Goal: Task Accomplishment & Management: Use online tool/utility

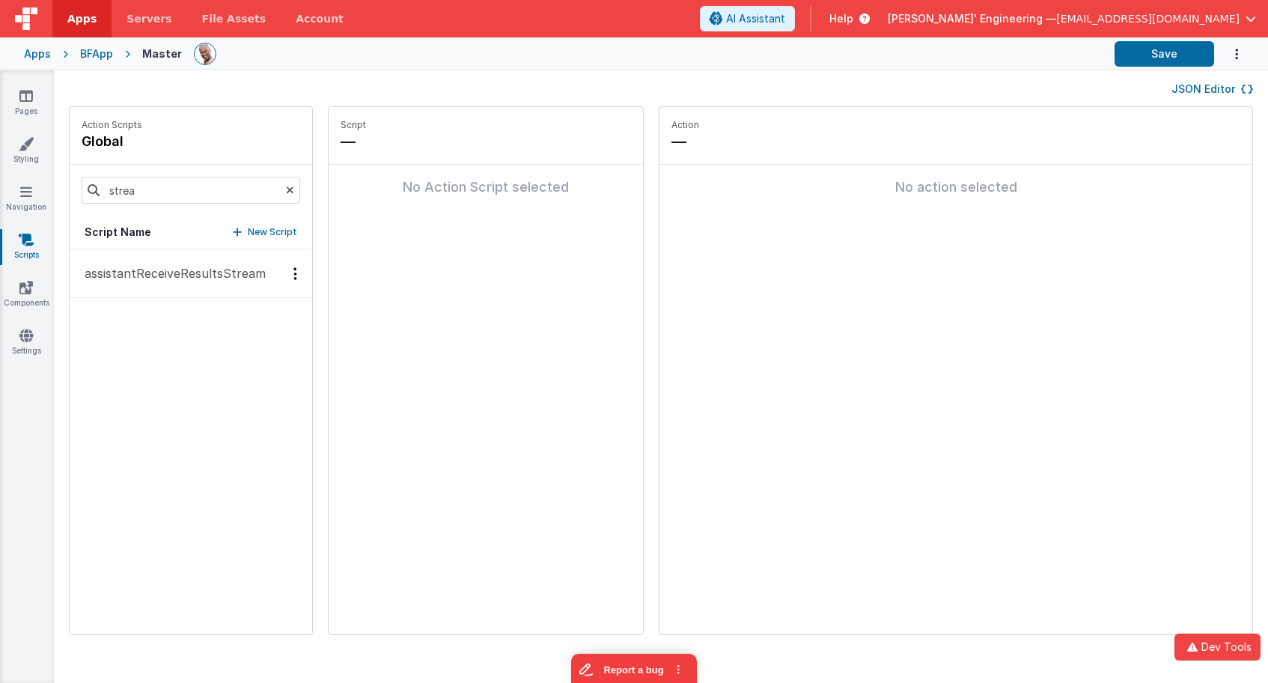
drag, startPoint x: 202, startPoint y: 282, endPoint x: 238, endPoint y: 273, distance: 36.9
click at [202, 282] on p "assistantReceiveResultsStream" at bounding box center [171, 273] width 190 height 18
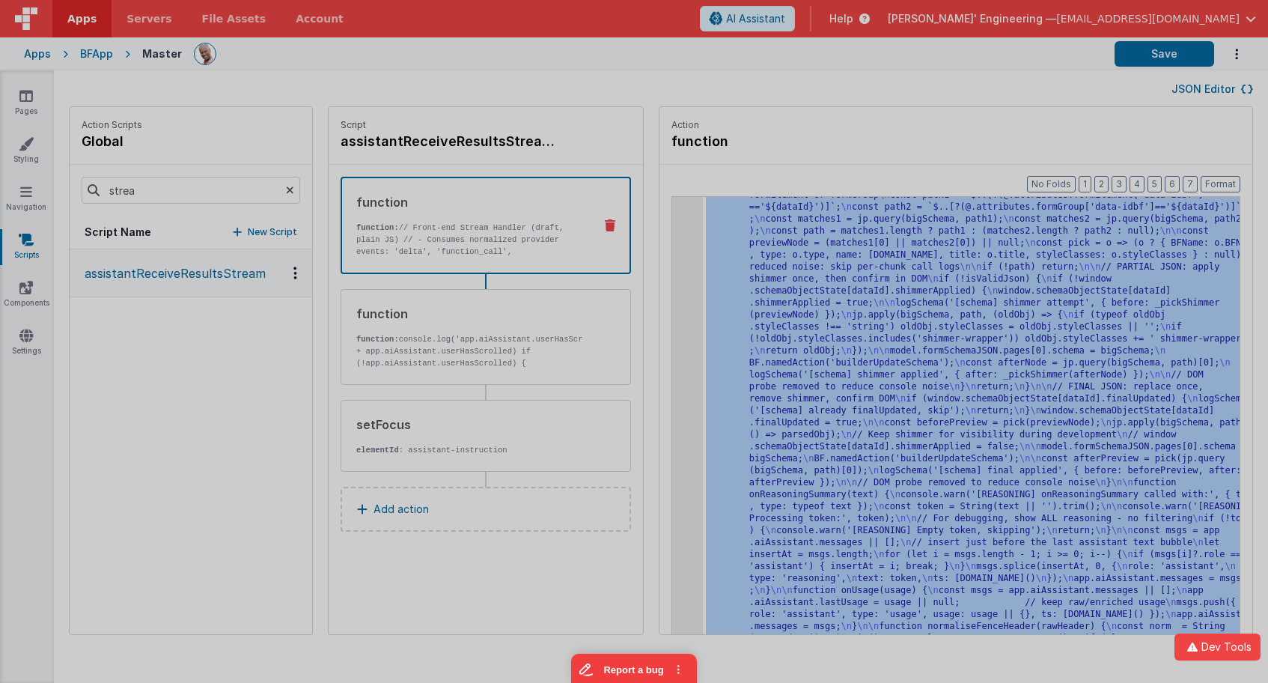
scroll to position [7376, 0]
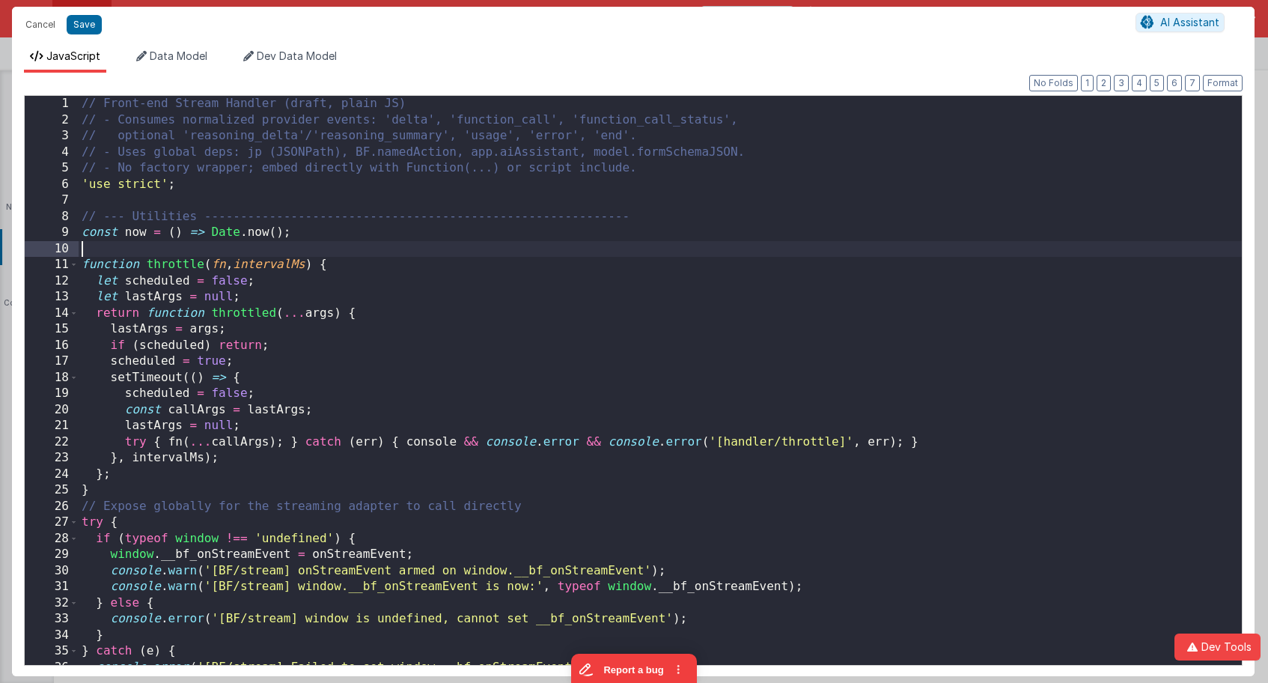
click at [657, 245] on div "// Front-end Stream Handler (draft, plain JS) // - Consumes normalized provider…" at bounding box center [661, 401] width 1164 height 610
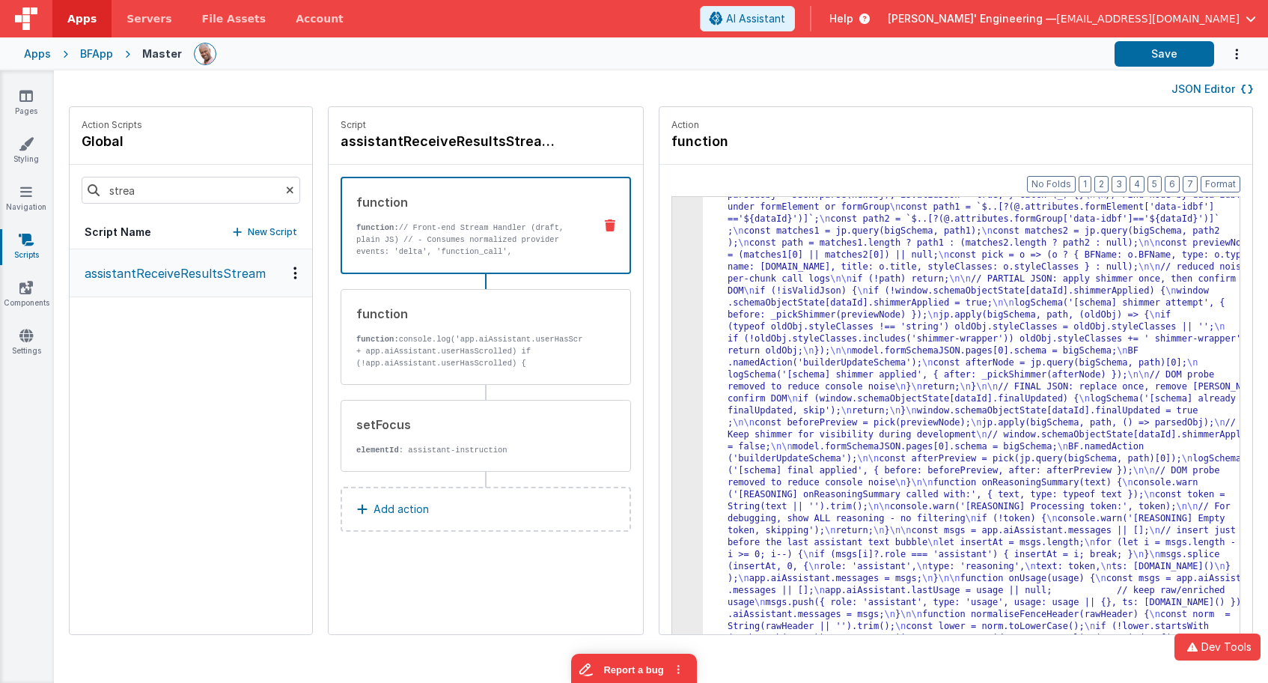
scroll to position [7076, 0]
click at [1171, 49] on button "Save" at bounding box center [1165, 53] width 100 height 25
click at [1150, 59] on button "Save" at bounding box center [1165, 53] width 100 height 25
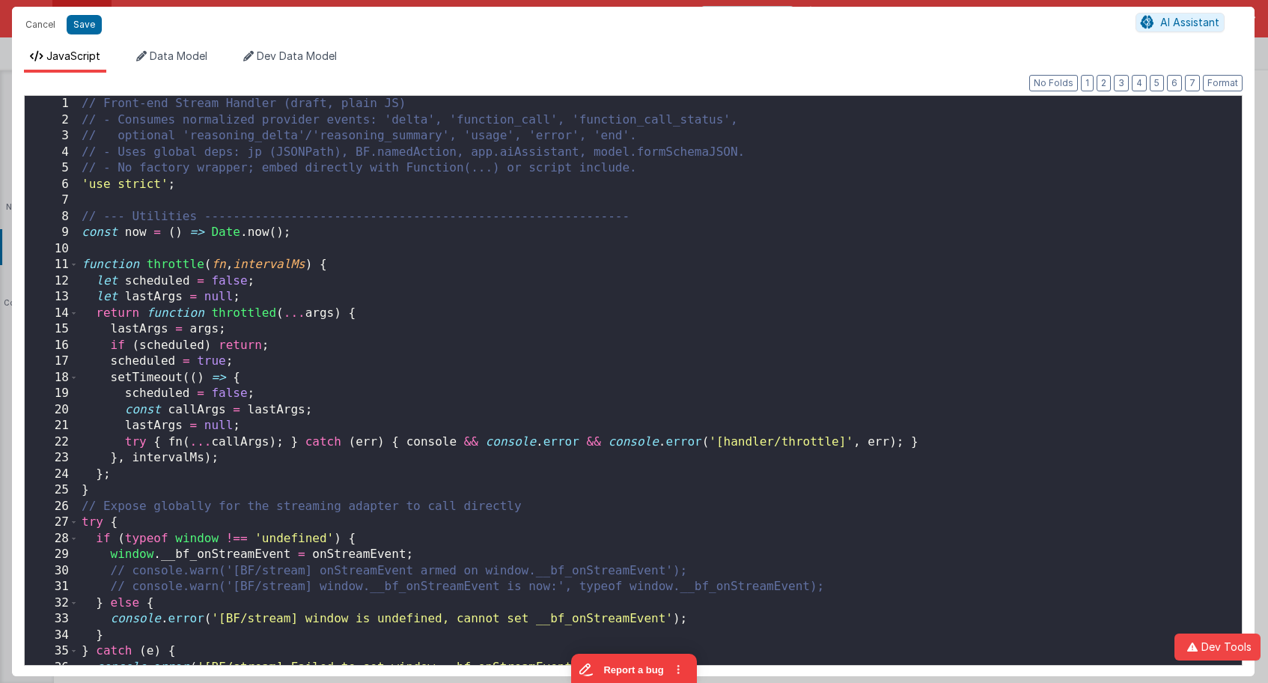
click at [662, 257] on div "// Front-end Stream Handler (draft, plain JS) // - Consumes normalized provider…" at bounding box center [661, 396] width 1164 height 601
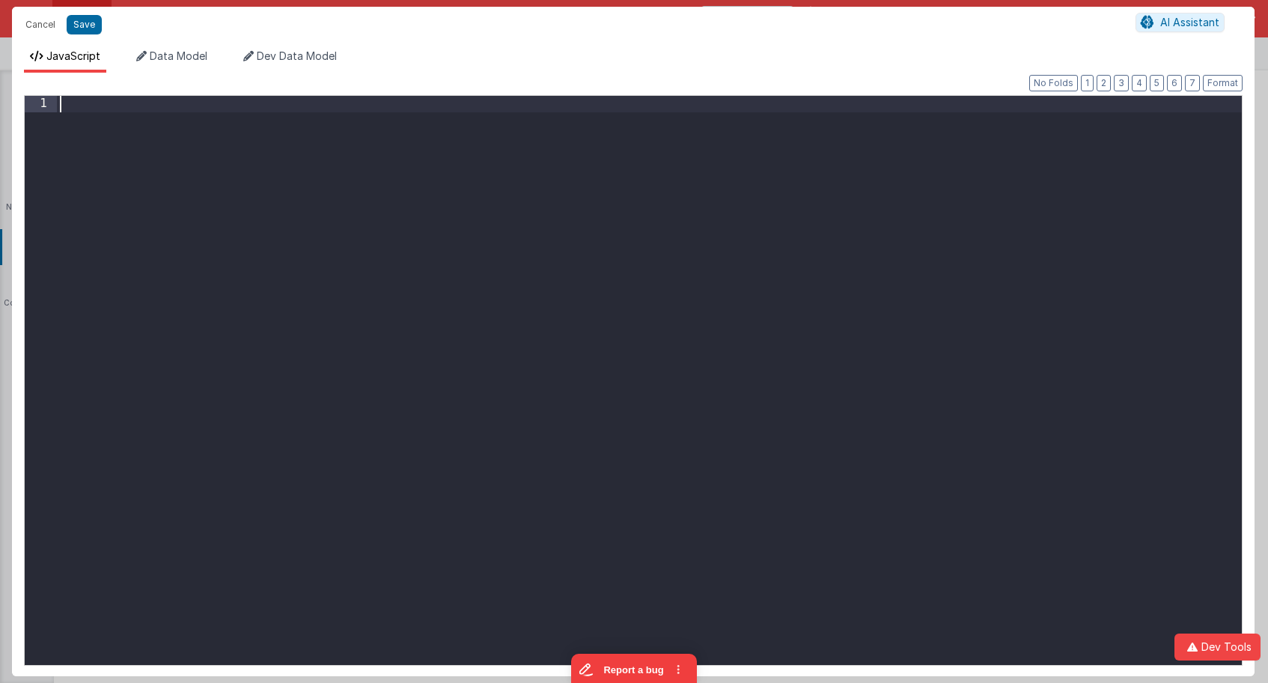
scroll to position [23145, 0]
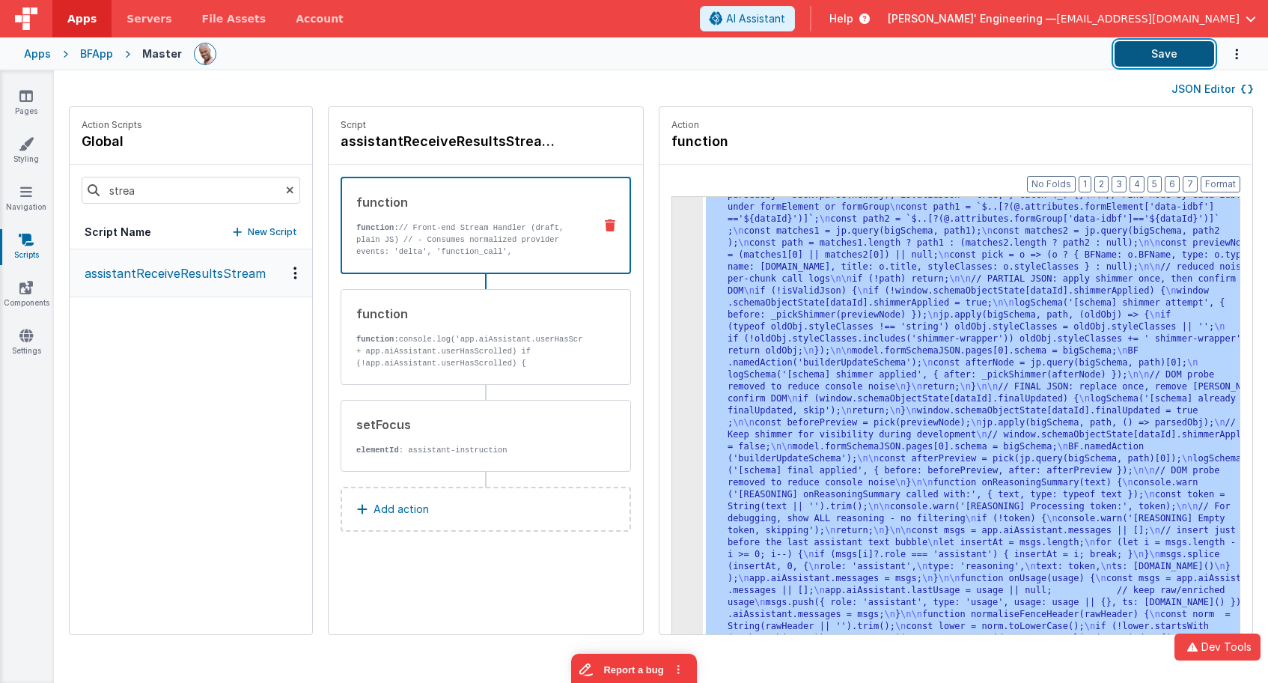
click at [1162, 55] on button "Save" at bounding box center [1165, 53] width 100 height 25
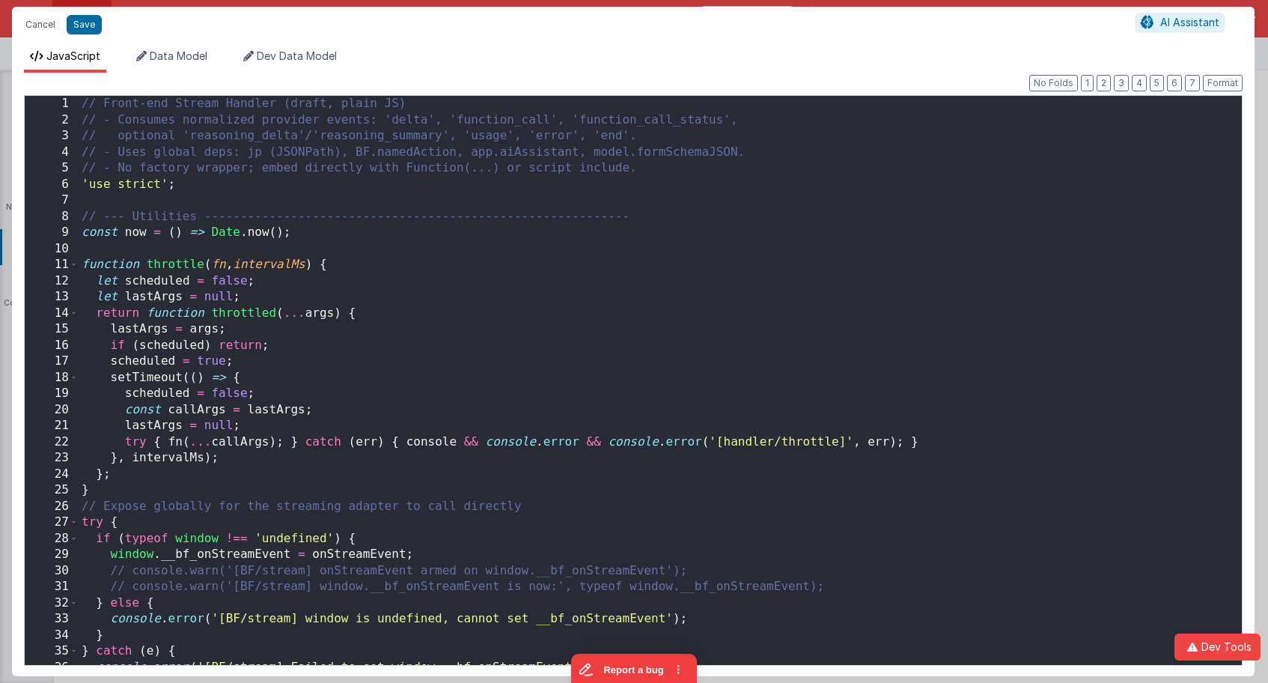
click at [675, 233] on div "// Front-end Stream Handler (draft, plain JS) // - Consumes normalized provider…" at bounding box center [661, 396] width 1164 height 601
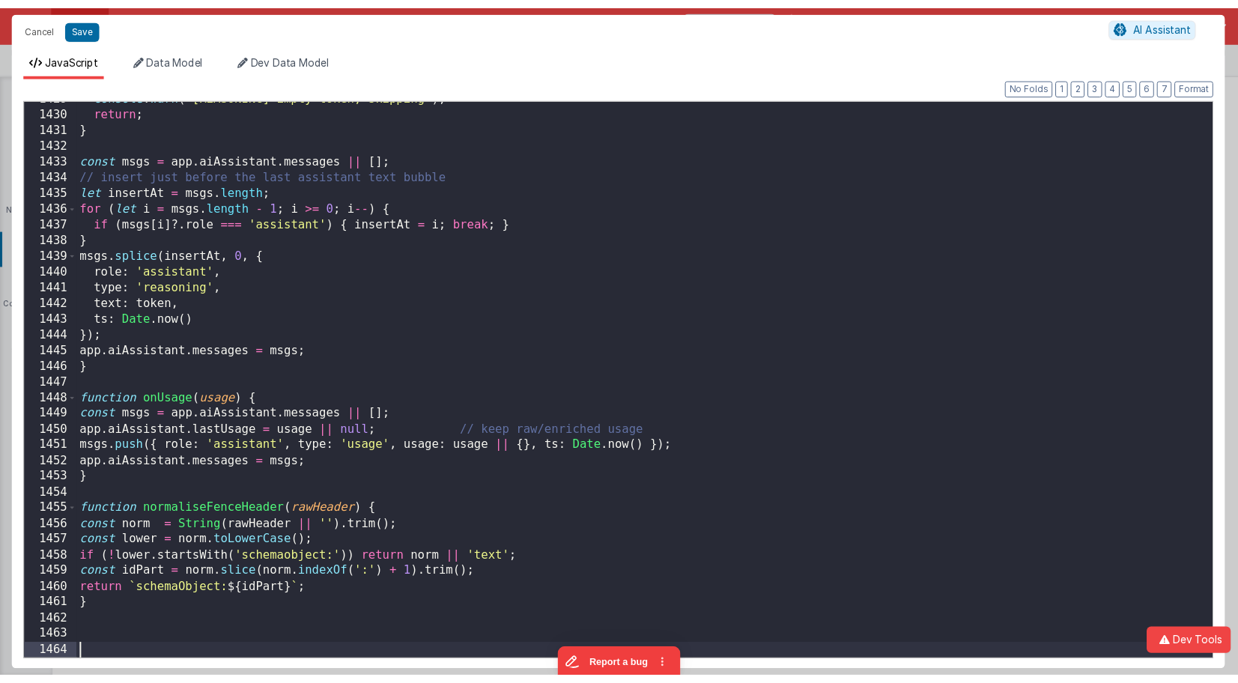
scroll to position [23097, 0]
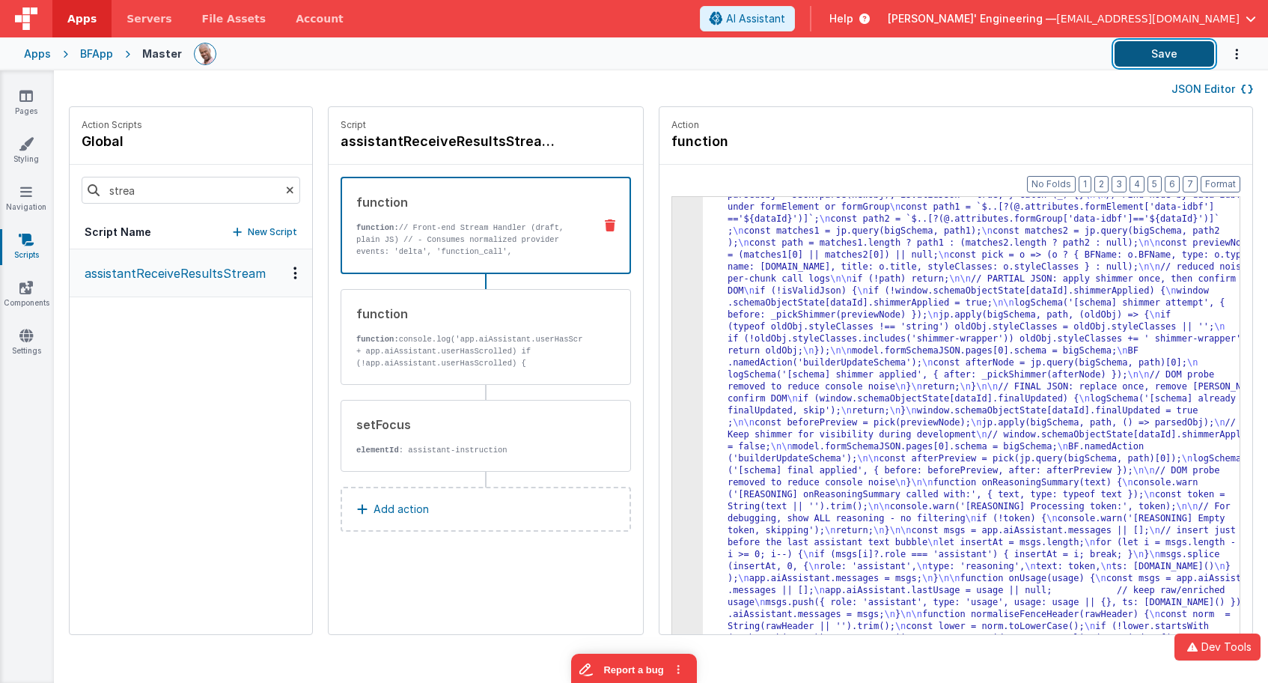
click at [1180, 58] on button "Save" at bounding box center [1165, 53] width 100 height 25
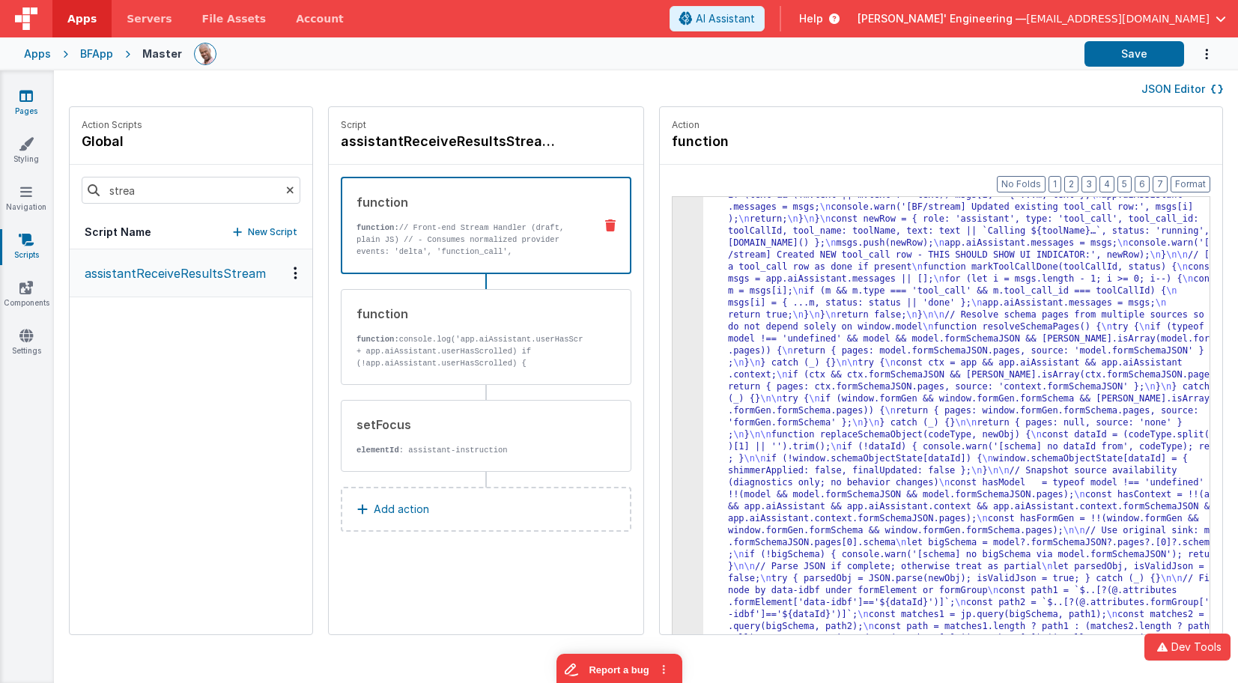
click at [21, 100] on icon at bounding box center [25, 95] width 13 height 15
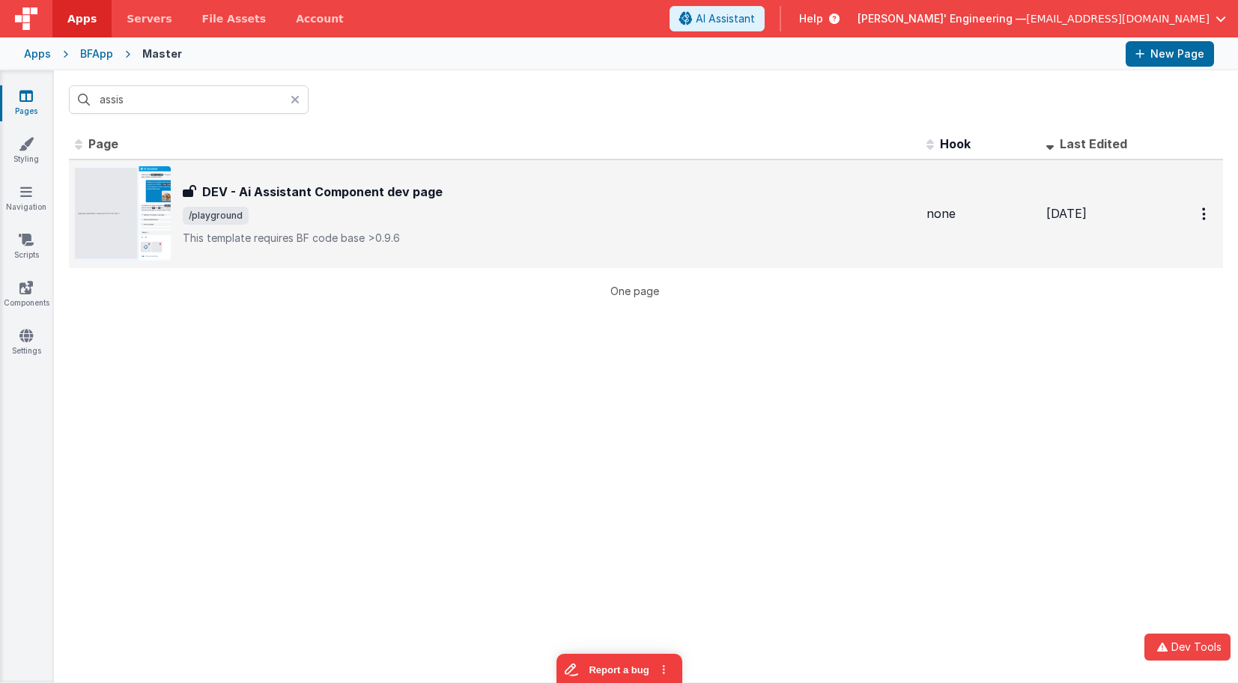
click at [316, 197] on h3 "DEV - Ai Assistant Component dev page" at bounding box center [322, 192] width 240 height 18
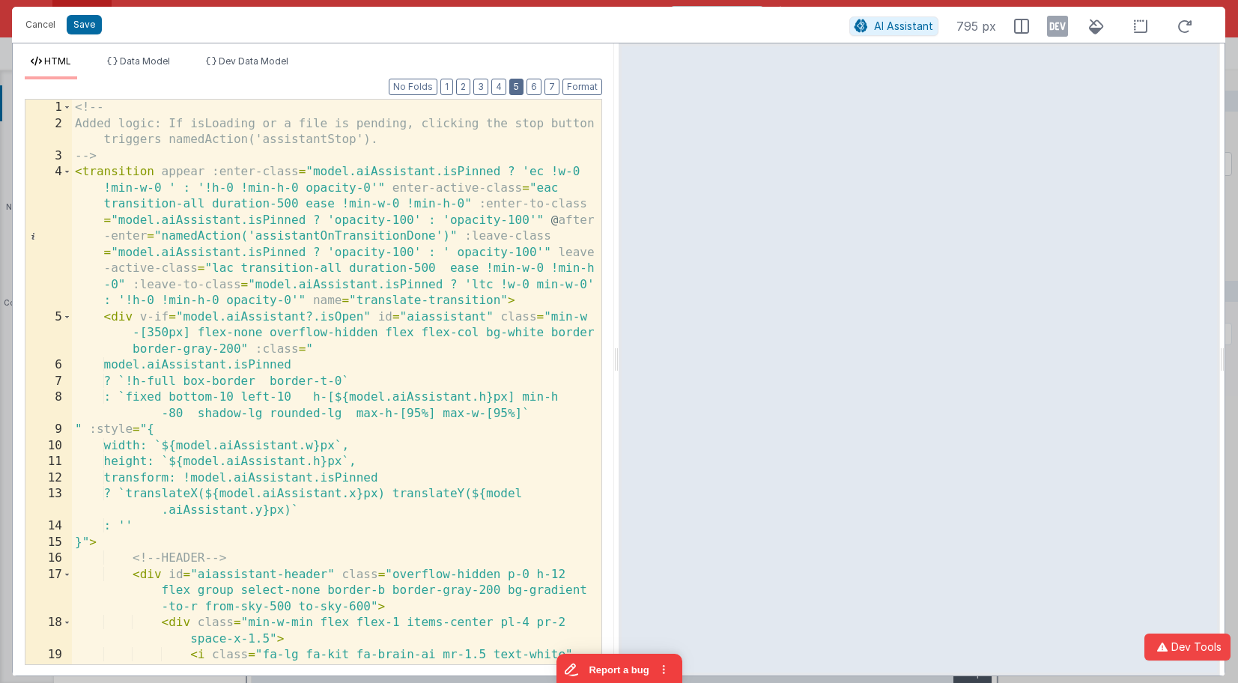
drag, startPoint x: 520, startPoint y: 88, endPoint x: 508, endPoint y: 86, distance: 11.3
click at [520, 88] on button "5" at bounding box center [516, 87] width 14 height 16
click at [497, 86] on button "4" at bounding box center [498, 87] width 15 height 16
click at [481, 88] on button "3" at bounding box center [480, 87] width 15 height 16
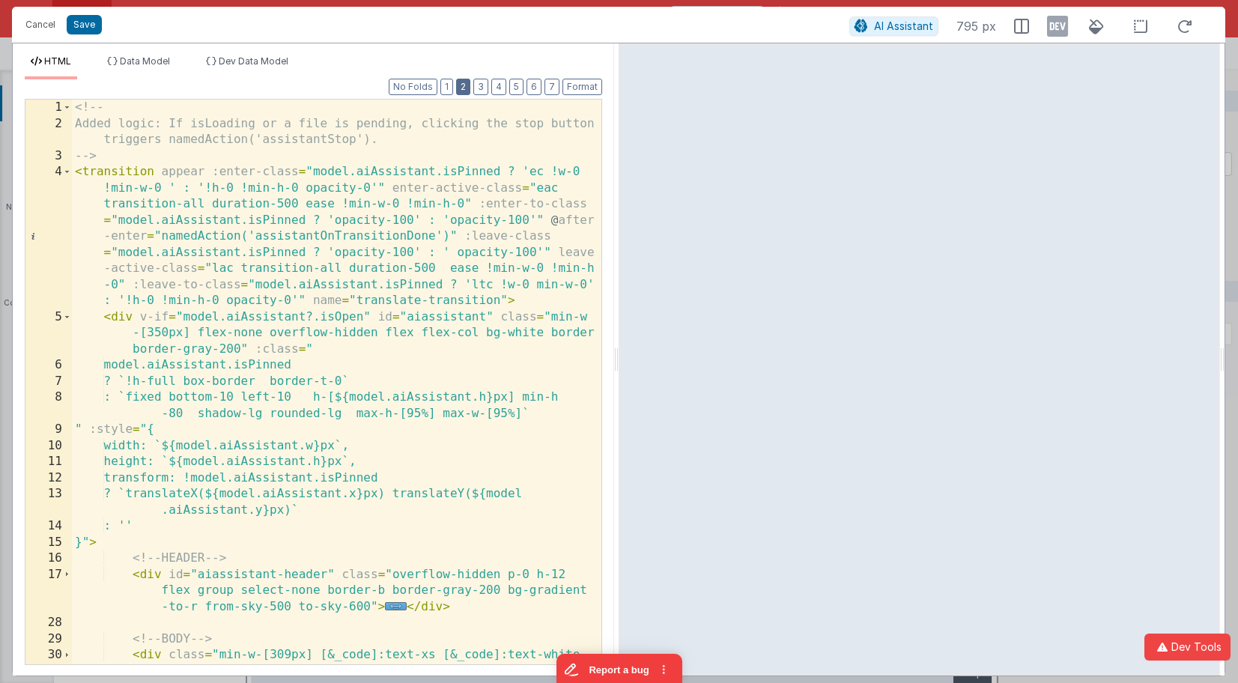
click at [463, 88] on button "2" at bounding box center [463, 87] width 14 height 16
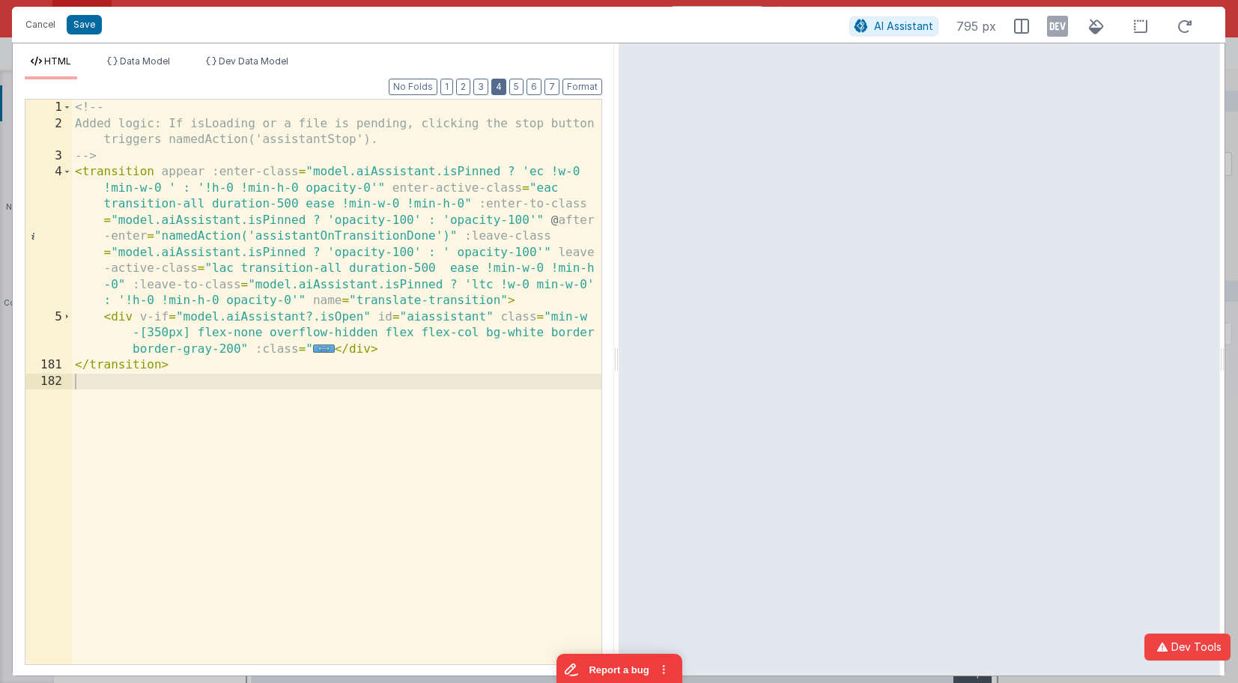
click at [500, 85] on button "4" at bounding box center [498, 87] width 15 height 16
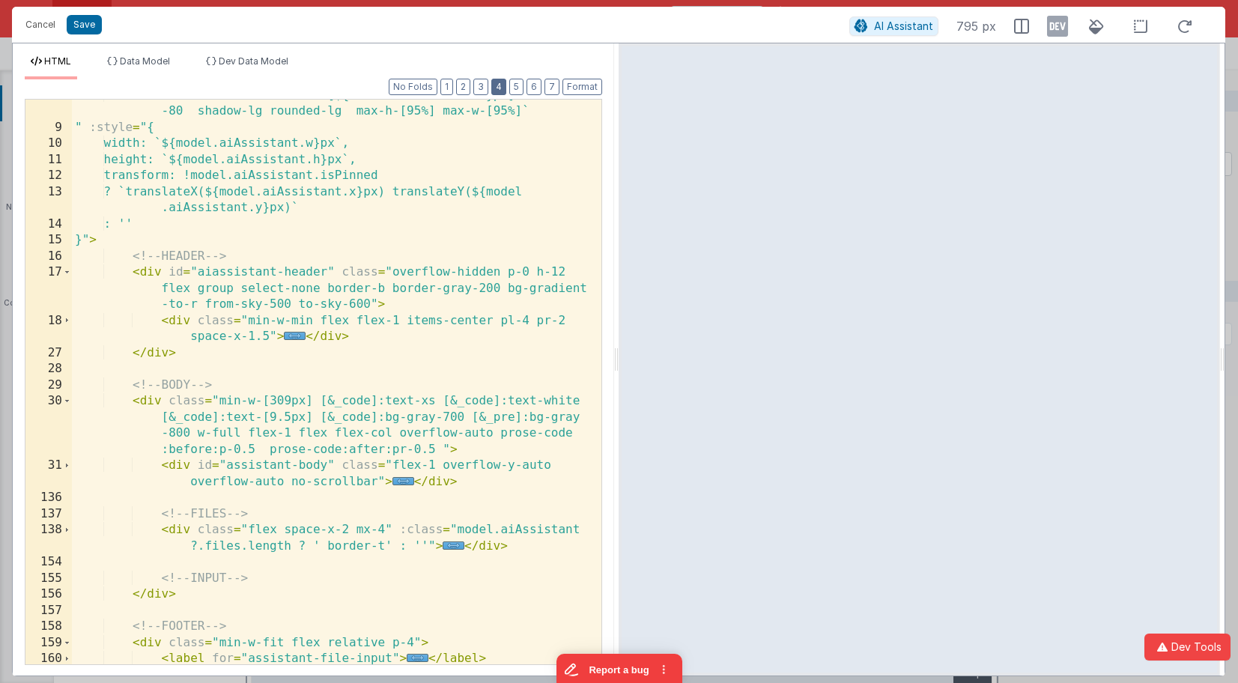
scroll to position [302, 0]
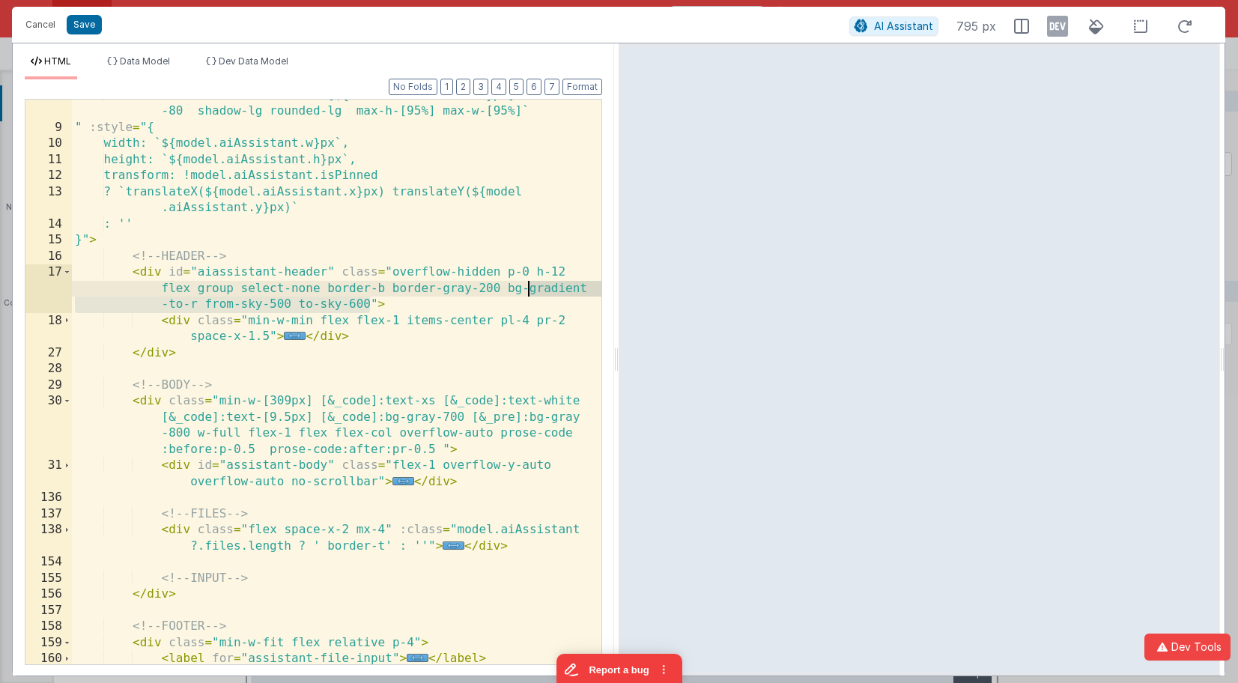
drag, startPoint x: 368, startPoint y: 303, endPoint x: 528, endPoint y: 291, distance: 159.9
click at [528, 291] on div ": `fixed bottom-10 left-10 h-[${model.aiAssistant.h}px] min-h -80 shadow-lg rou…" at bounding box center [336, 475] width 529 height 774
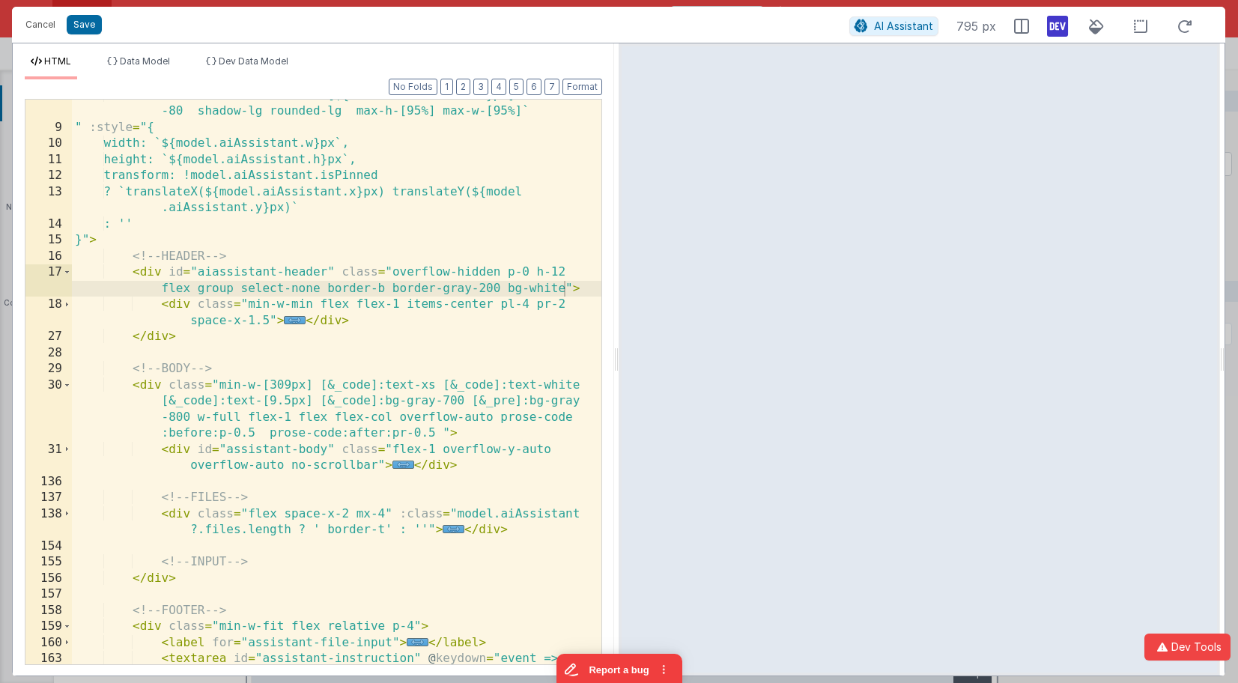
click at [1063, 25] on icon at bounding box center [1057, 26] width 21 height 24
click at [1057, 25] on icon at bounding box center [1057, 26] width 21 height 24
click at [1097, 29] on icon at bounding box center [1096, 26] width 33 height 19
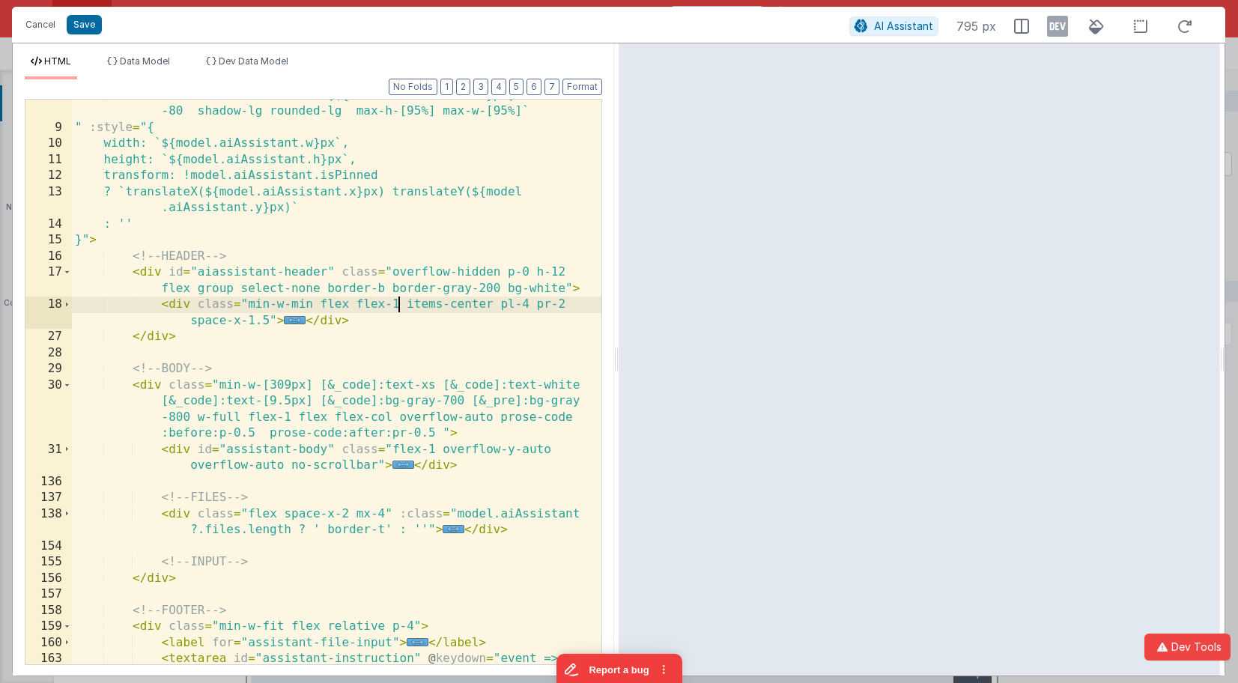
click at [399, 305] on div ": `fixed bottom-10 left-10 h-[${model.aiAssistant.h}px] min-h -80 shadow-lg rou…" at bounding box center [336, 475] width 529 height 774
click at [298, 322] on span "..." at bounding box center [295, 320] width 22 height 8
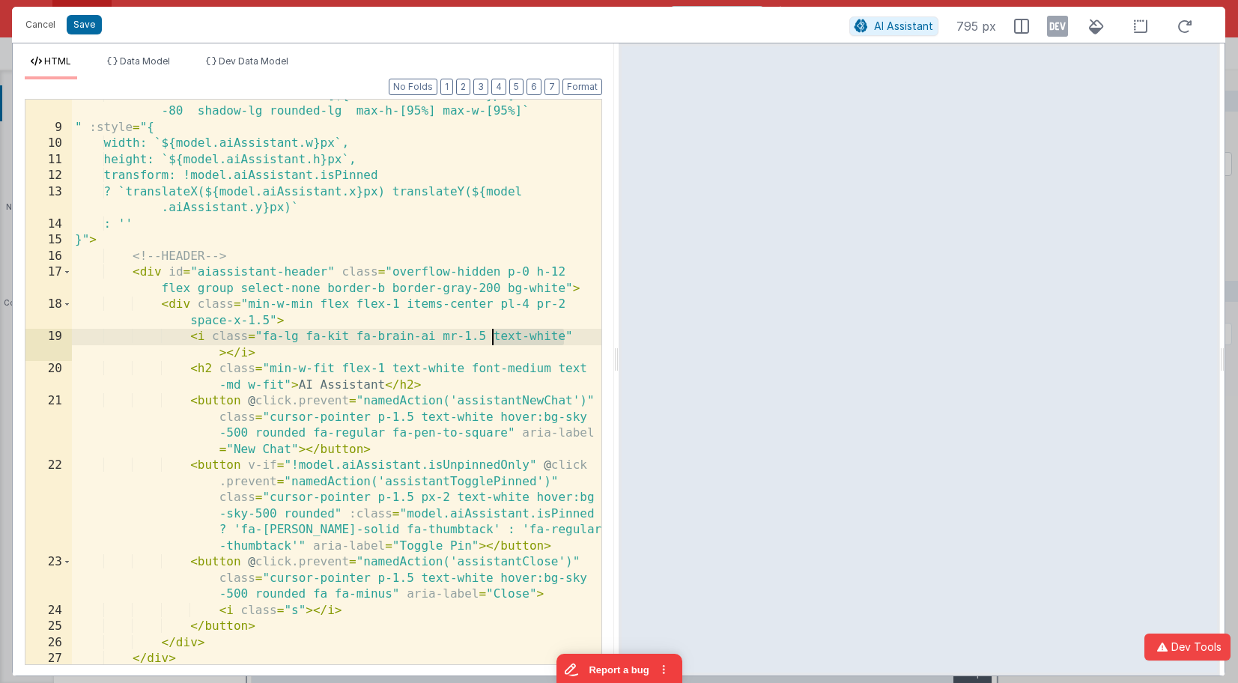
drag, startPoint x: 564, startPoint y: 341, endPoint x: 493, endPoint y: 337, distance: 71.2
click at [493, 337] on div ": `fixed bottom-10 left-10 h-[${model.aiAssistant.h}px] min-h -80 shadow-lg rou…" at bounding box center [336, 394] width 529 height 613
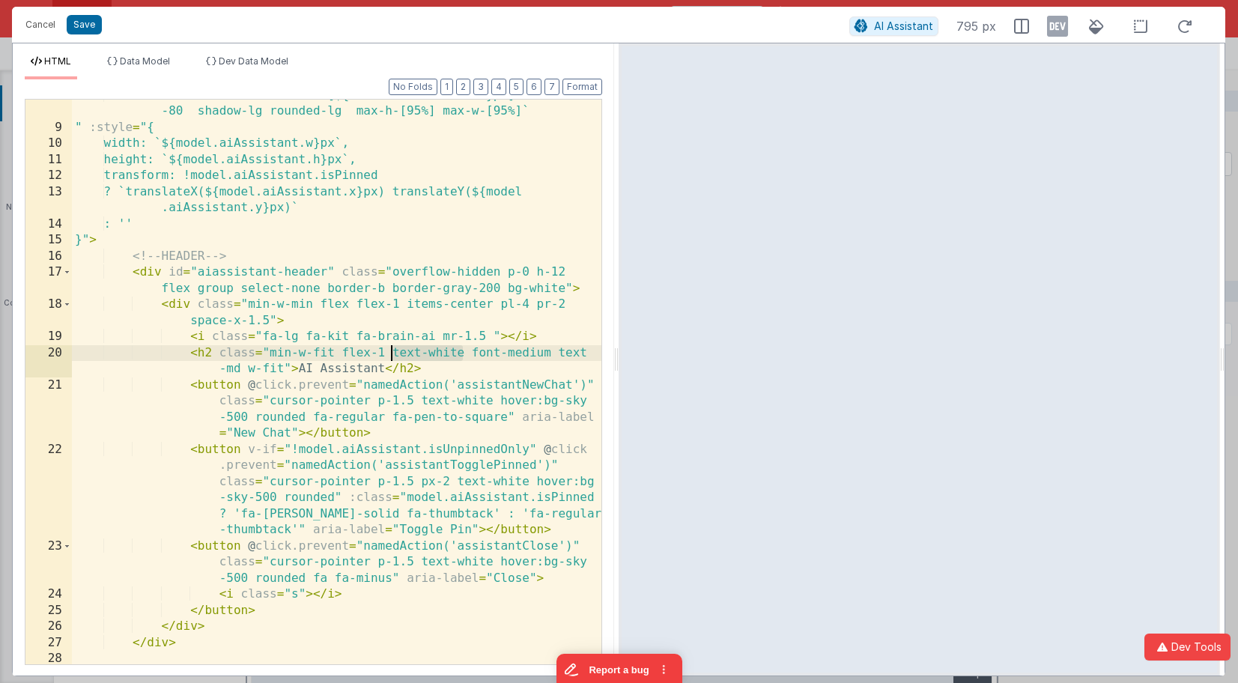
drag, startPoint x: 458, startPoint y: 355, endPoint x: 392, endPoint y: 353, distance: 66.7
click at [392, 353] on div ": `fixed bottom-10 left-10 h-[${model.aiAssistant.h}px] min-h -80 shadow-lg rou…" at bounding box center [336, 394] width 529 height 613
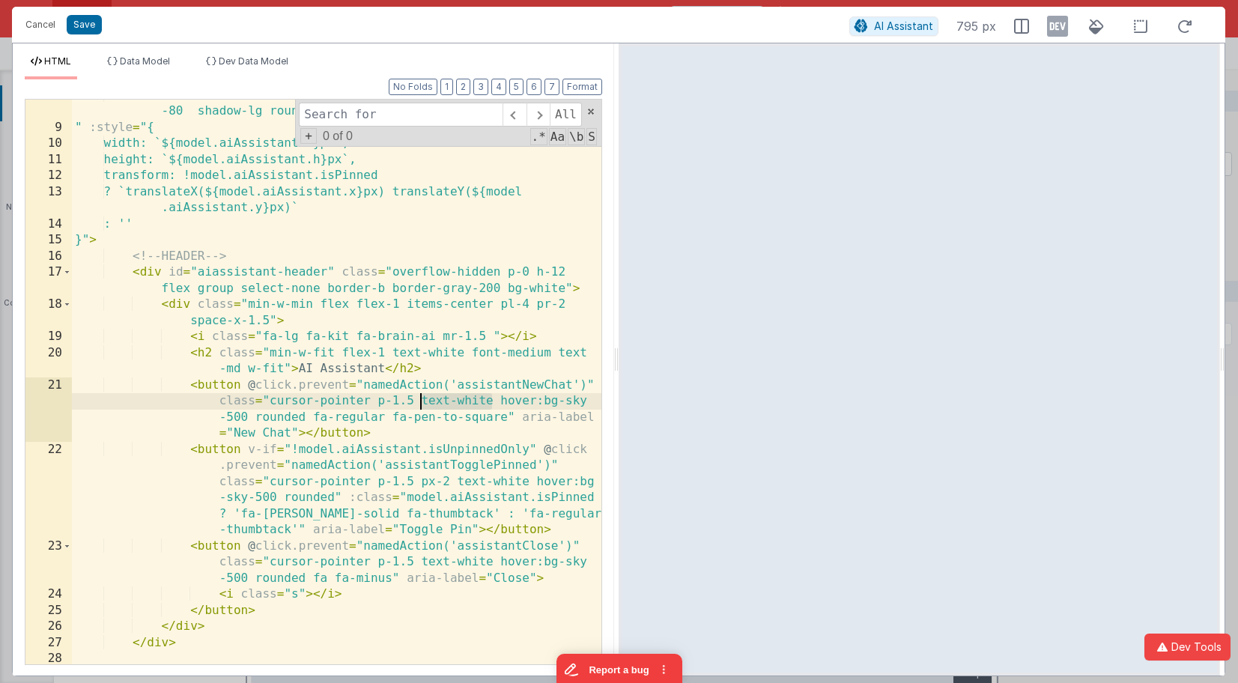
drag, startPoint x: 480, startPoint y: 402, endPoint x: 421, endPoint y: 401, distance: 59.2
click at [421, 401] on div ": `fixed bottom-10 left-10 h-[${model.aiAssistant.h}px] min-h -80 shadow-lg rou…" at bounding box center [336, 394] width 529 height 613
type input "text-white"
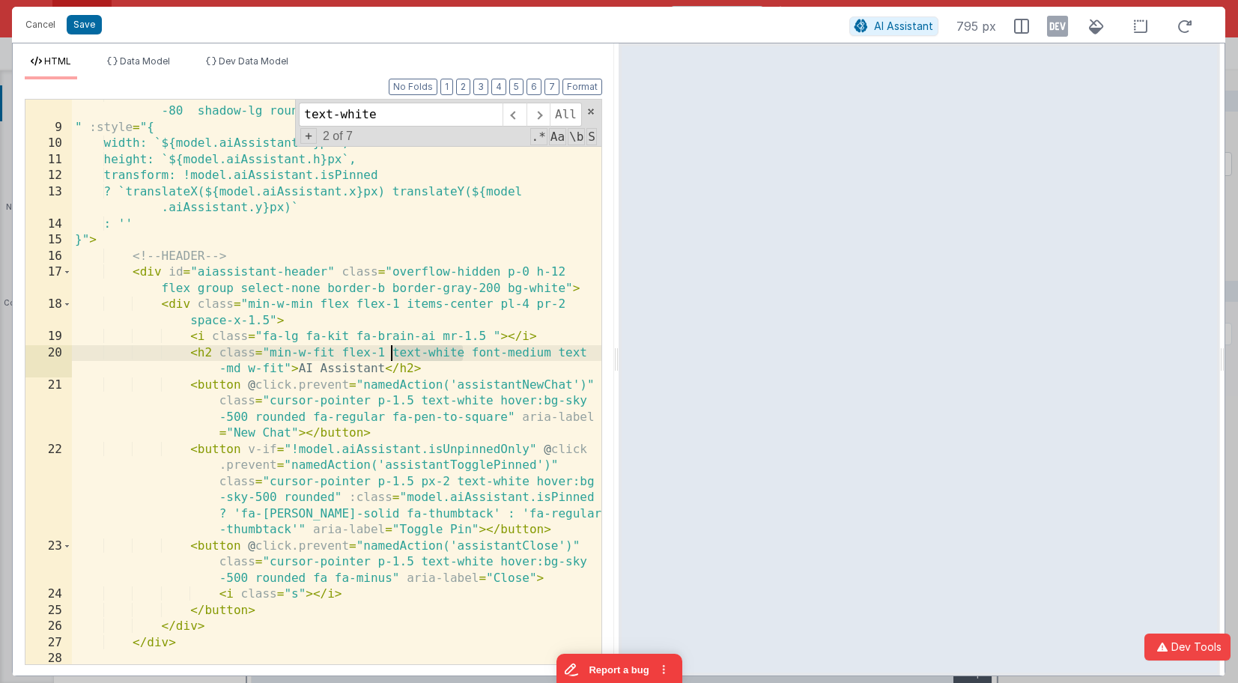
drag, startPoint x: 464, startPoint y: 351, endPoint x: 397, endPoint y: 356, distance: 67.5
click at [390, 354] on div ": `fixed bottom-10 left-10 h-[${model.aiAssistant.h}px] min-h -80 shadow-lg rou…" at bounding box center [336, 394] width 529 height 613
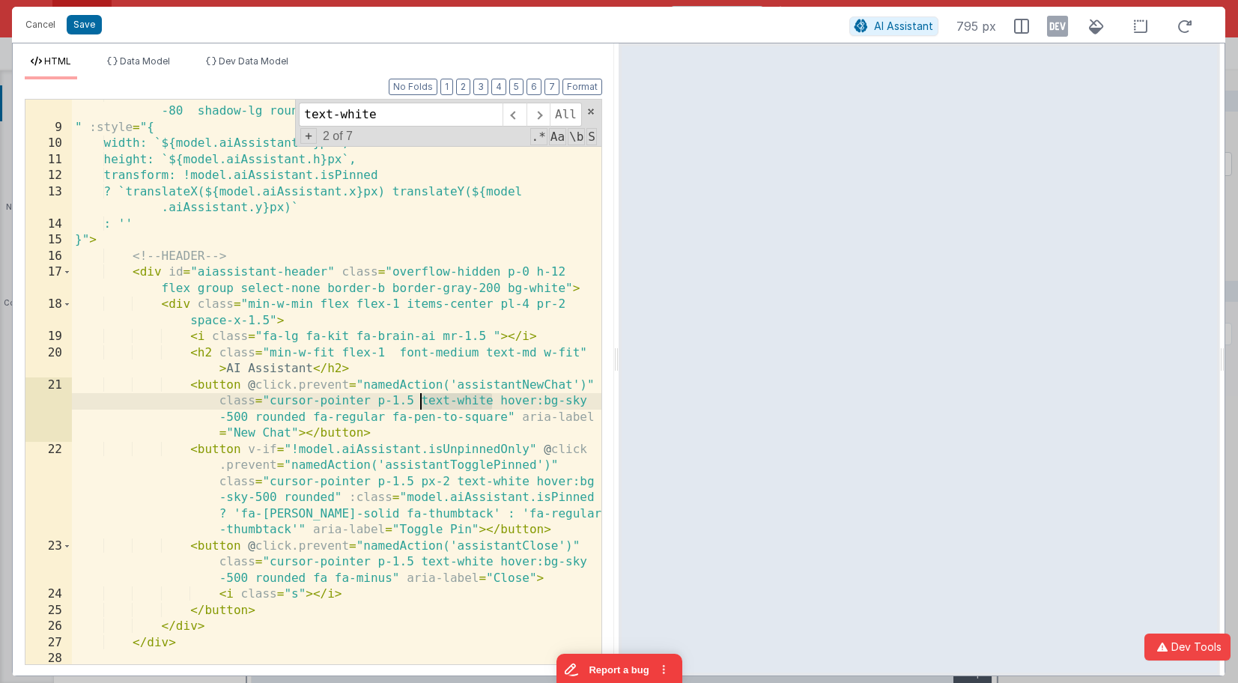
drag, startPoint x: 493, startPoint y: 398, endPoint x: 420, endPoint y: 401, distance: 72.7
click at [420, 401] on div ": `fixed bottom-10 left-10 h-[${model.aiAssistant.h}px] min-h -80 shadow-lg rou…" at bounding box center [336, 394] width 529 height 613
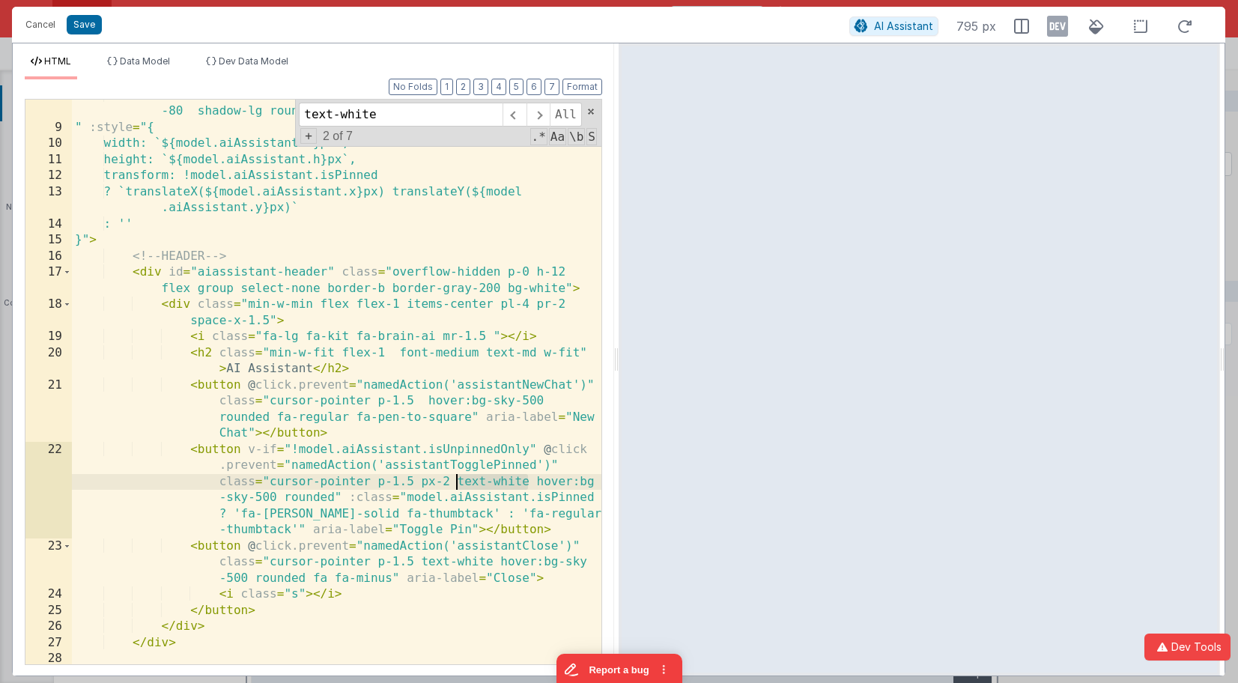
drag, startPoint x: 528, startPoint y: 481, endPoint x: 456, endPoint y: 484, distance: 71.9
click at [456, 483] on div ": `fixed bottom-10 left-10 h-[${model.aiAssistant.h}px] min-h -80 shadow-lg rou…" at bounding box center [336, 394] width 529 height 613
click at [519, 116] on span at bounding box center [513, 115] width 23 height 24
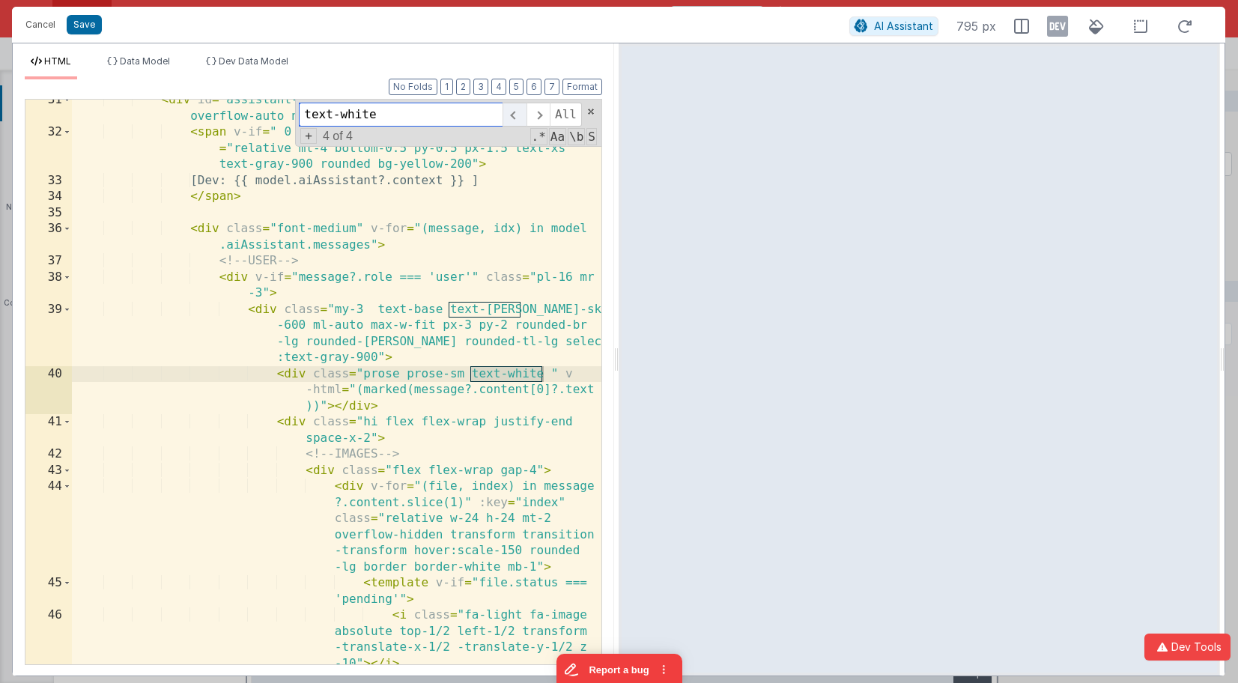
click at [519, 116] on span at bounding box center [513, 115] width 23 height 24
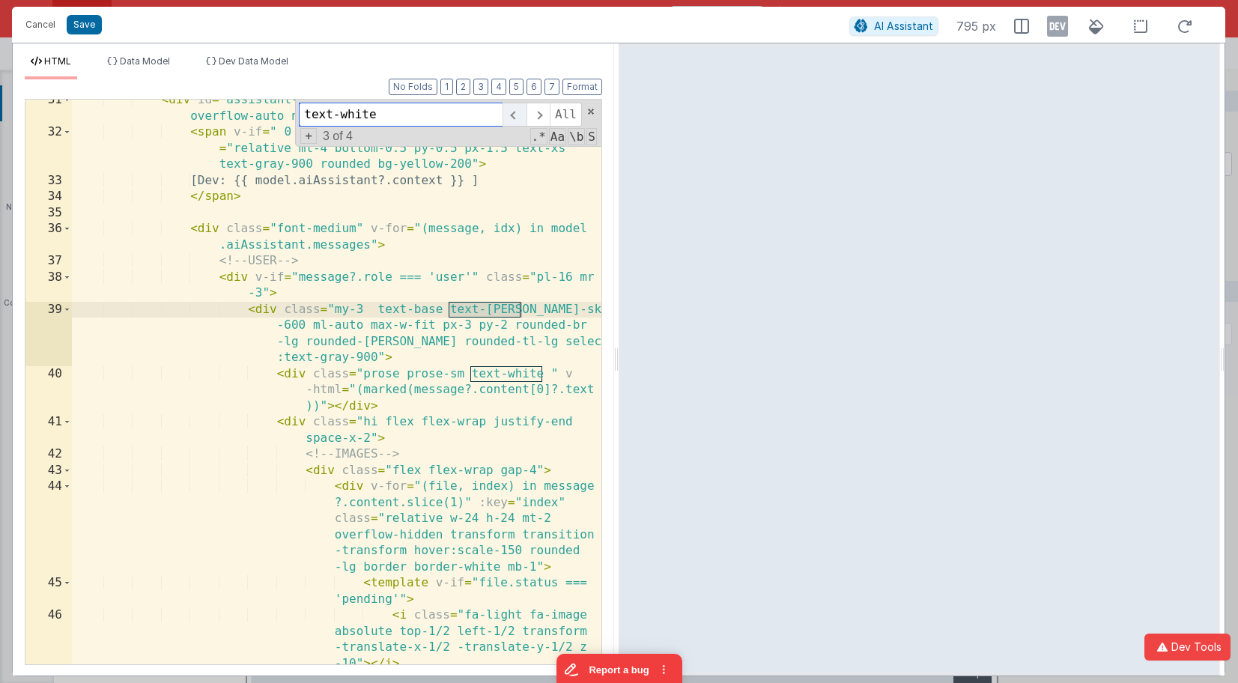
click at [519, 116] on span at bounding box center [513, 115] width 23 height 24
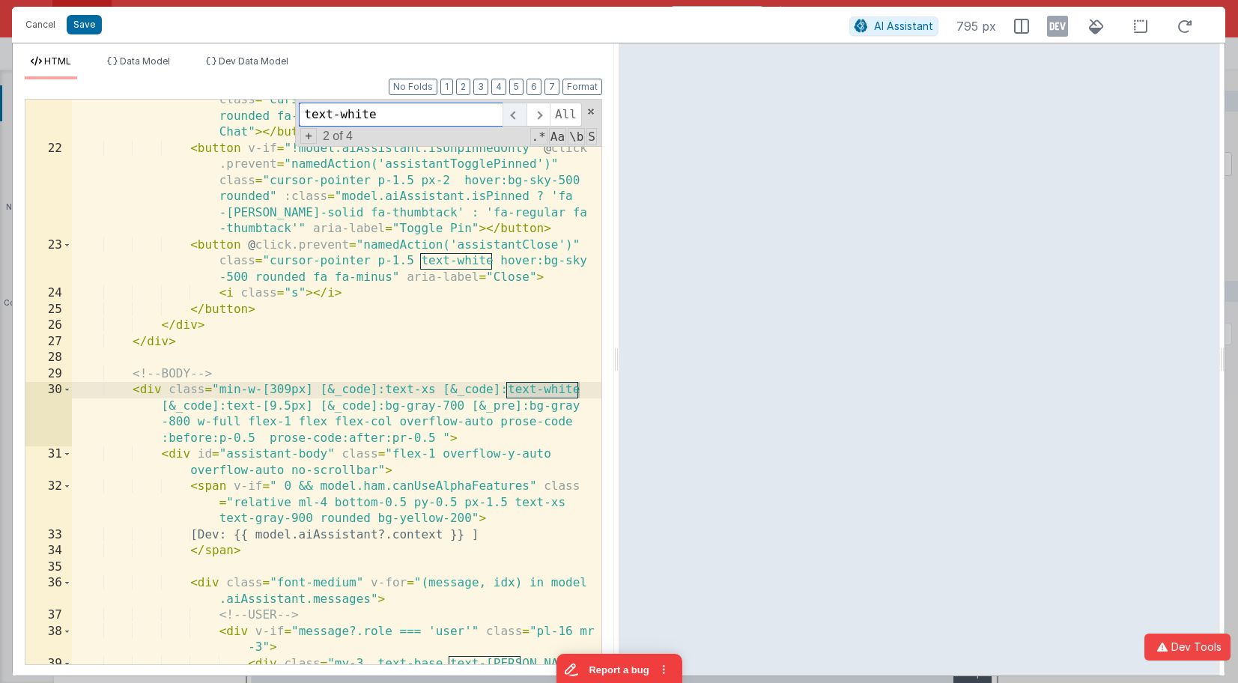
scroll to position [603, 0]
click at [519, 116] on span at bounding box center [513, 115] width 23 height 24
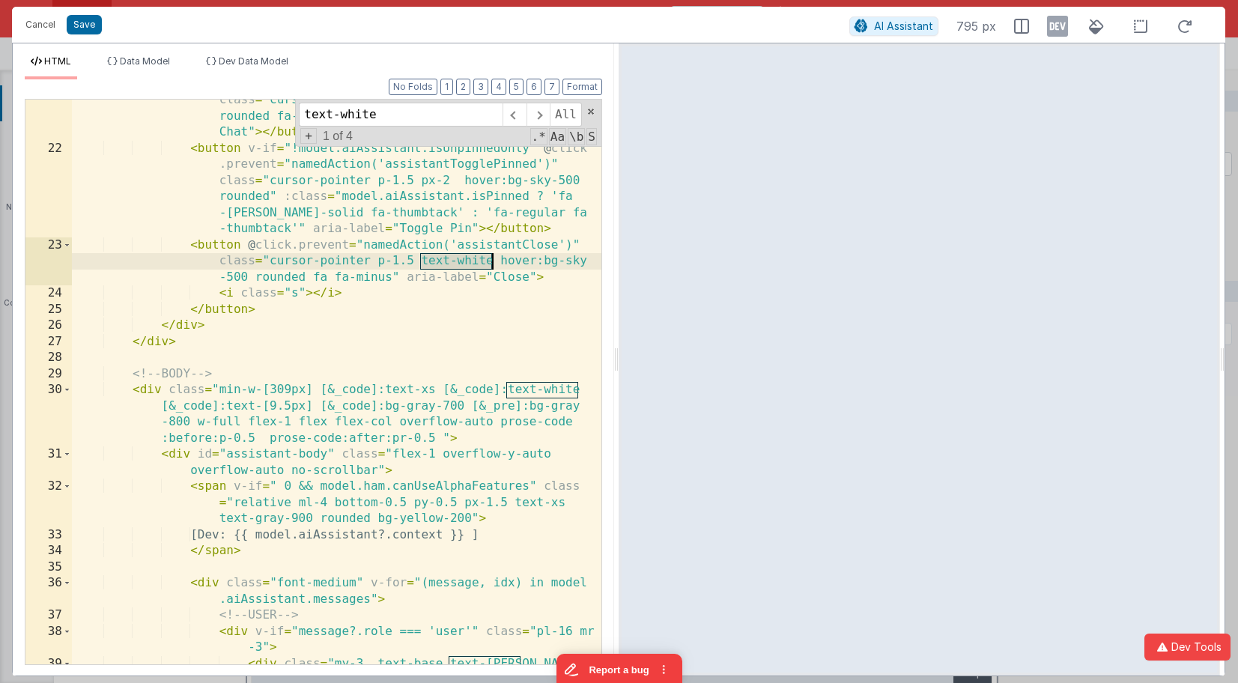
click at [486, 264] on div "< button @ click.prevent = "namedAction('assistantNewChat')" class = "cursor-po…" at bounding box center [336, 422] width 529 height 693
drag, startPoint x: 493, startPoint y: 264, endPoint x: 419, endPoint y: 263, distance: 73.4
click at [419, 263] on div "< button @ click.prevent = "namedAction('assistantNewChat')" class = "cursor-po…" at bounding box center [336, 422] width 529 height 693
click at [456, 181] on div "< button @ click.prevent = "namedAction('assistantNewChat')" class = "cursor-po…" at bounding box center [336, 422] width 529 height 693
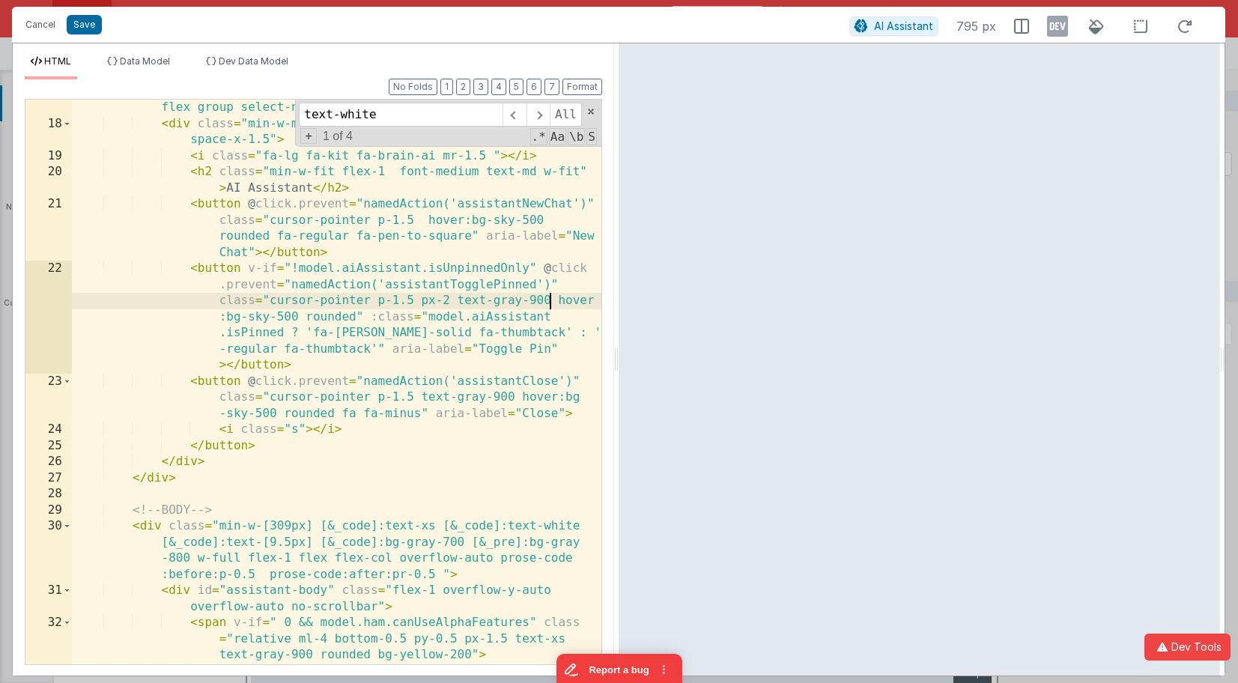
scroll to position [483, 0]
click at [419, 222] on div "< div id = "aiassistant-header" class = "overflow-hidden p-0 h-12 flex group se…" at bounding box center [336, 390] width 529 height 613
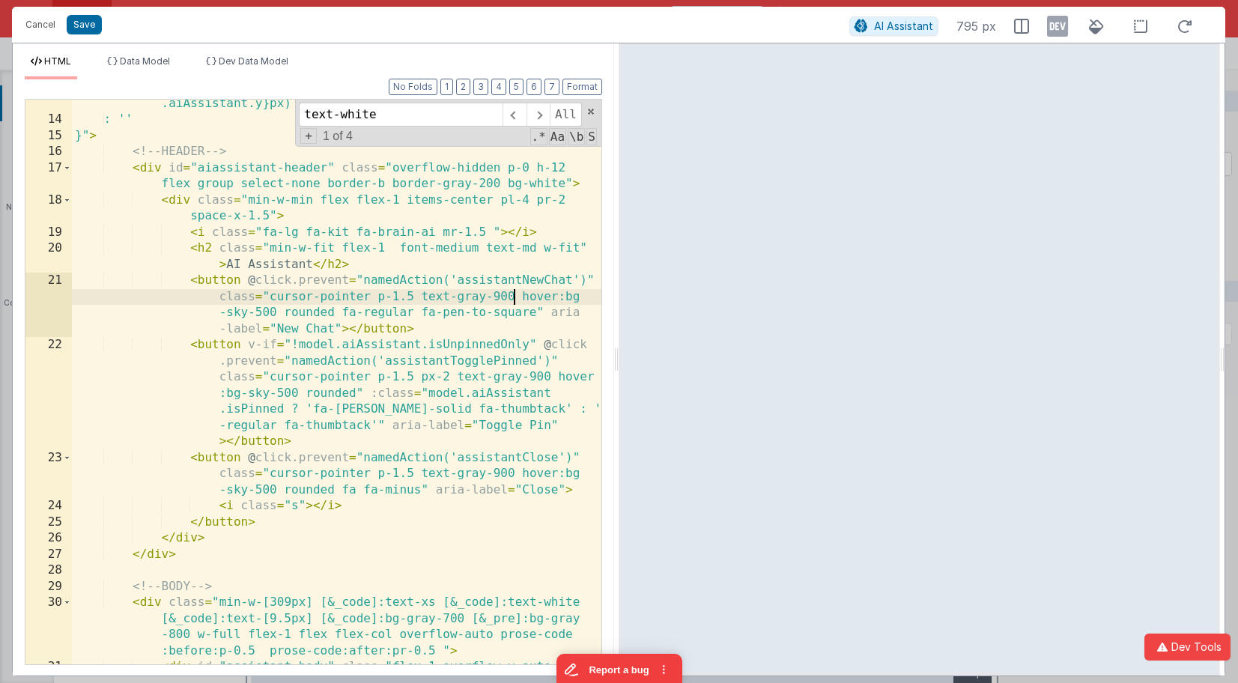
scroll to position [407, 0]
click at [90, 28] on button "Save" at bounding box center [84, 24] width 35 height 19
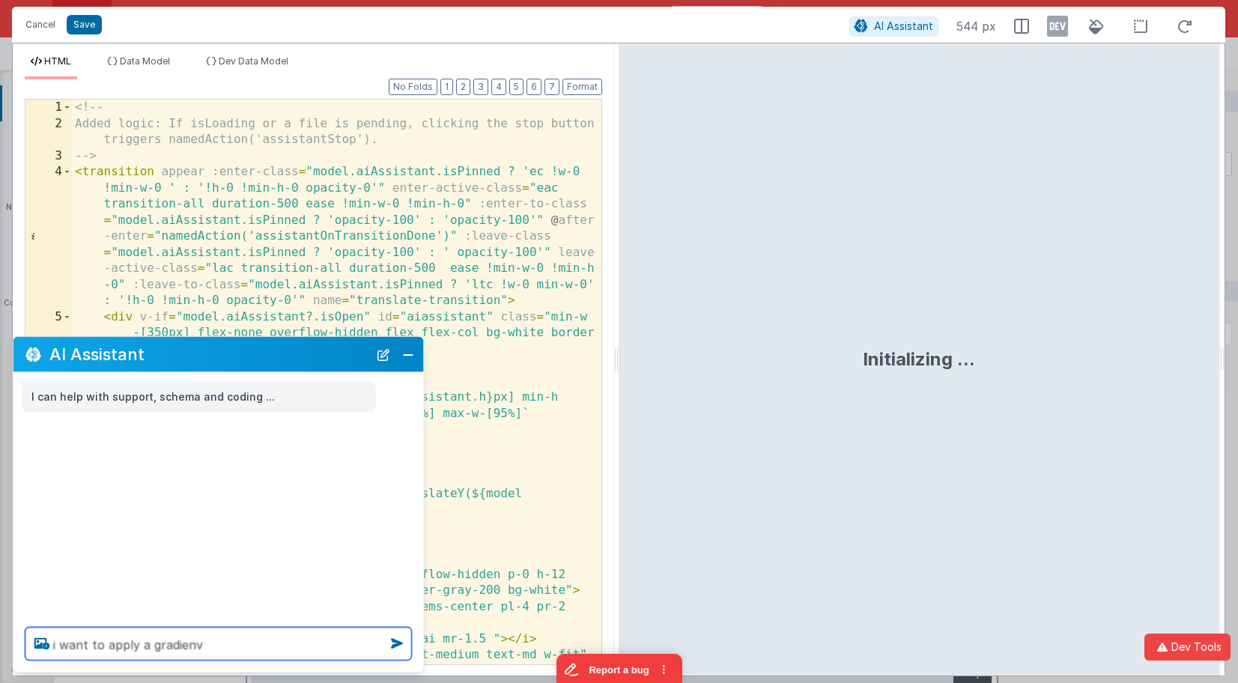
paste textarea
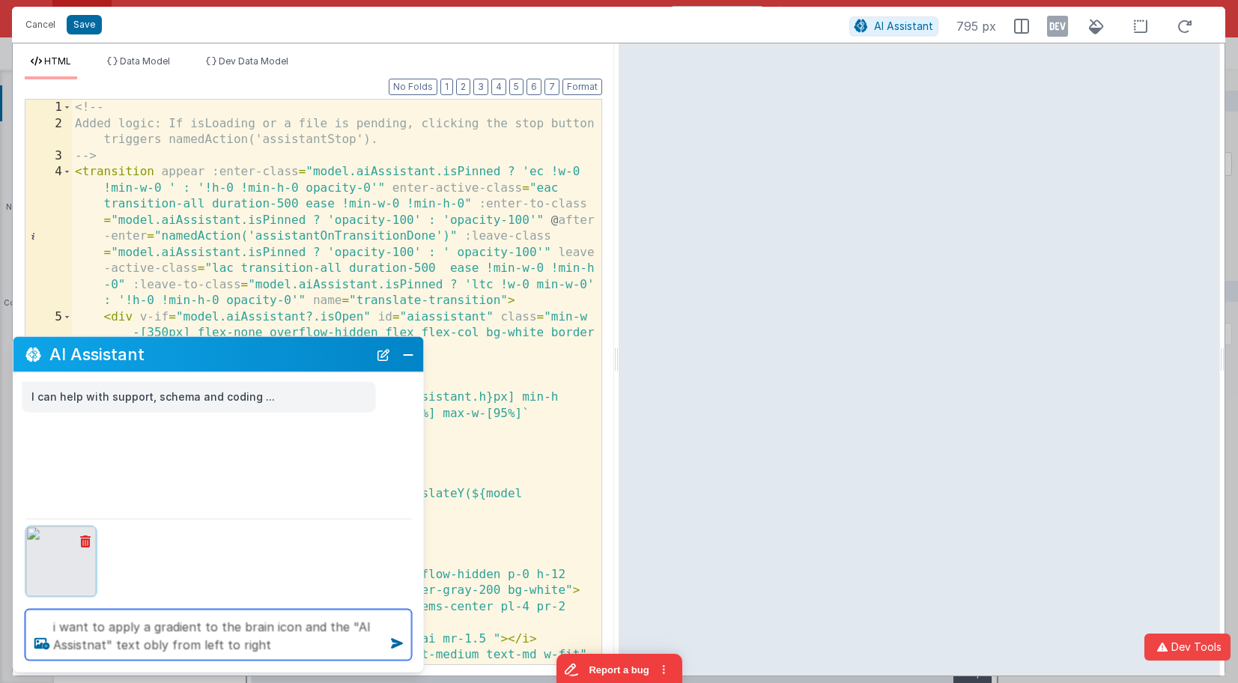
type textarea "i want to apply a gradient to the brain icon and the "AI Assistnat" text obly f…"
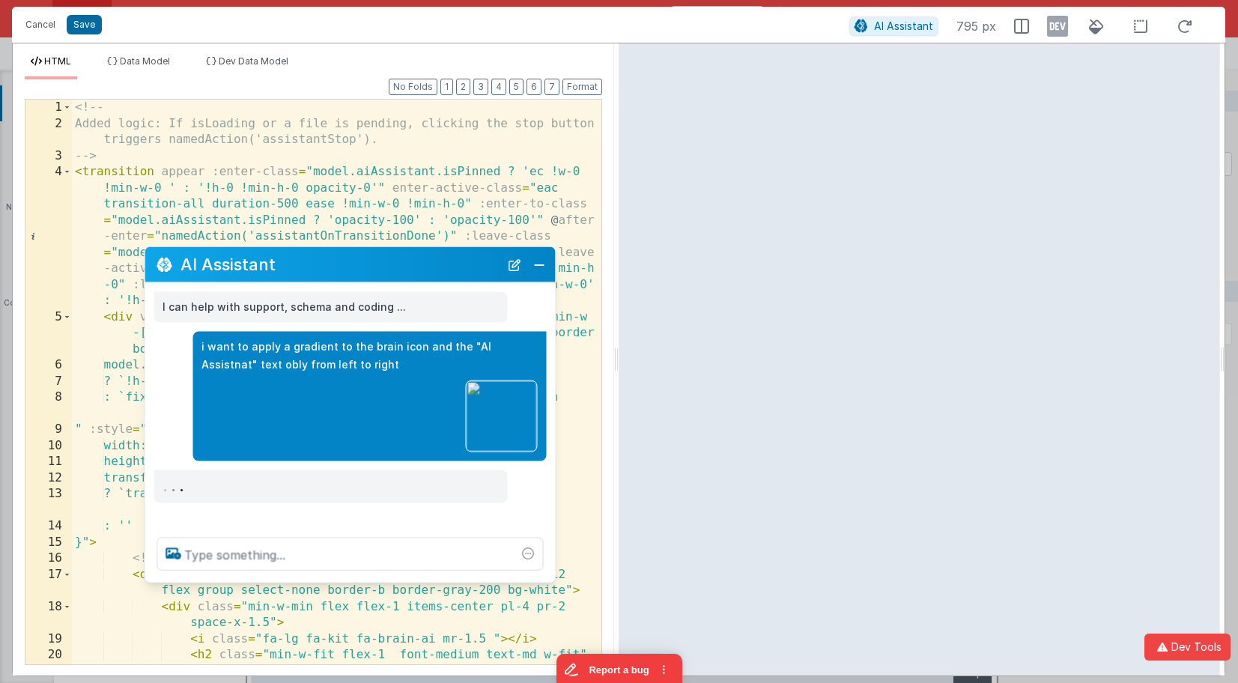
drag, startPoint x: 179, startPoint y: 357, endPoint x: 27, endPoint y: 386, distance: 154.6
click at [311, 267] on h2 "AI Assistant" at bounding box center [339, 264] width 319 height 18
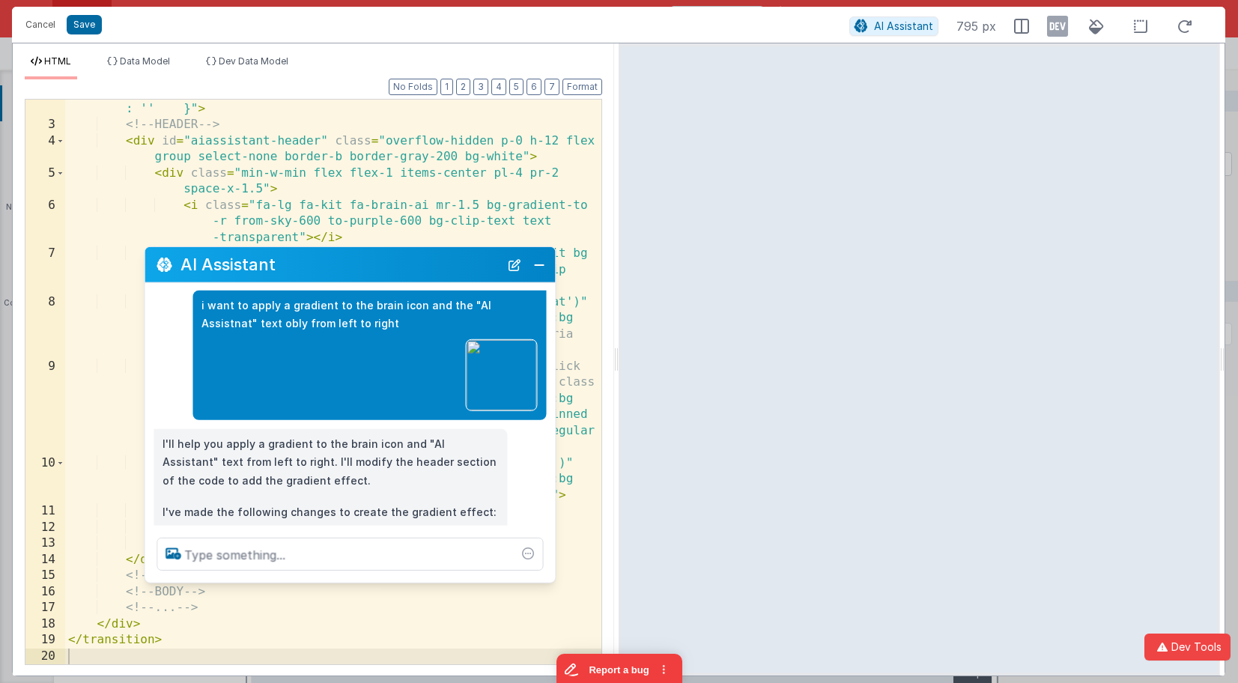
scroll to position [43, 0]
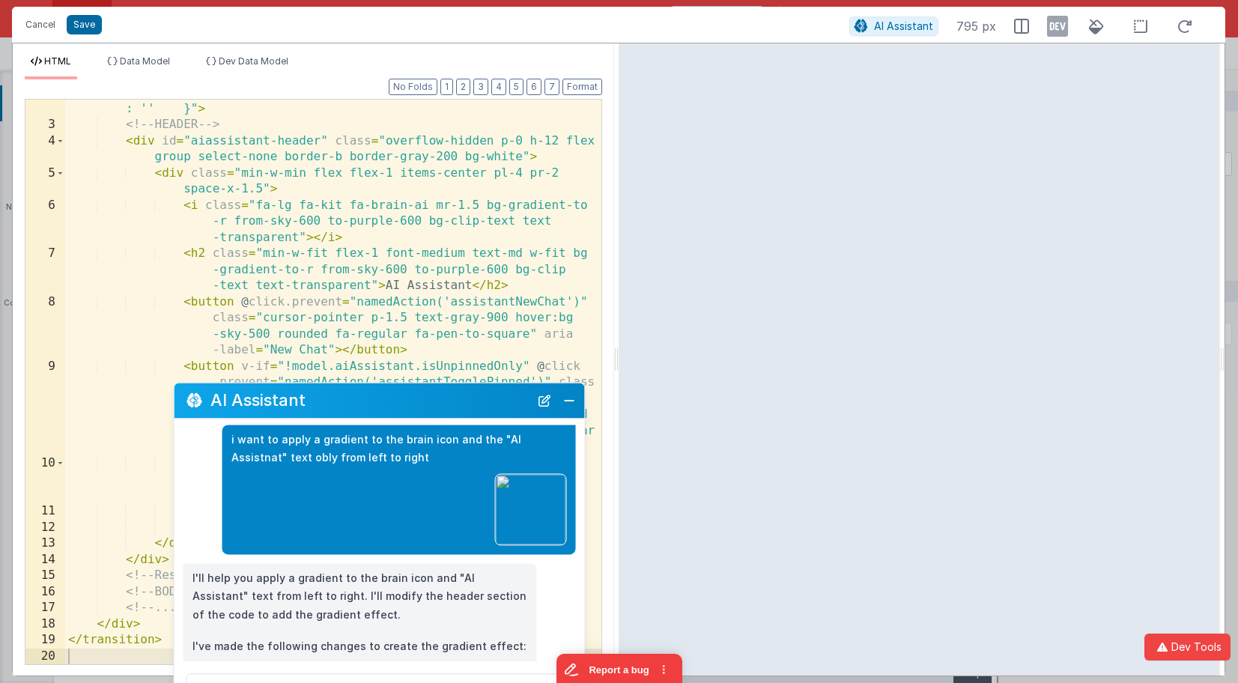
drag, startPoint x: 310, startPoint y: 270, endPoint x: 339, endPoint y: 405, distance: 138.6
click at [339, 405] on h2 "AI Assistant" at bounding box center [369, 401] width 319 height 18
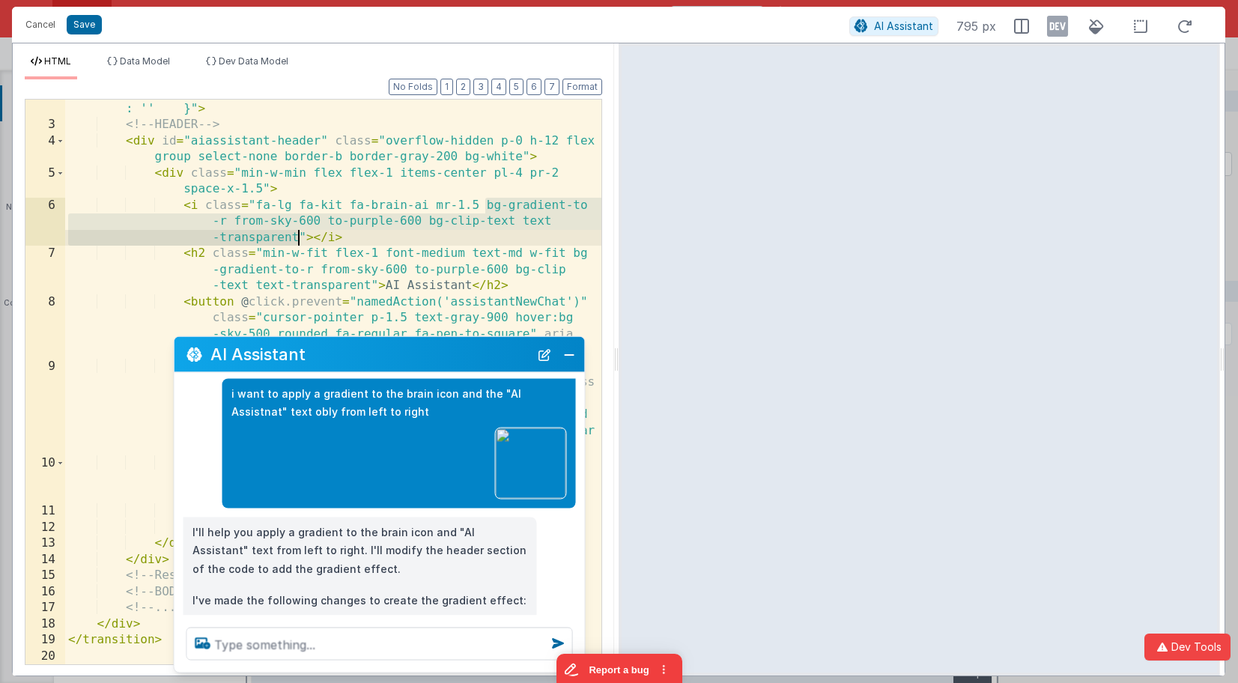
drag, startPoint x: 484, startPoint y: 206, endPoint x: 300, endPoint y: 235, distance: 185.8
click at [300, 235] on div "< div v-if = "model.aiAssistant?.isOpen" id = "aiassistant" class = "min-w -[35…" at bounding box center [333, 327] width 536 height 742
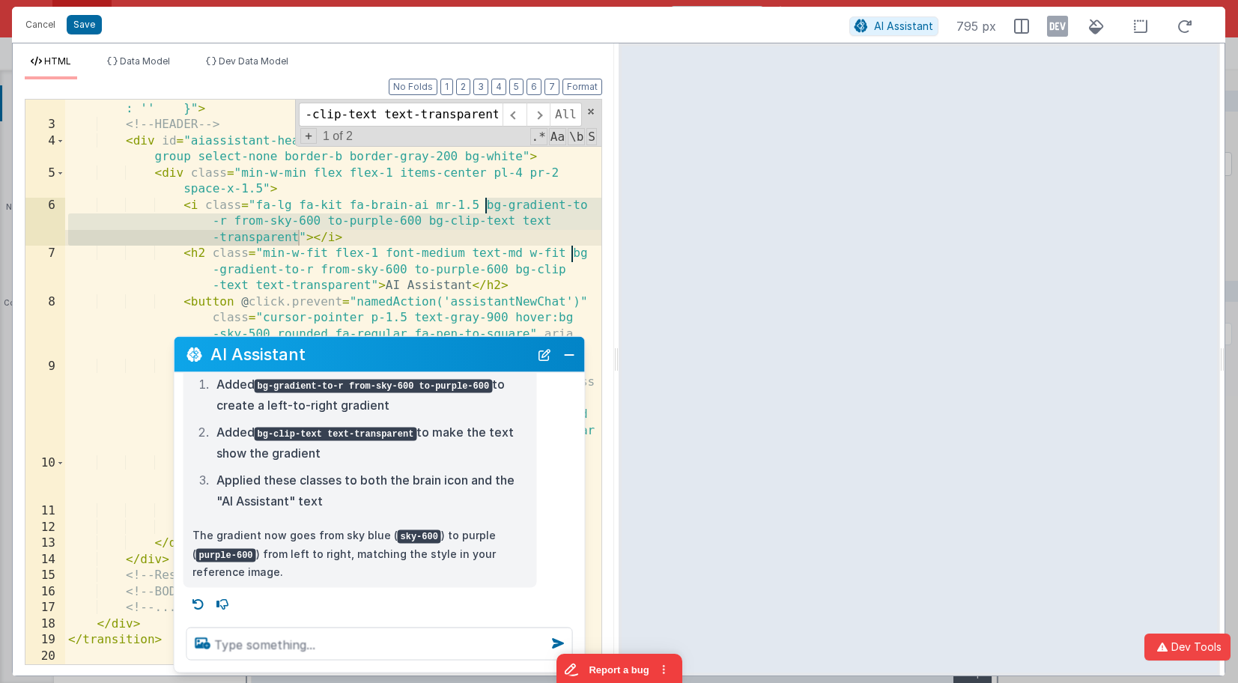
scroll to position [0, 0]
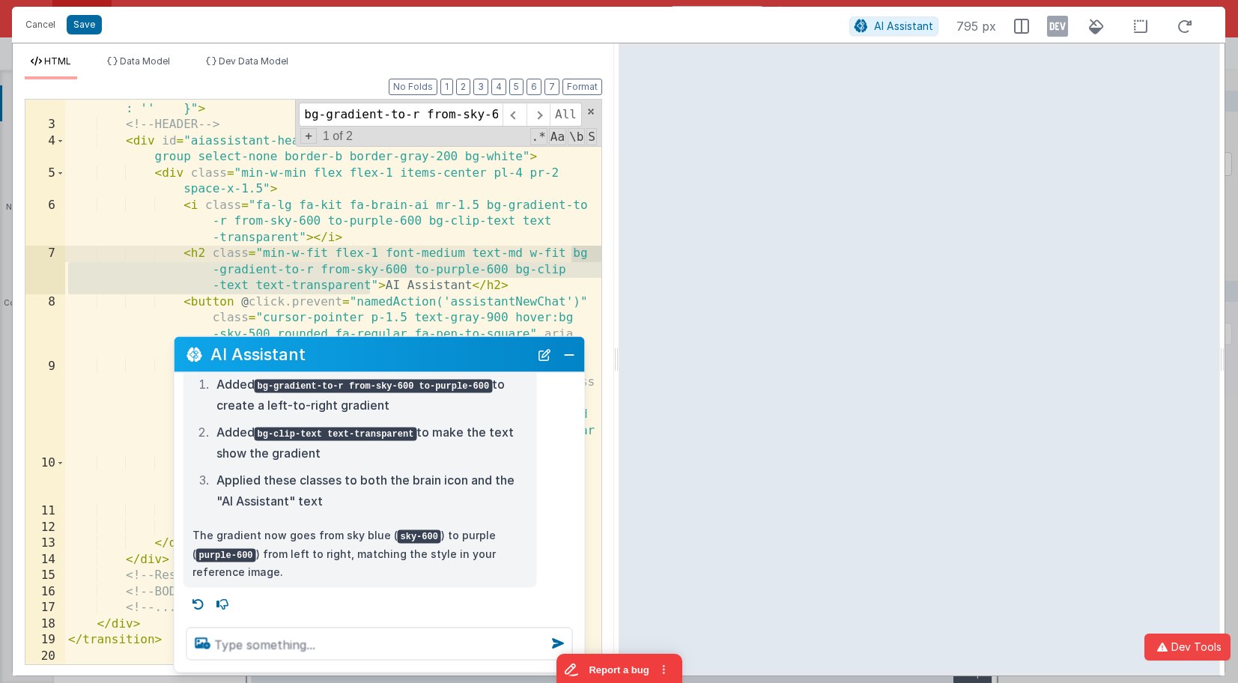
drag, startPoint x: 372, startPoint y: 280, endPoint x: 570, endPoint y: 260, distance: 198.7
click at [570, 260] on div "< div v-if = "model.aiAssistant?.isOpen" id = "aiassistant" class = "min-w -[35…" at bounding box center [333, 327] width 536 height 742
click at [550, 354] on button "New Chat" at bounding box center [544, 354] width 21 height 21
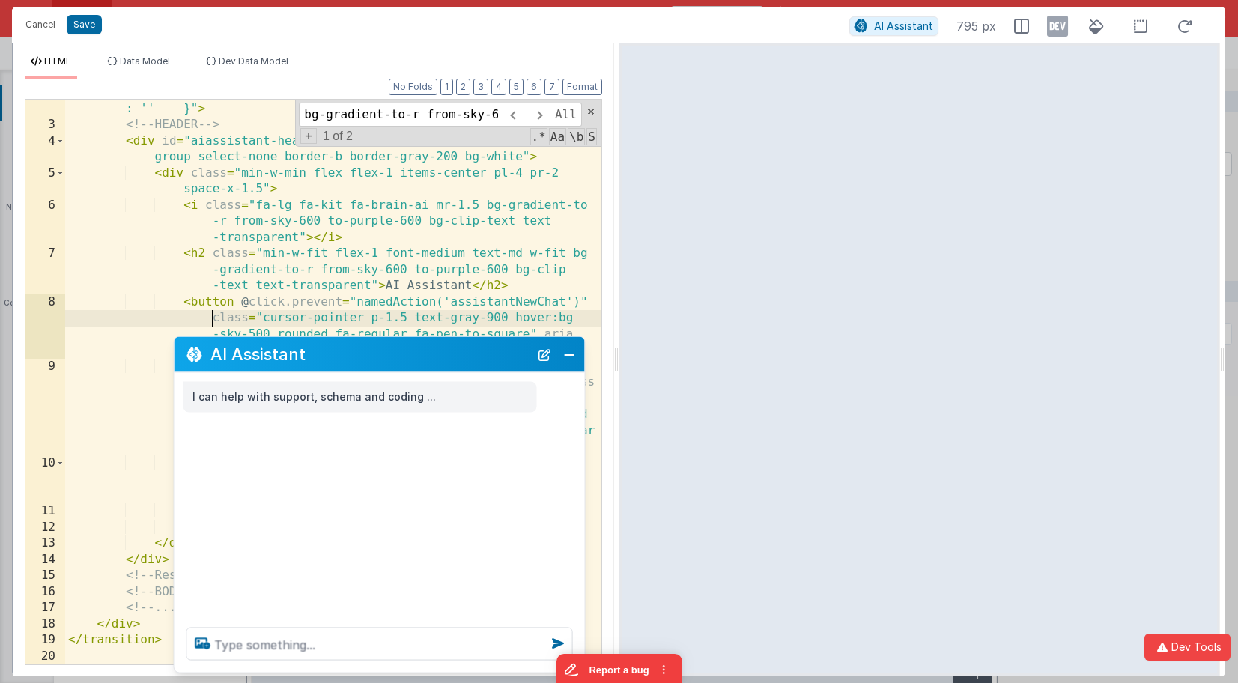
click at [168, 322] on div "< div v-if = "model.aiAssistant?.isOpen" id = "aiassistant" class = "min-w -[35…" at bounding box center [333, 327] width 536 height 742
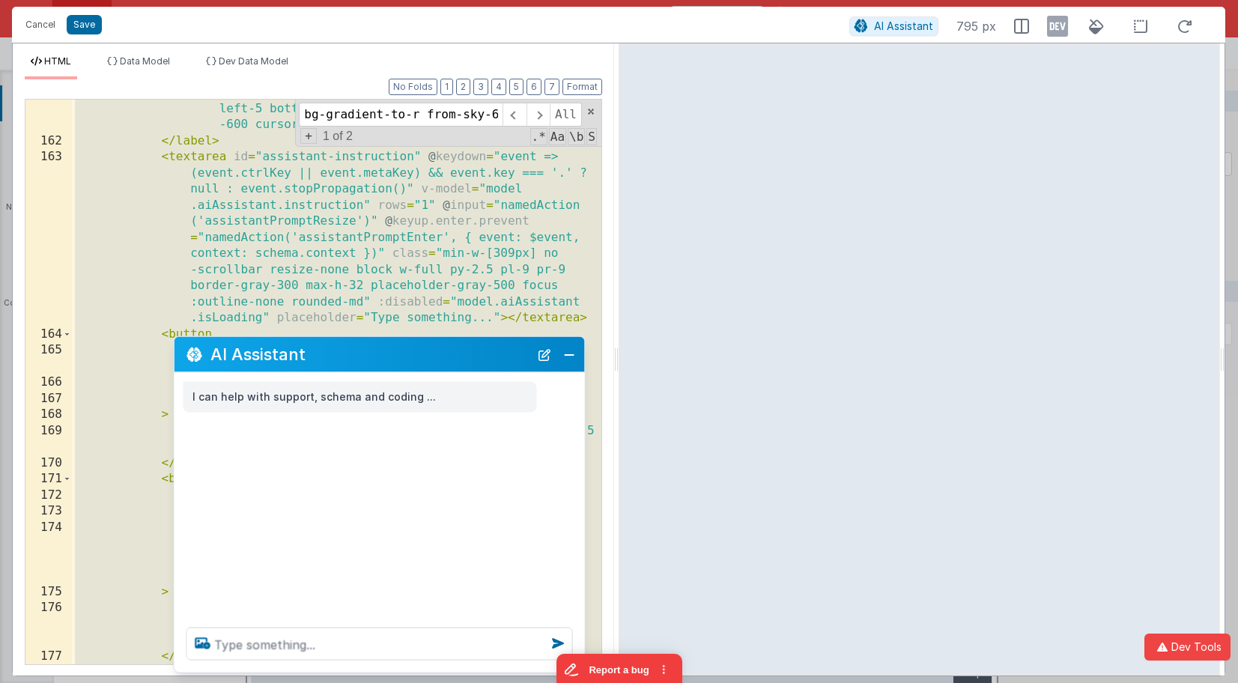
scroll to position [4828, 0]
click at [575, 358] on button "Close" at bounding box center [568, 354] width 19 height 21
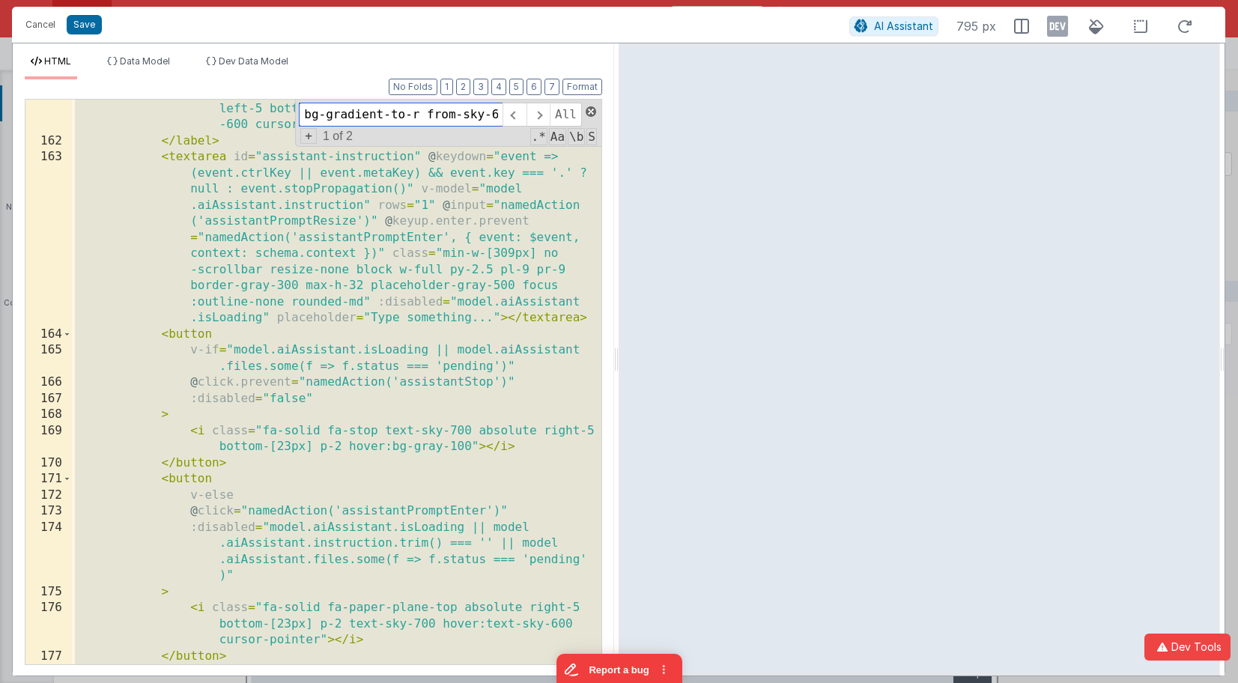
click at [591, 114] on span at bounding box center [591, 111] width 10 height 10
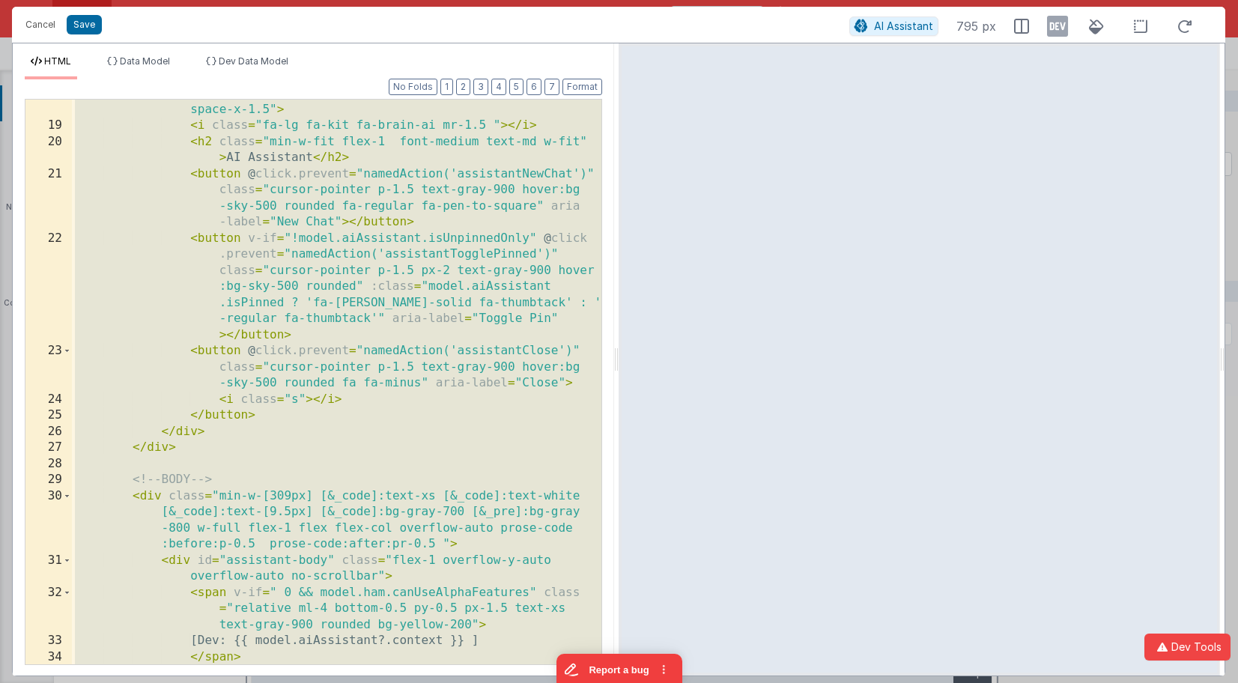
scroll to position [0, 0]
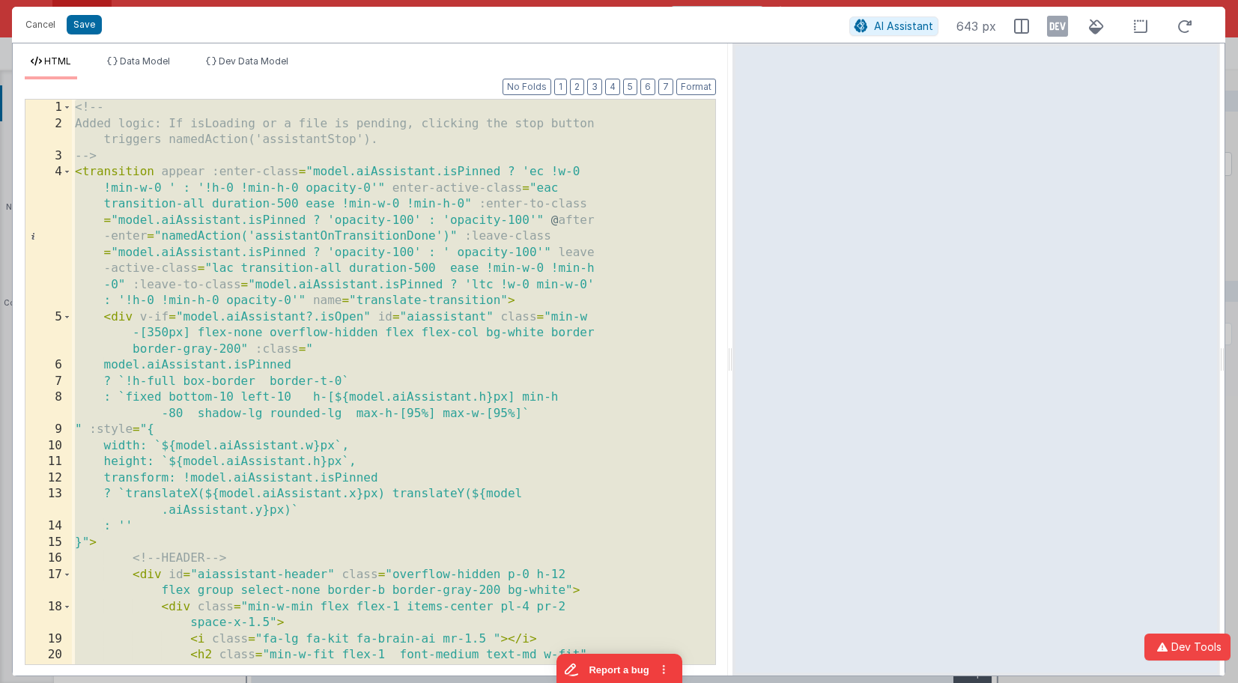
drag, startPoint x: 616, startPoint y: 58, endPoint x: 732, endPoint y: 29, distance: 120.2
click at [732, 29] on html "Cancel Save AI Assistant 643 px HTML Data Model Dev Data Model Format 7 6 5 4 3…" at bounding box center [619, 341] width 1238 height 683
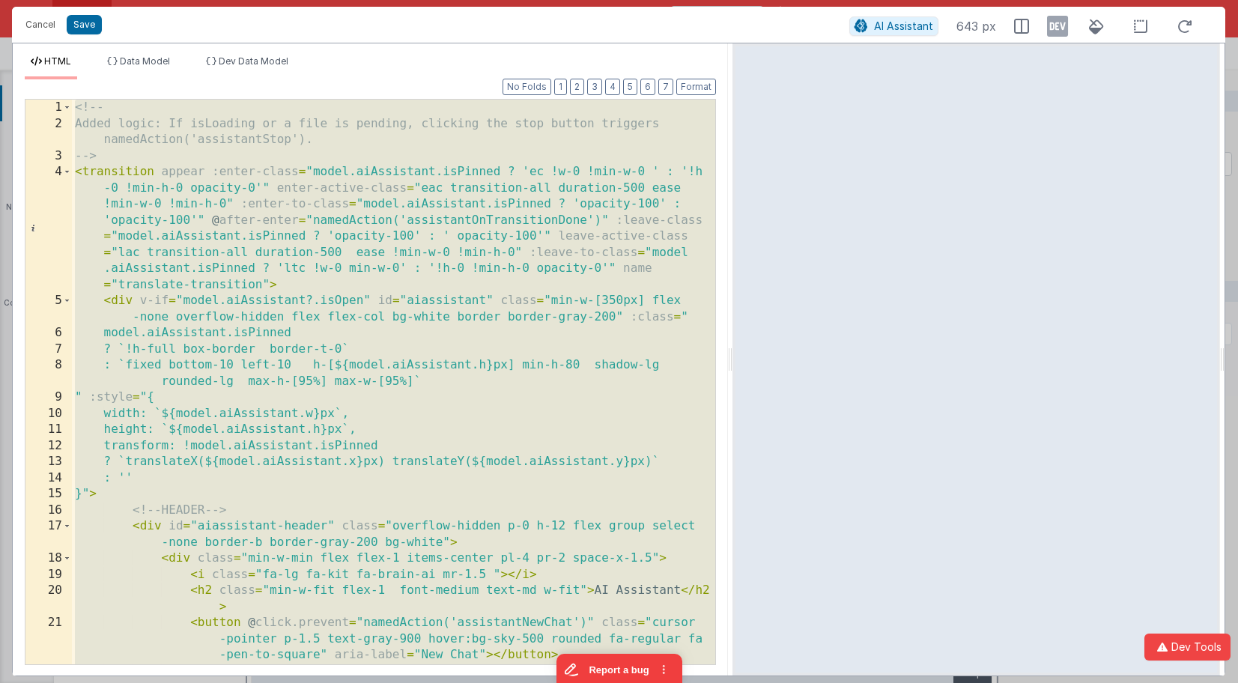
click at [574, 162] on div "<!-- Added logic: If isLoading or a file is pending, clicking the stop button t…" at bounding box center [393, 430] width 643 height 661
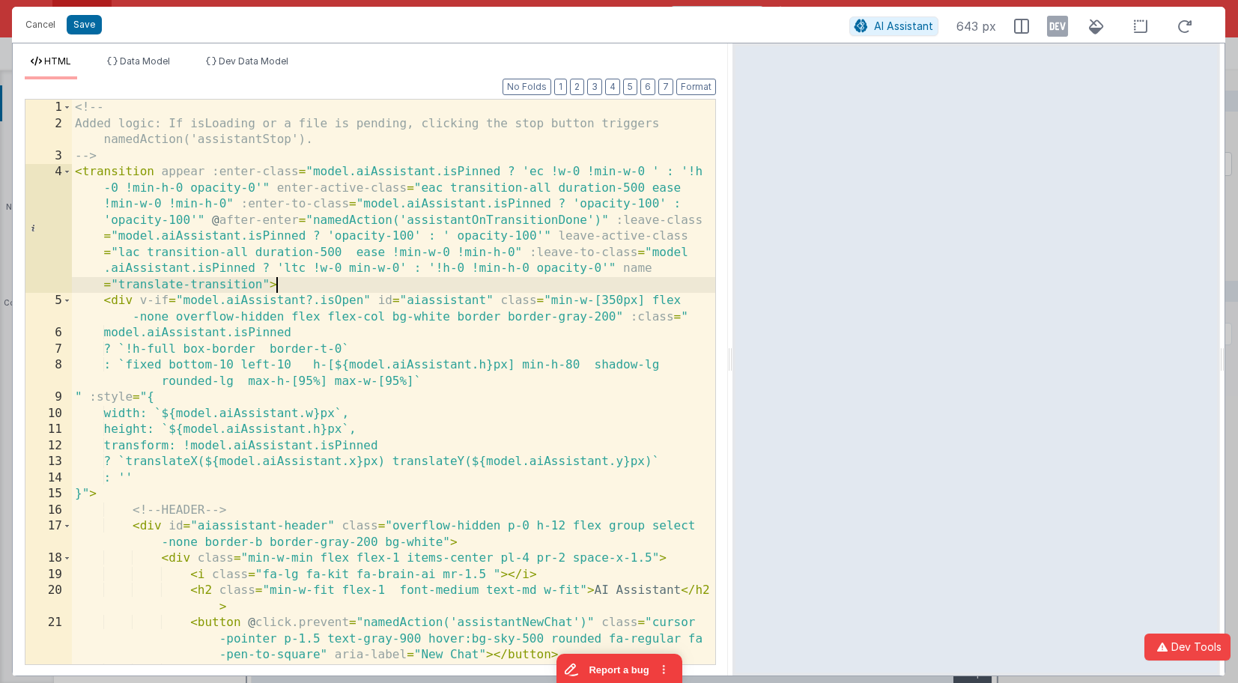
click at [300, 286] on div "<!-- Added logic: If isLoading or a file is pending, clicking the stop button t…" at bounding box center [393, 430] width 643 height 661
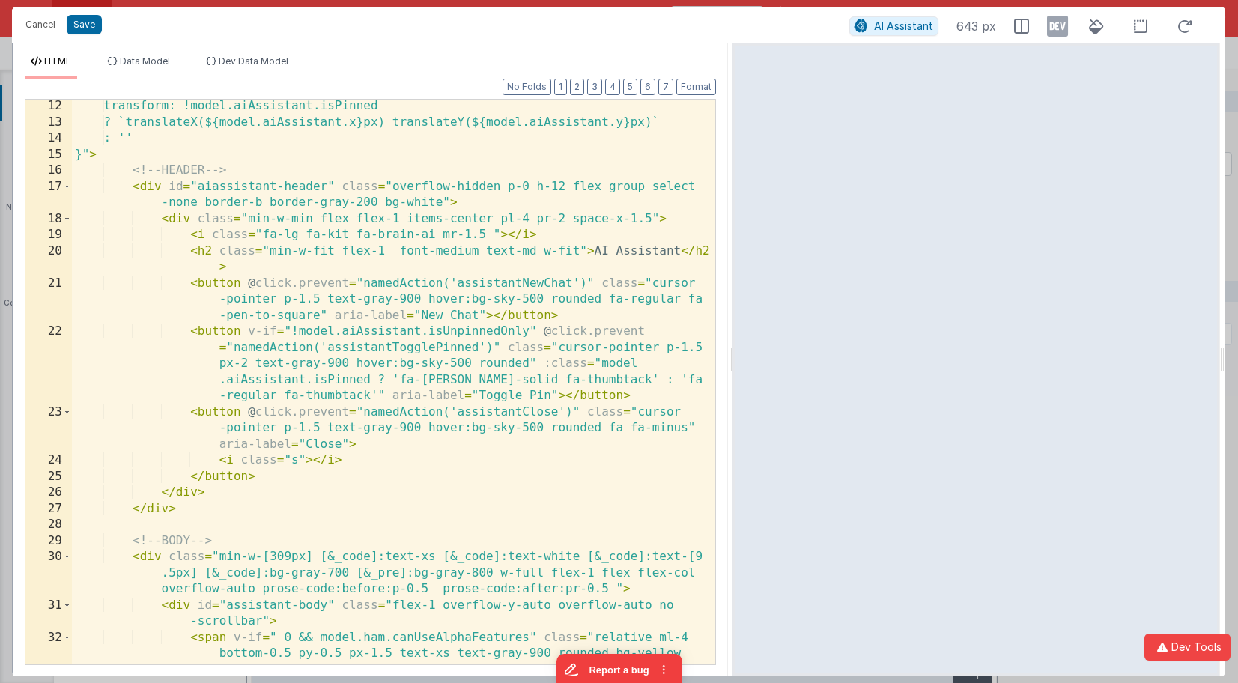
scroll to position [339, 0]
click at [257, 264] on div "transform: !model.aiAssistant.isPinned ? `translateX(${model.aiAssistant.x}px) …" at bounding box center [393, 396] width 643 height 597
click at [677, 218] on div "transform: !model.aiAssistant.isPinned ? `translateX(${model.aiAssistant.x}px) …" at bounding box center [393, 396] width 643 height 597
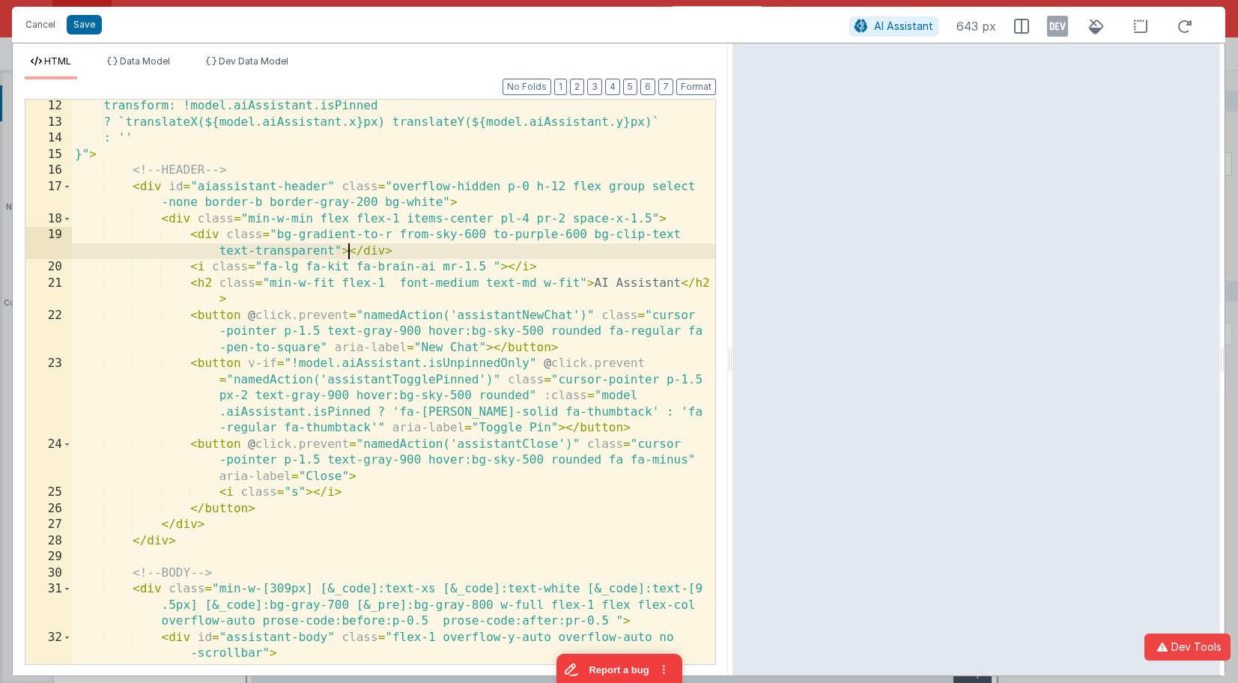
click at [349, 252] on div "transform: !model.aiAssistant.isPinned ? `translateX(${model.aiAssistant.x}px) …" at bounding box center [393, 412] width 643 height 629
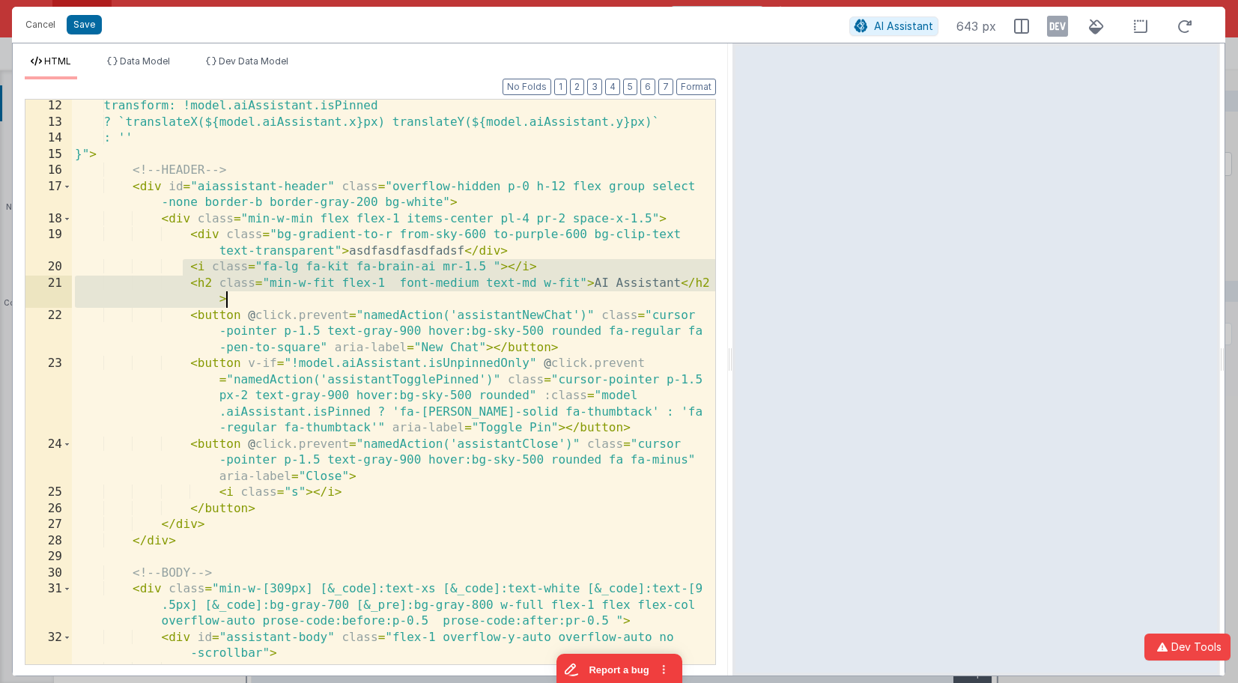
drag, startPoint x: 225, startPoint y: 271, endPoint x: 280, endPoint y: 294, distance: 60.1
click at [280, 294] on div "transform: !model.aiAssistant.isPinned ? `translateX(${model.aiAssistant.x}px) …" at bounding box center [393, 412] width 643 height 629
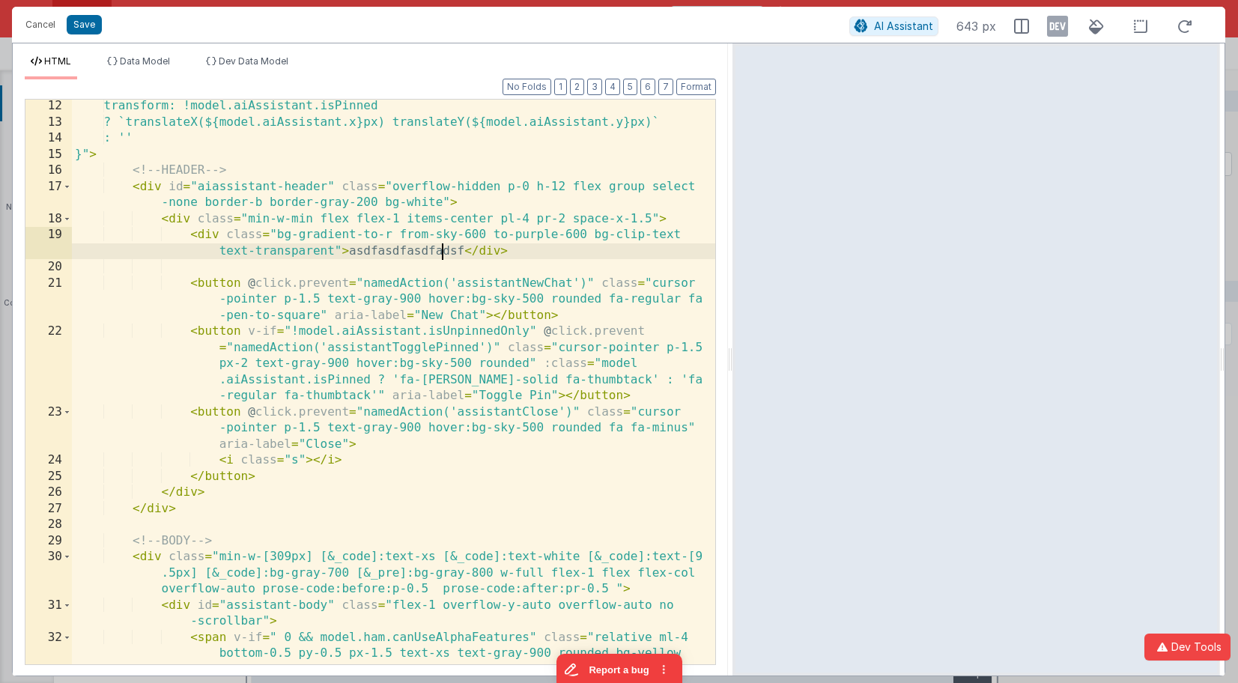
click at [443, 252] on div "transform: !model.aiAssistant.isPinned ? `translateX(${model.aiAssistant.x}px) …" at bounding box center [393, 396] width 643 height 597
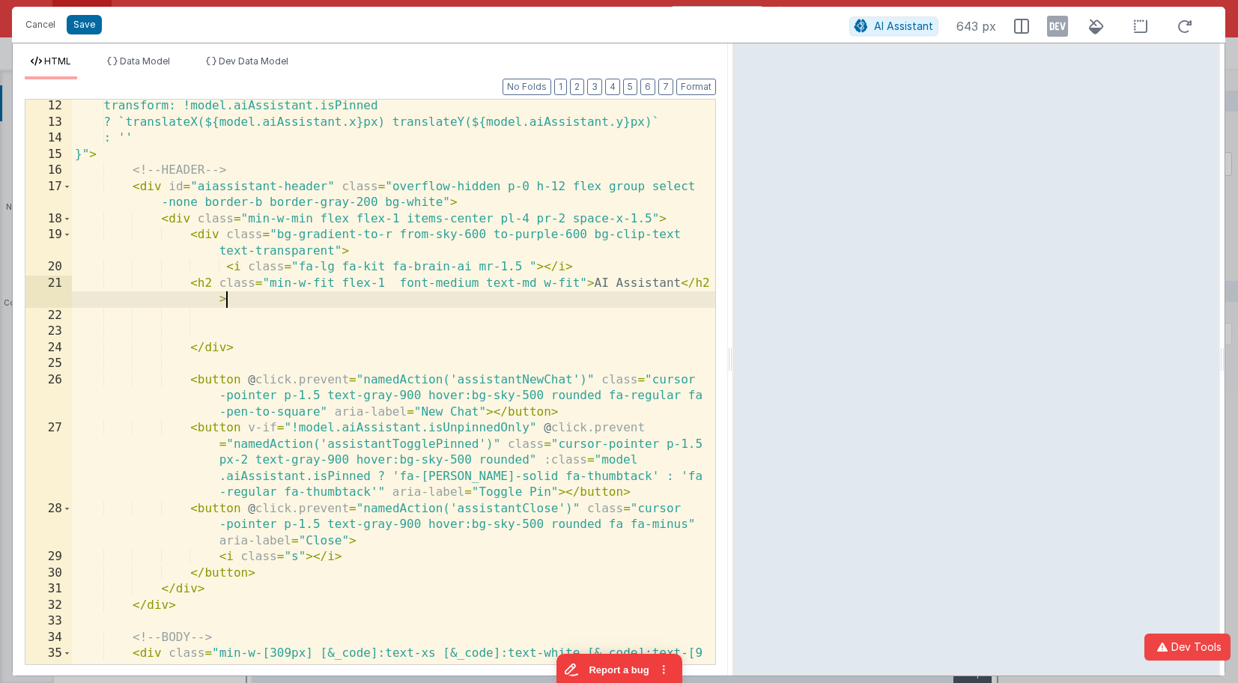
click at [276, 235] on div "transform: !model.aiAssistant.isPinned ? `translateX(${model.aiAssistant.x}px) …" at bounding box center [393, 412] width 643 height 629
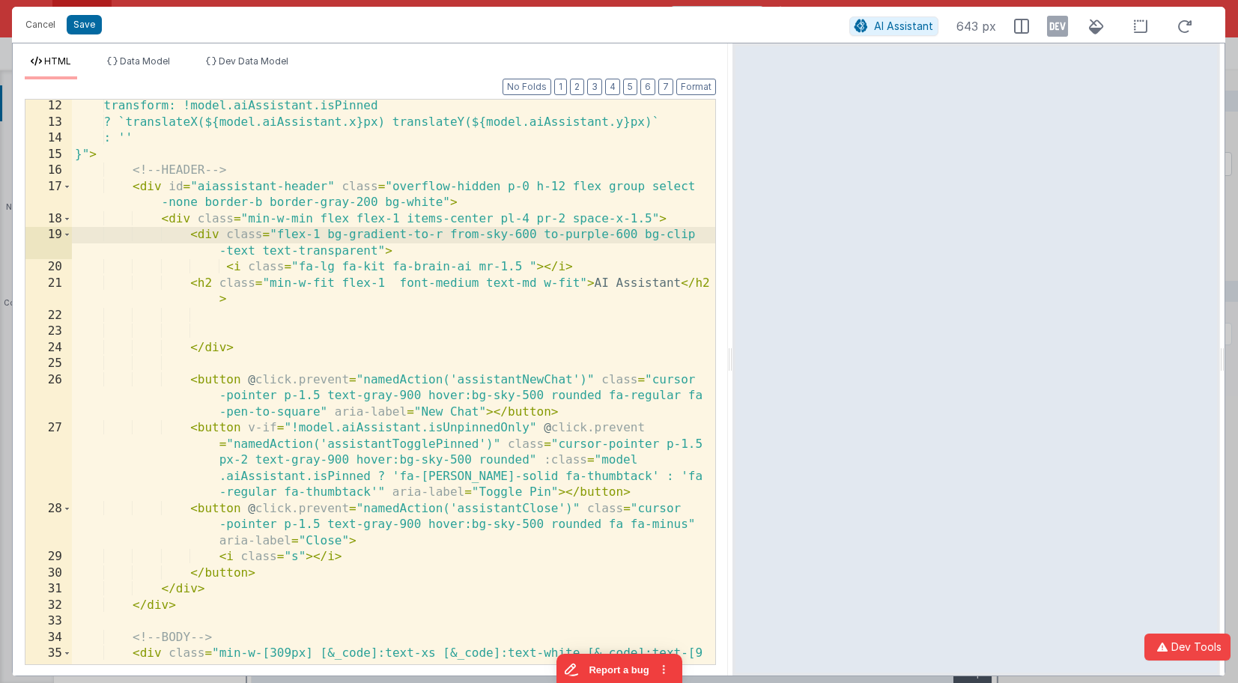
click at [580, 180] on div "transform: !model.aiAssistant.isPinned ? `translateX(${model.aiAssistant.x}px) …" at bounding box center [393, 412] width 643 height 629
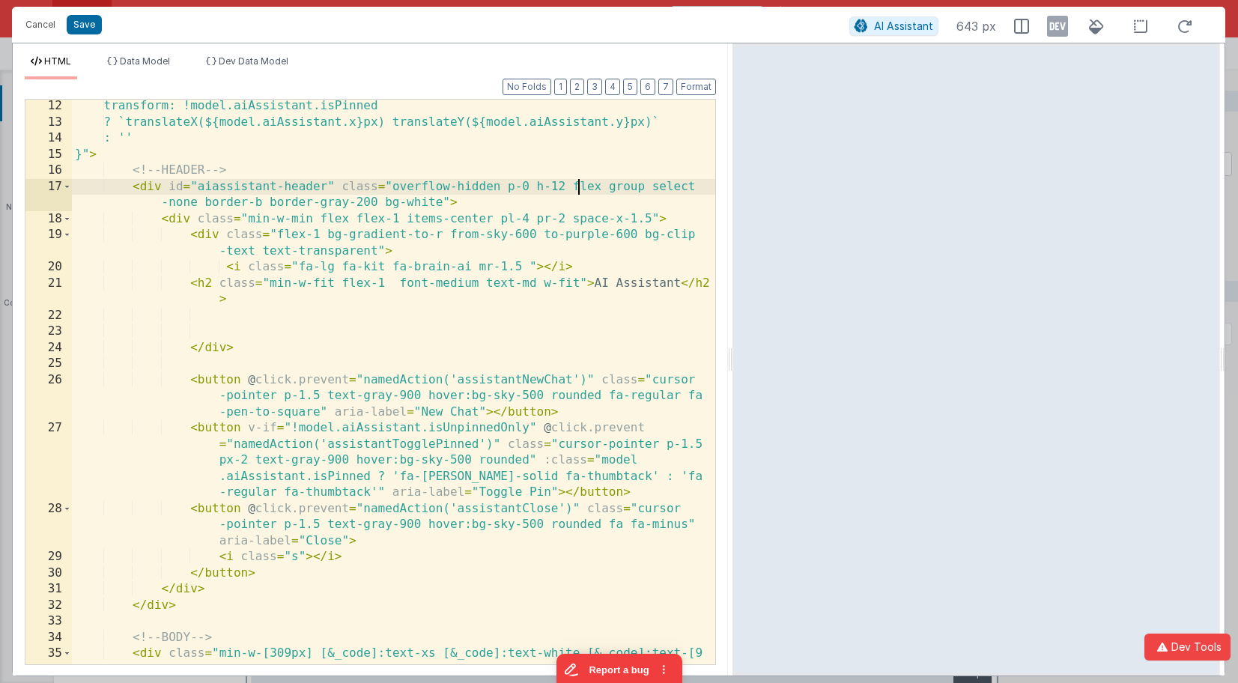
click at [580, 180] on div "transform: !model.aiAssistant.isPinned ? `translateX(${model.aiAssistant.x}px) …" at bounding box center [393, 412] width 643 height 629
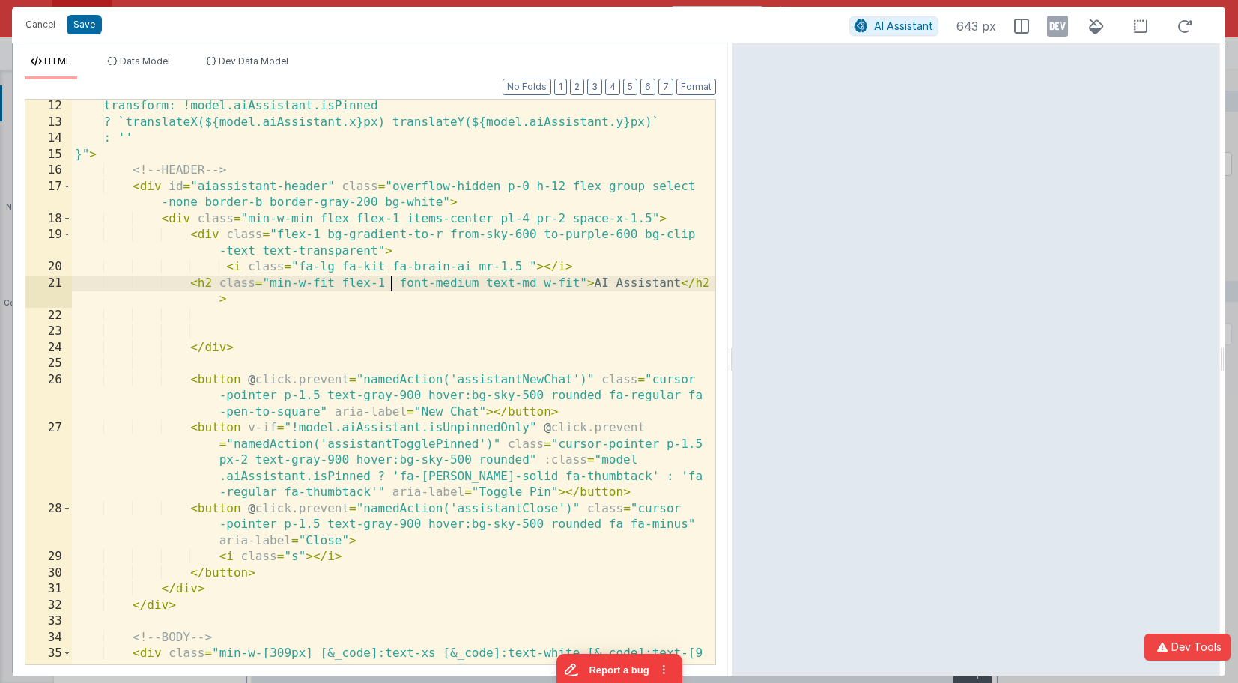
click at [394, 280] on div "transform: !model.aiAssistant.isPinned ? `translateX(${model.aiAssistant.x}px) …" at bounding box center [393, 412] width 643 height 629
drag, startPoint x: 392, startPoint y: 282, endPoint x: 338, endPoint y: 282, distance: 53.9
click at [338, 282] on div "transform: !model.aiAssistant.isPinned ? `translateX(${model.aiAssistant.x}px) …" at bounding box center [393, 412] width 643 height 629
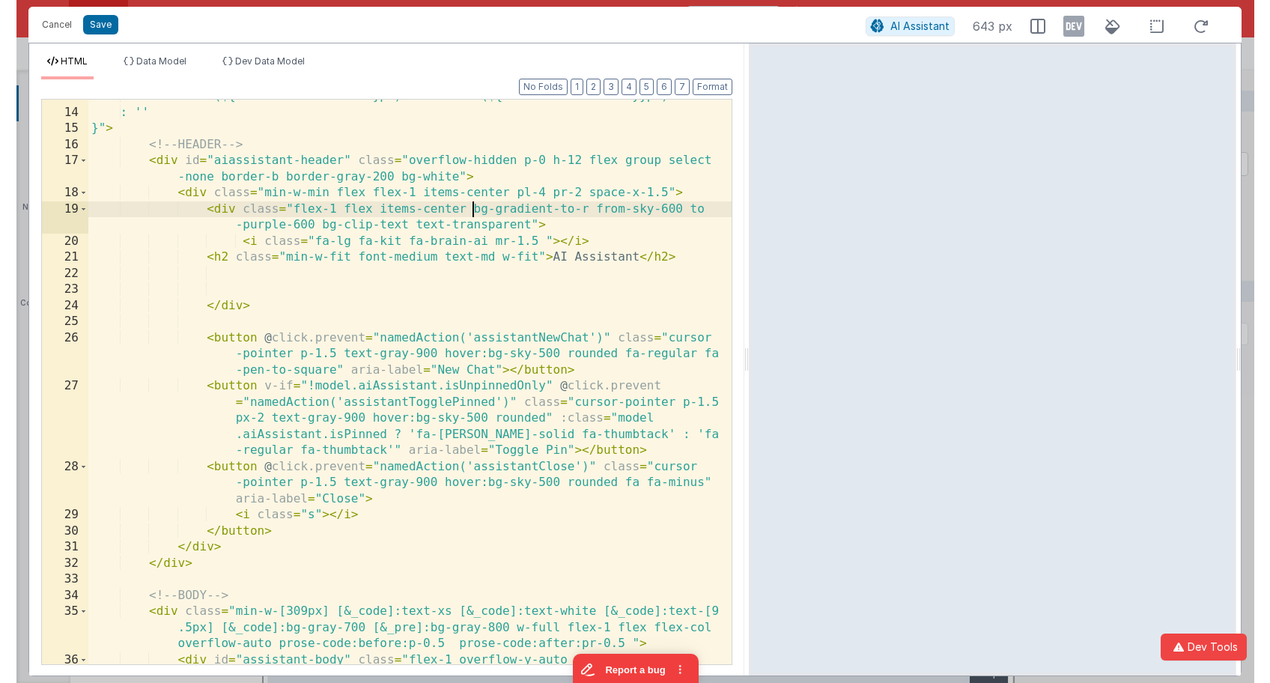
scroll to position [365, 0]
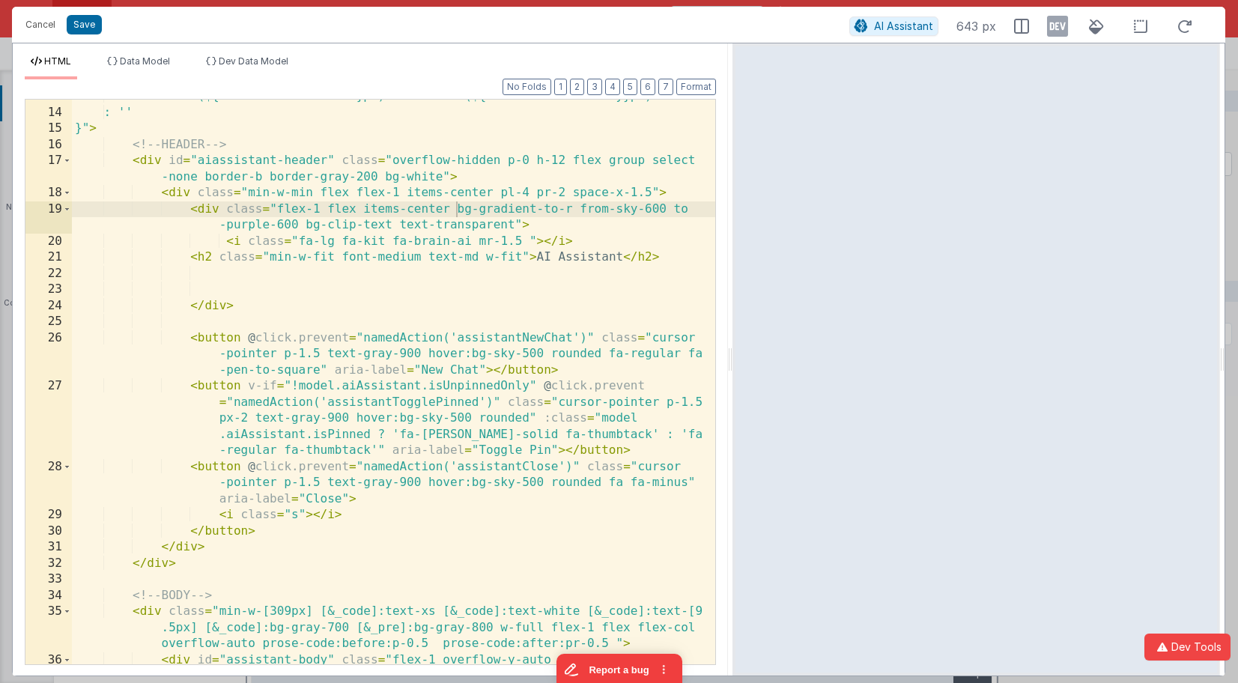
drag, startPoint x: 1220, startPoint y: 241, endPoint x: 1304, endPoint y: 239, distance: 83.9
click at [1238, 239] on html "Cancel Save AI Assistant 643 px HTML Data Model Dev Data Model Format 7 6 5 4 3…" at bounding box center [619, 341] width 1238 height 683
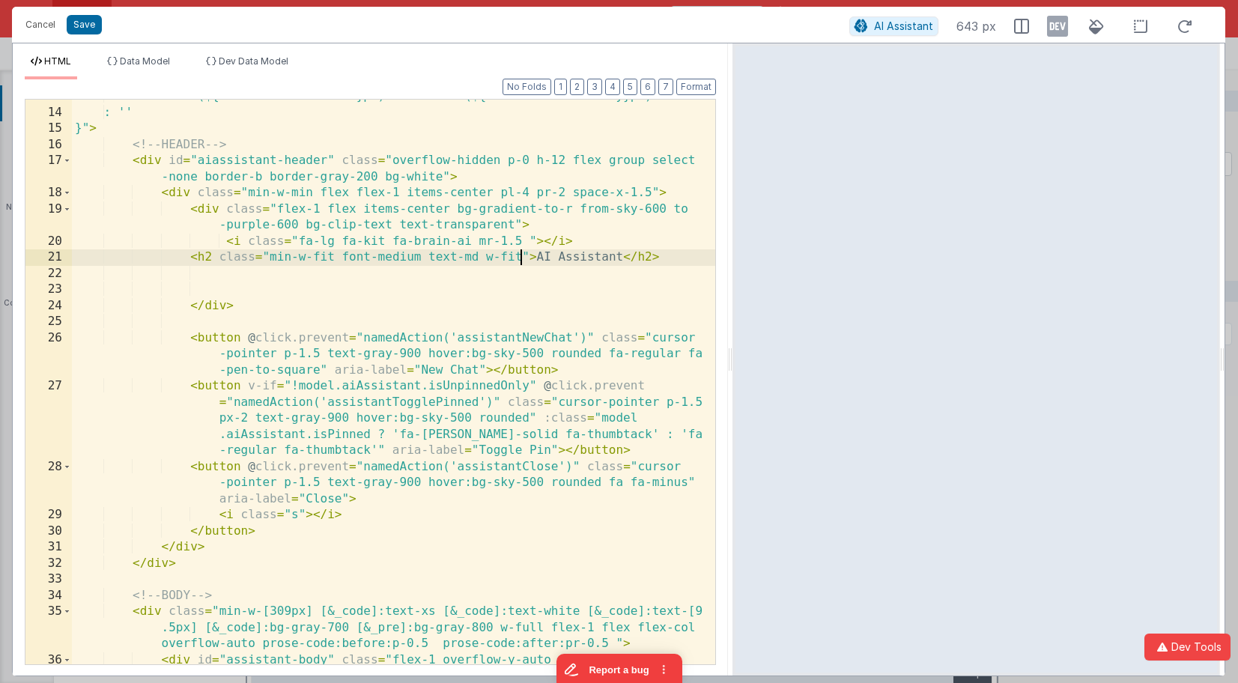
click at [521, 258] on div "? `translateX(${model.aiAssistant.x}px) translateY(${model.aiAssistant.y}px)` :…" at bounding box center [393, 394] width 643 height 613
click at [482, 256] on div "? `translateX(${model.aiAssistant.x}px) translateY(${model.aiAssistant.y}px)` :…" at bounding box center [393, 394] width 643 height 613
click at [347, 210] on div "? `translateX(${model.aiAssistant.x}px) translateY(${model.aiAssistant.y}px)` :…" at bounding box center [393, 394] width 643 height 613
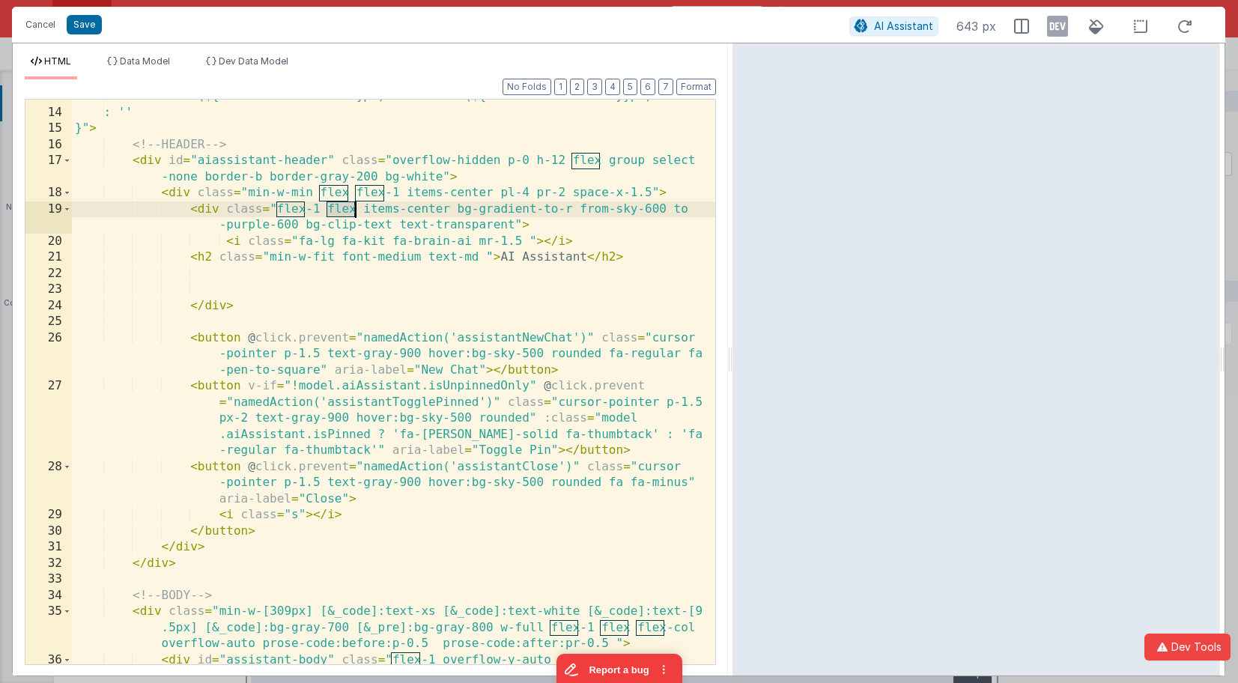
click at [347, 210] on div "? `translateX(${model.aiAssistant.x}px) translateY(${model.aiAssistant.y}px)` :…" at bounding box center [393, 394] width 643 height 613
click at [343, 210] on div "? `translateX(${model.aiAssistant.x}px) translateY(${model.aiAssistant.y}px)` :…" at bounding box center [393, 394] width 643 height 613
click at [687, 90] on button "Format" at bounding box center [696, 87] width 40 height 16
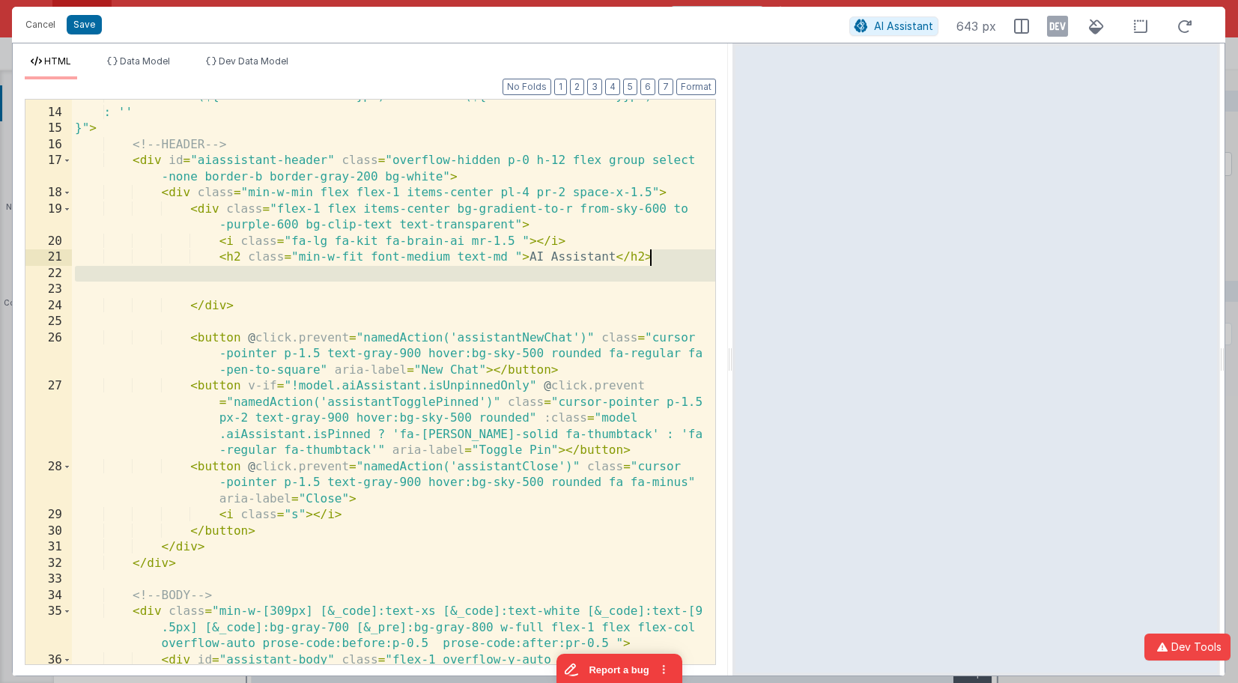
drag, startPoint x: 267, startPoint y: 292, endPoint x: 691, endPoint y: 260, distance: 425.0
click at [692, 260] on div "? `translateX(${model.aiAssistant.x}px) translateY(${model.aiAssistant.y}px)` :…" at bounding box center [393, 394] width 643 height 613
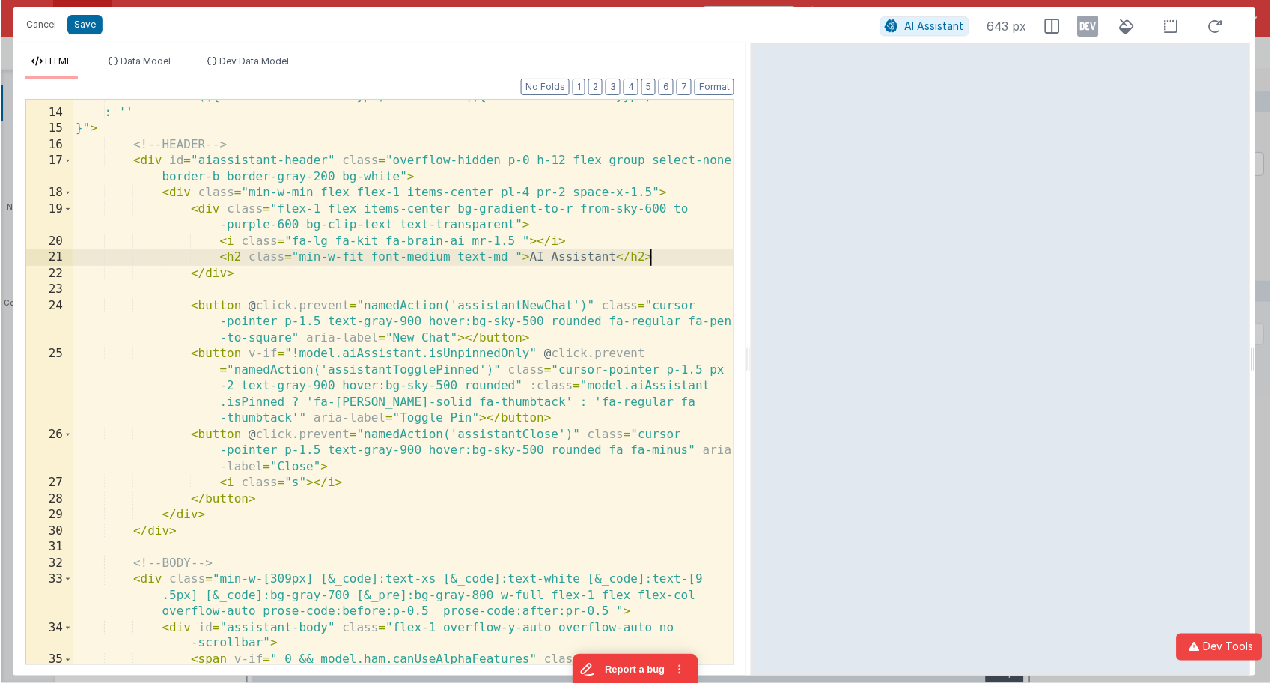
scroll to position [349, 0]
click at [340, 210] on div "? `translateX(${model.aiAssistant.x}px) translateY(${model.aiAssistant.y}px)` :…" at bounding box center [403, 394] width 663 height 613
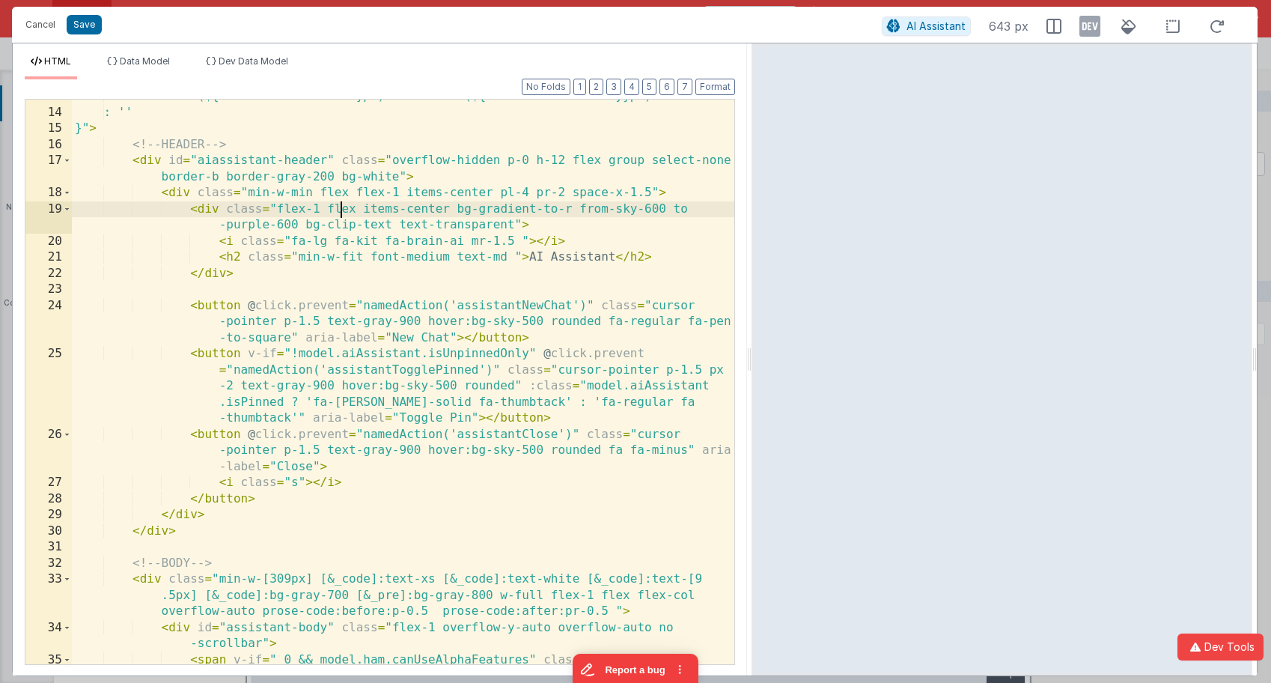
click at [340, 211] on div "? `translateX(${model.aiAssistant.x}px) translateY(${model.aiAssistant.y}px)` :…" at bounding box center [403, 394] width 663 height 613
click at [1175, 22] on icon at bounding box center [1173, 26] width 31 height 19
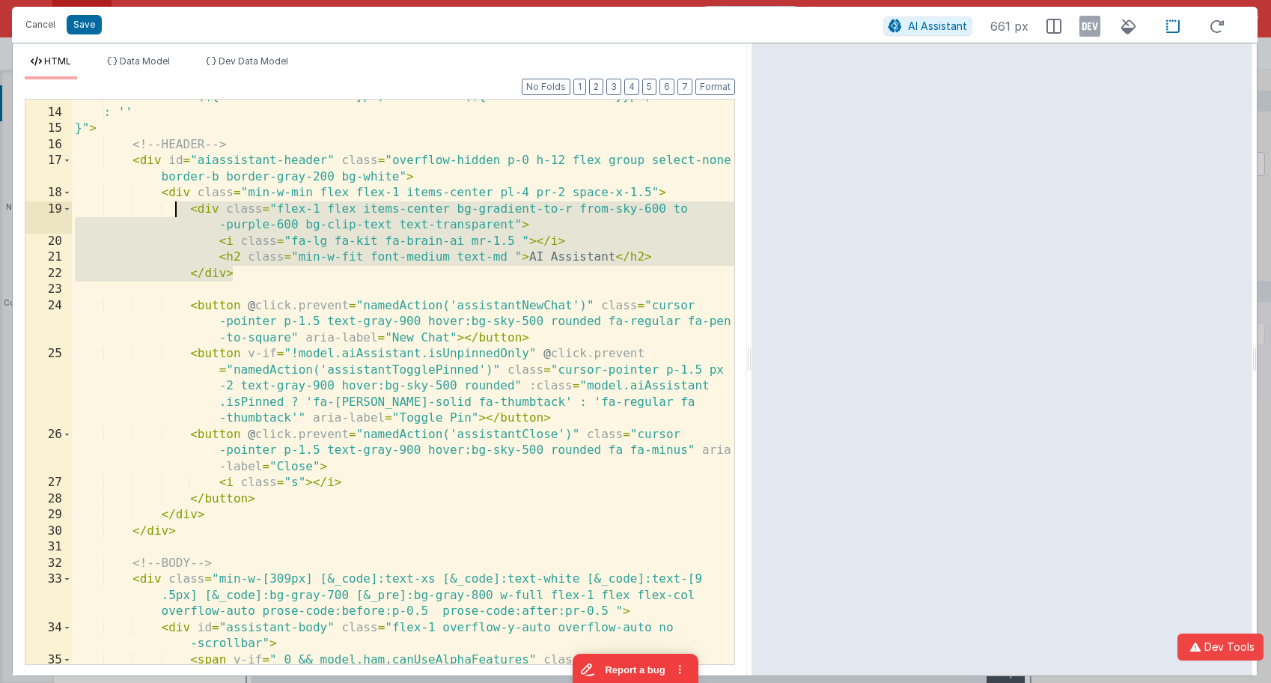
drag, startPoint x: 252, startPoint y: 271, endPoint x: 174, endPoint y: 207, distance: 101.6
click at [174, 207] on div "? `translateX(${model.aiAssistant.x}px) translateY(${model.aiAssistant.y}px)` :…" at bounding box center [403, 394] width 663 height 613
click at [250, 264] on div "? `translateX(${model.aiAssistant.x}px) translateY(${model.aiAssistant.y}px)` :…" at bounding box center [403, 394] width 663 height 613
drag, startPoint x: 243, startPoint y: 272, endPoint x: 118, endPoint y: 210, distance: 138.6
click at [118, 210] on div "? `translateX(${model.aiAssistant.x}px) translateY(${model.aiAssistant.y}px)` :…" at bounding box center [403, 394] width 663 height 613
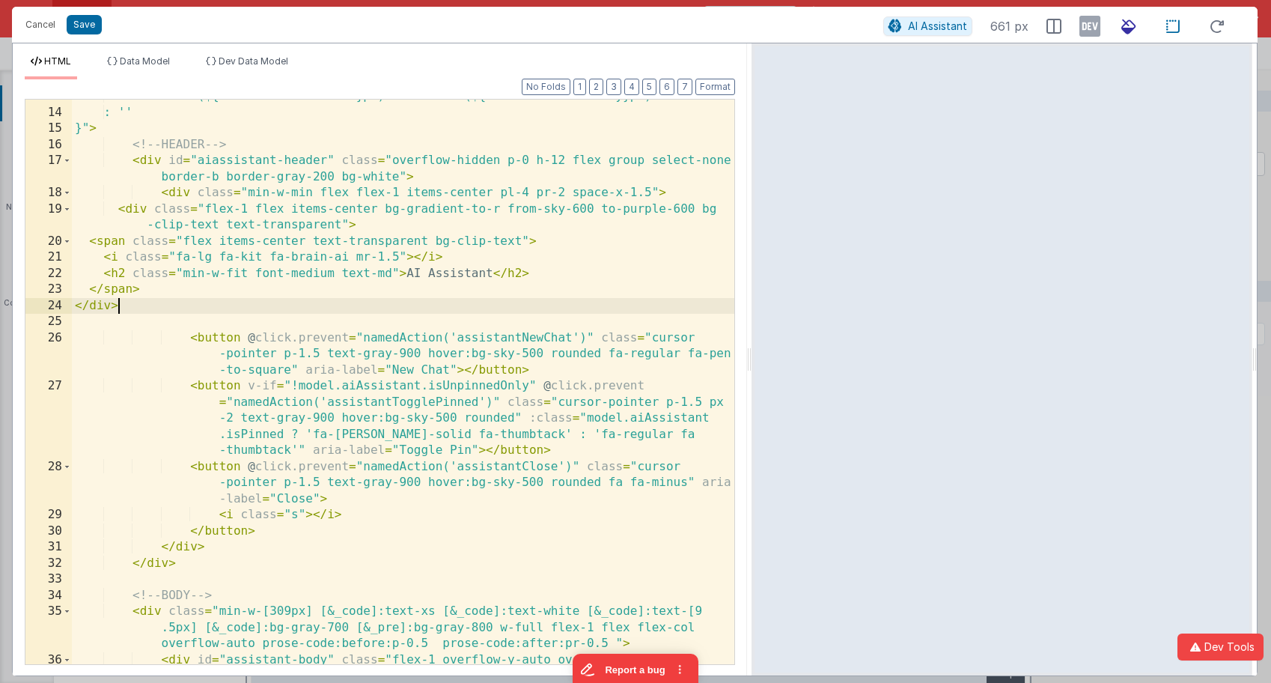
click at [1132, 30] on icon at bounding box center [1129, 26] width 33 height 19
click at [1128, 28] on icon at bounding box center [1129, 26] width 33 height 19
click at [1176, 28] on icon at bounding box center [1173, 26] width 31 height 19
drag, startPoint x: 179, startPoint y: 304, endPoint x: 185, endPoint y: 311, distance: 9.0
click at [180, 305] on div "? `translateX(${model.aiAssistant.x}px) translateY(${model.aiAssistant.y}px)` :…" at bounding box center [403, 394] width 663 height 613
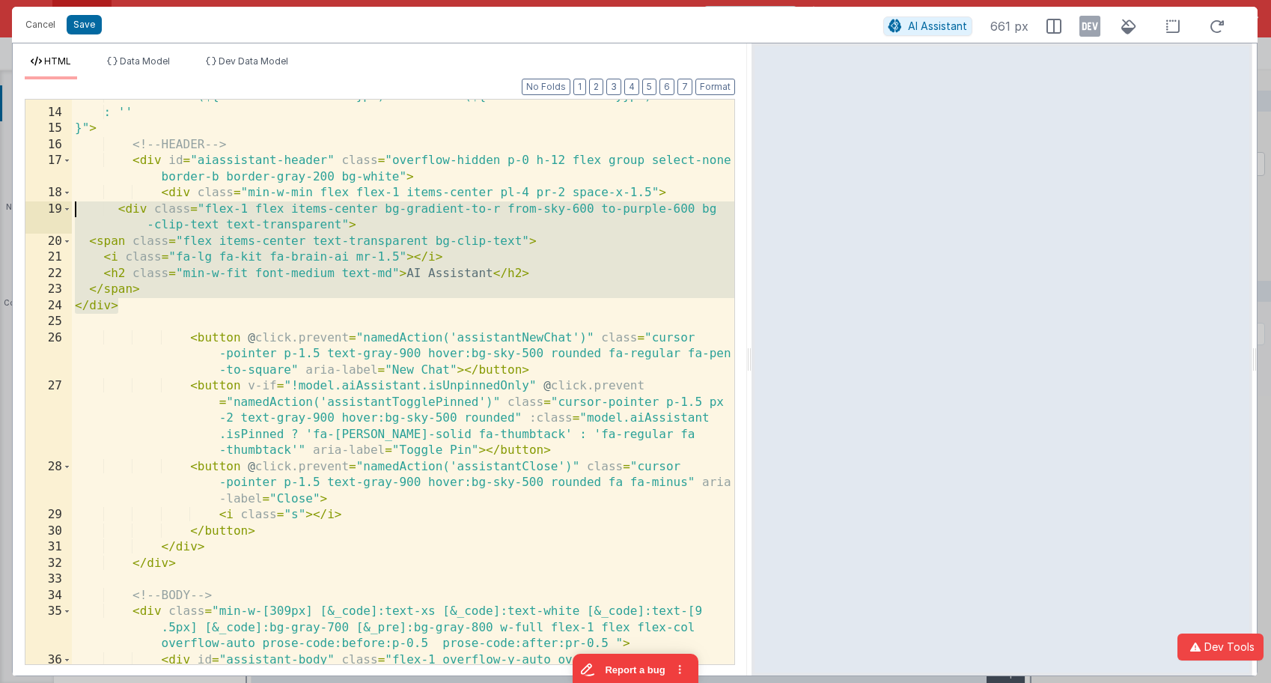
drag, startPoint x: 133, startPoint y: 294, endPoint x: 39, endPoint y: 210, distance: 125.7
click at [39, 210] on div "13 14 15 16 17 18 19 20 21 22 23 24 25 26 27 28 29 30 31 32 33 34 35 36 37 ? `t…" at bounding box center [380, 382] width 711 height 566
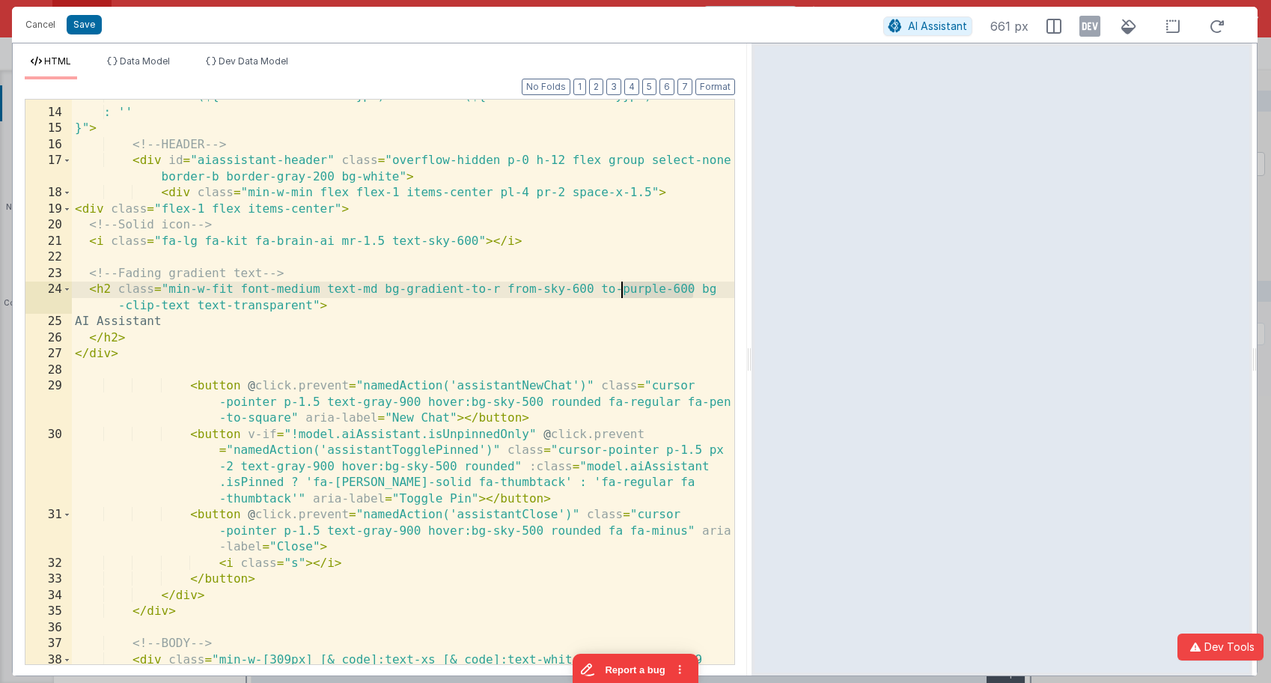
drag, startPoint x: 694, startPoint y: 288, endPoint x: 623, endPoint y: 290, distance: 71.2
click at [623, 290] on div "? `translateX(${model.aiAssistant.x}px) translateY(${model.aiAssistant.y}px)` :…" at bounding box center [403, 402] width 663 height 629
click at [543, 290] on div "? `translateX(${model.aiAssistant.x}px) translateY(${model.aiAssistant.y}px)` :…" at bounding box center [403, 402] width 663 height 629
click at [664, 290] on div "? `translateX(${model.aiAssistant.x}px) translateY(${model.aiAssistant.y}px)` :…" at bounding box center [403, 402] width 663 height 629
click at [641, 290] on div "? `translateX(${model.aiAssistant.x}px) translateY(${model.aiAssistant.y}px)` :…" at bounding box center [403, 402] width 663 height 629
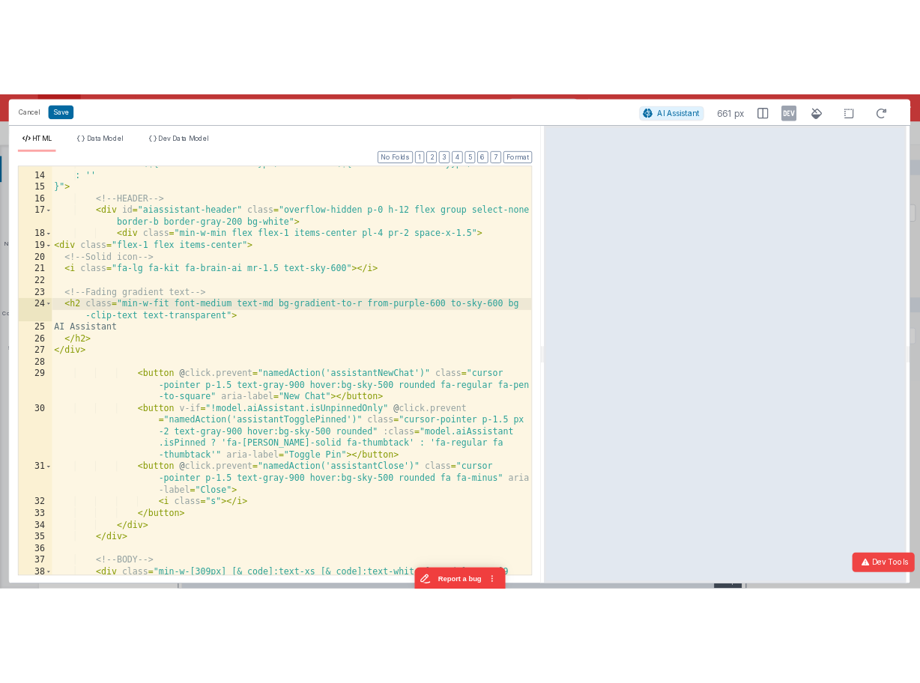
scroll to position [353, 0]
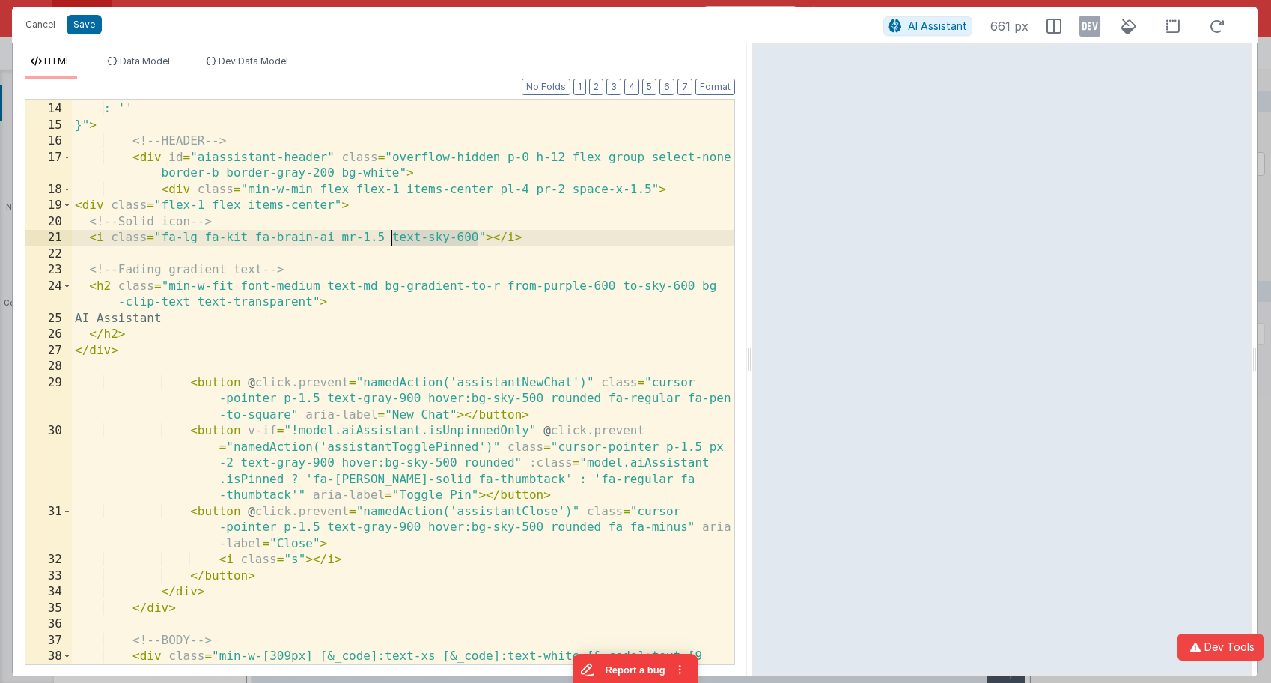
drag, startPoint x: 478, startPoint y: 237, endPoint x: 416, endPoint y: 220, distance: 64.5
click at [392, 238] on div "? `translateX(${model.aiAssistant.x}px) translateY(${model.aiAssistant.y}px)` :…" at bounding box center [403, 399] width 663 height 629
click at [462, 237] on div "? `translateX(${model.aiAssistant.x}px) translateY(${model.aiAssistant.y}px)` :…" at bounding box center [403, 399] width 663 height 629
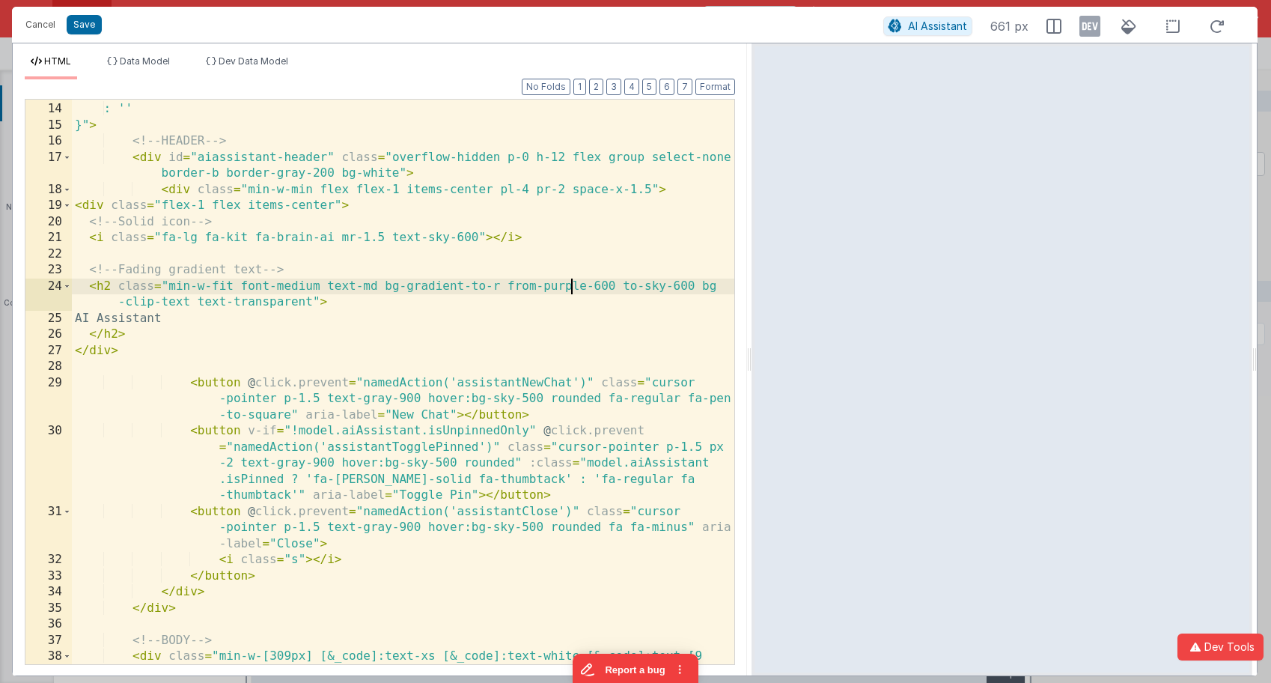
click at [572, 288] on div "? `translateX(${model.aiAssistant.x}px) translateY(${model.aiAssistant.y}px)` :…" at bounding box center [403, 399] width 663 height 629
click at [630, 287] on div "? `translateX(${model.aiAssistant.x}px) translateY(${model.aiAssistant.y}px)` :…" at bounding box center [403, 399] width 663 height 629
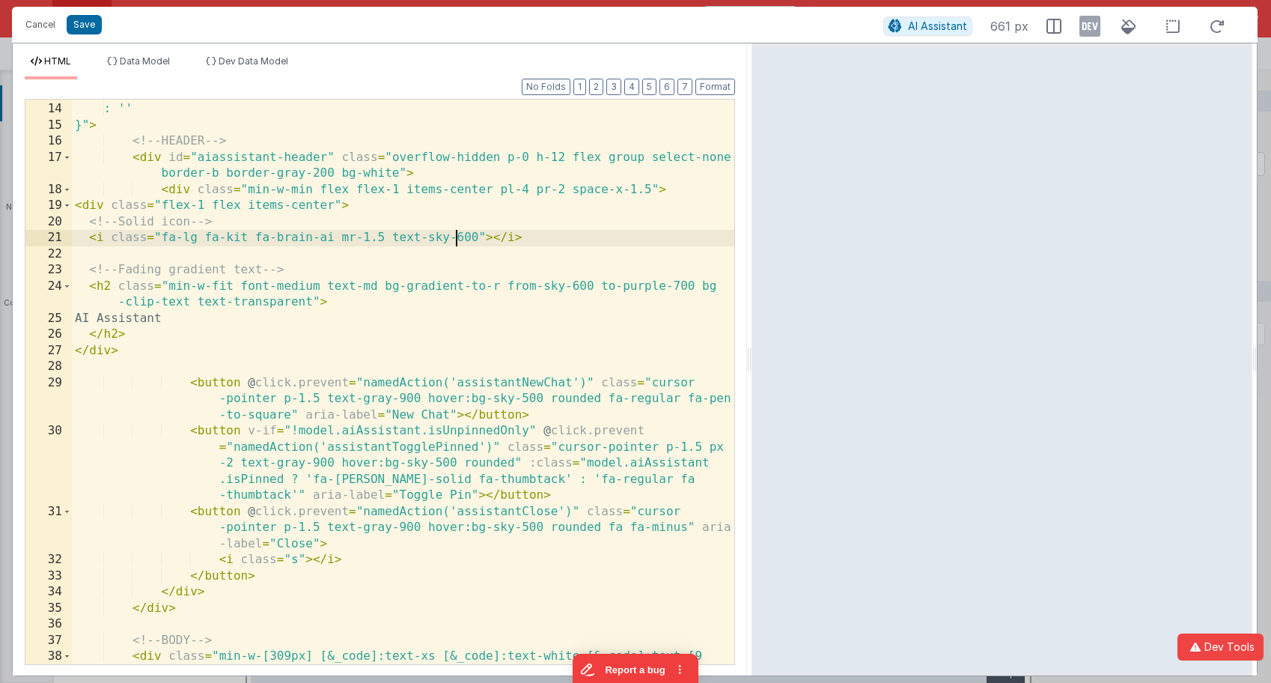
click at [459, 233] on div "? `translateX(${model.aiAssistant.x}px) translateY(${model.aiAssistant.y}px)` :…" at bounding box center [403, 399] width 663 height 629
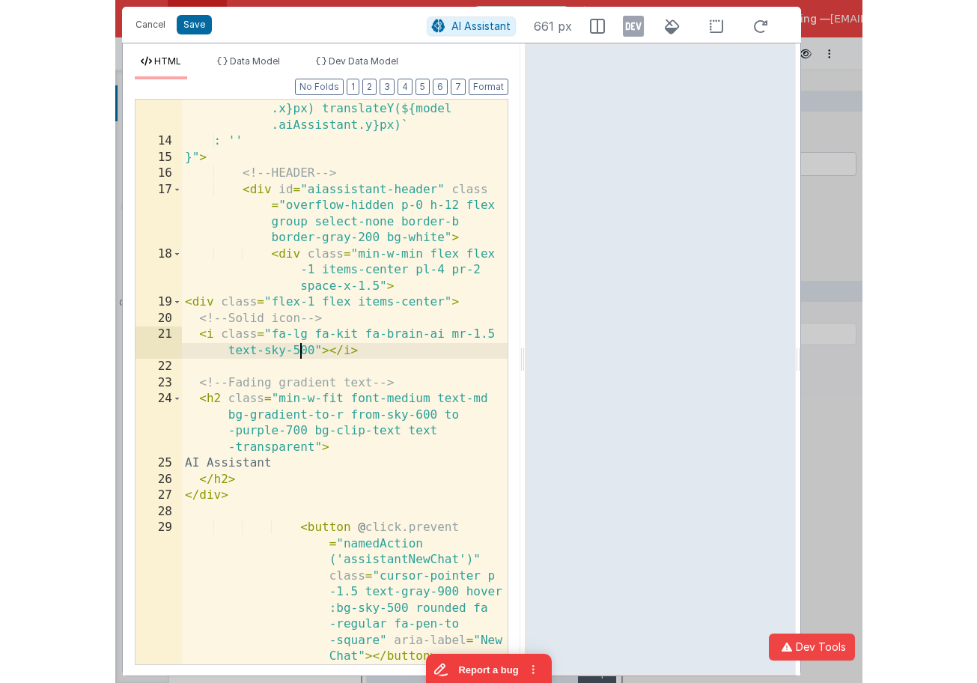
scroll to position [610, 0]
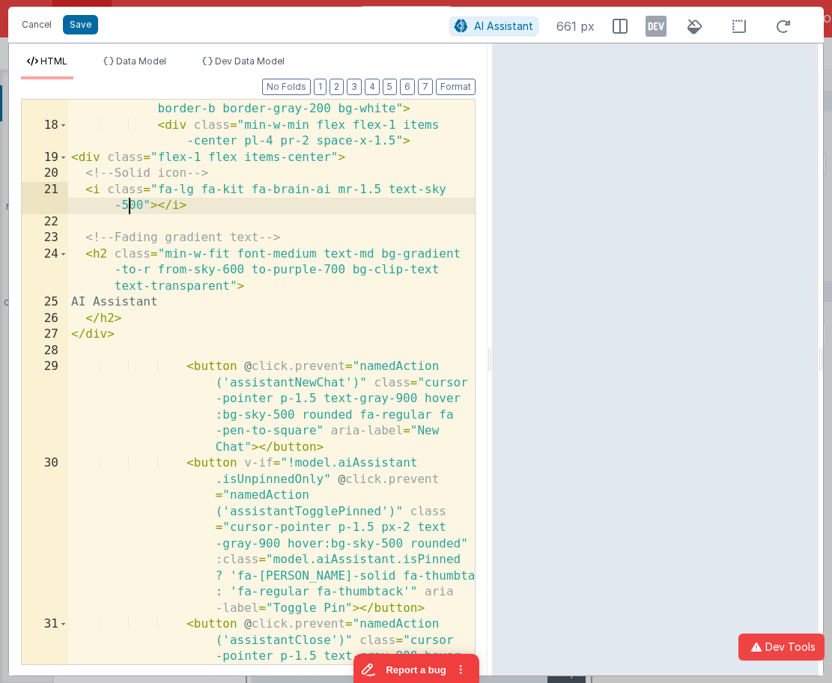
click at [229, 269] on div "< div id = "aiassistant-header" class = "overflow -hidden p-0 h-12 flex group s…" at bounding box center [271, 415] width 407 height 693
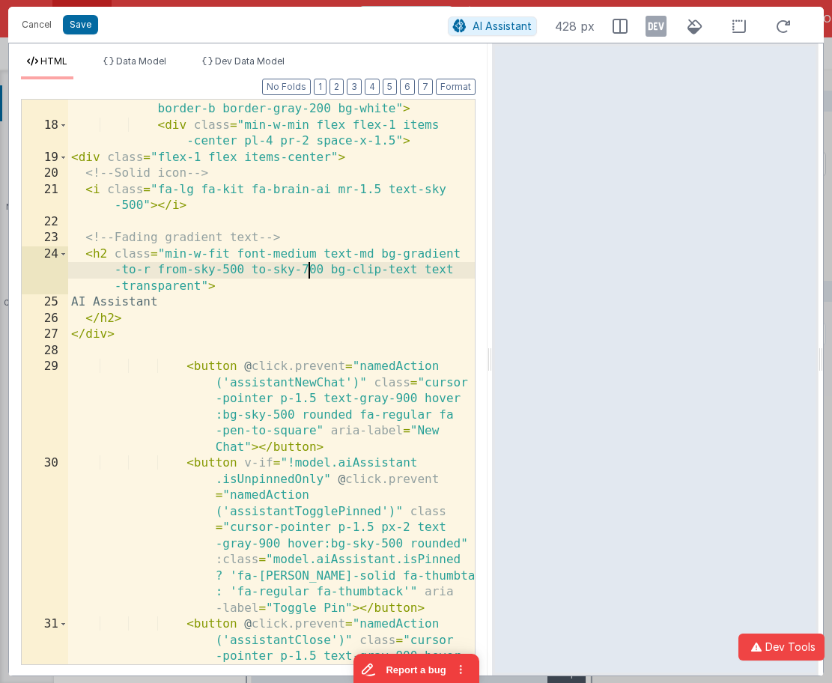
click at [309, 270] on div "< div id = "aiassistant-header" class = "overflow -hidden p-0 h-12 flex group s…" at bounding box center [271, 415] width 407 height 693
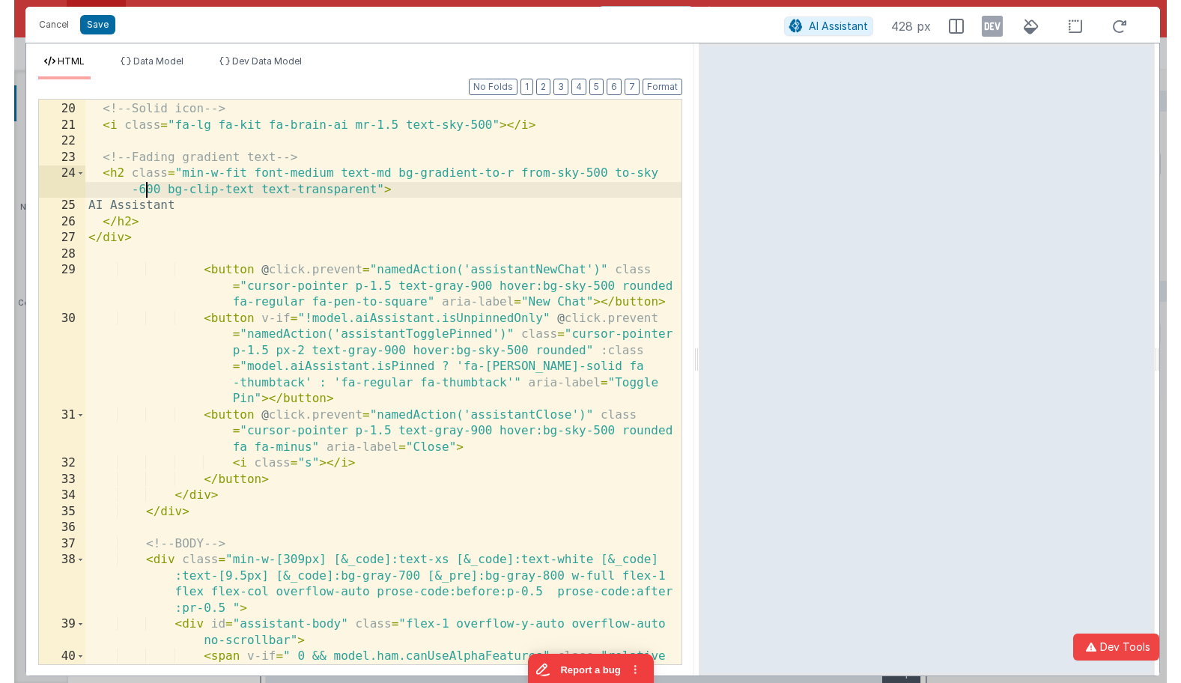
scroll to position [514, 0]
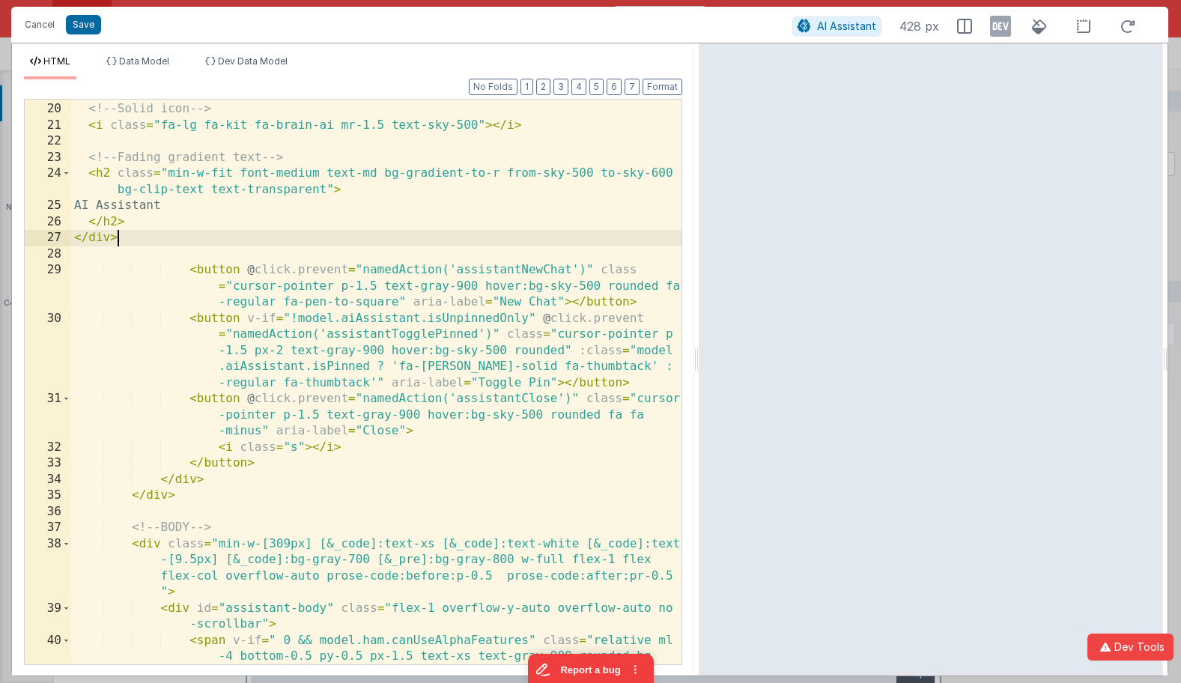
click at [165, 242] on div "< div class = "flex-1 flex items-center" > <!-- Solid icon --> < i class = "fa-…" at bounding box center [376, 399] width 610 height 629
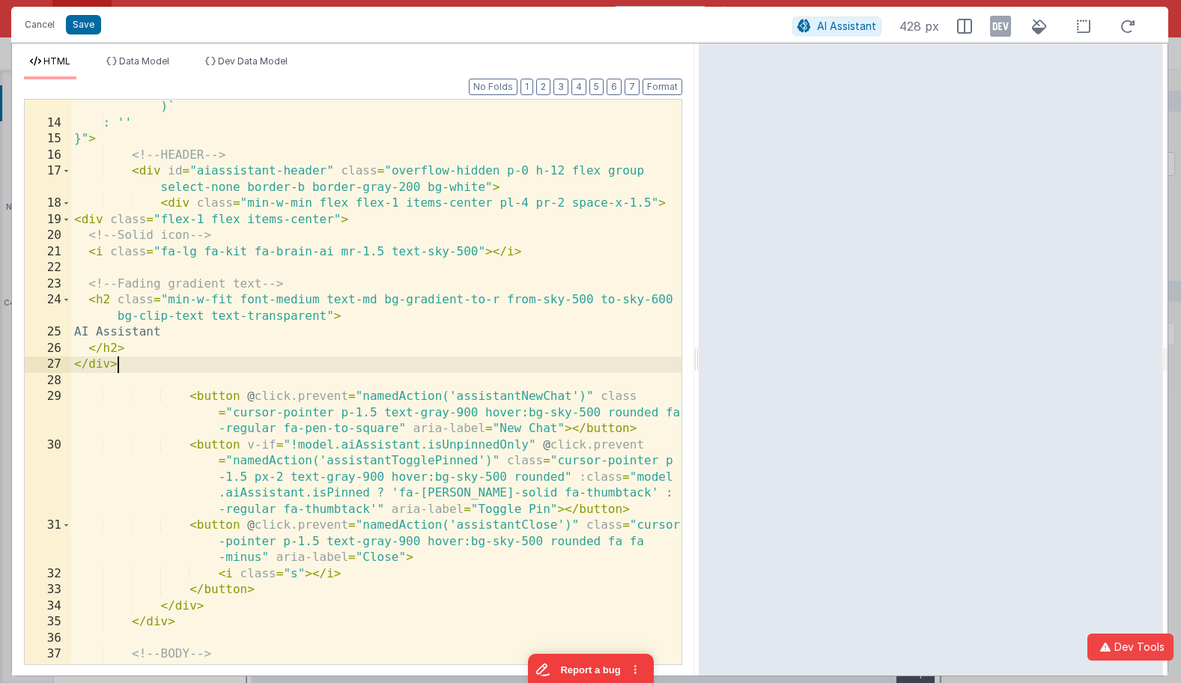
scroll to position [387, 0]
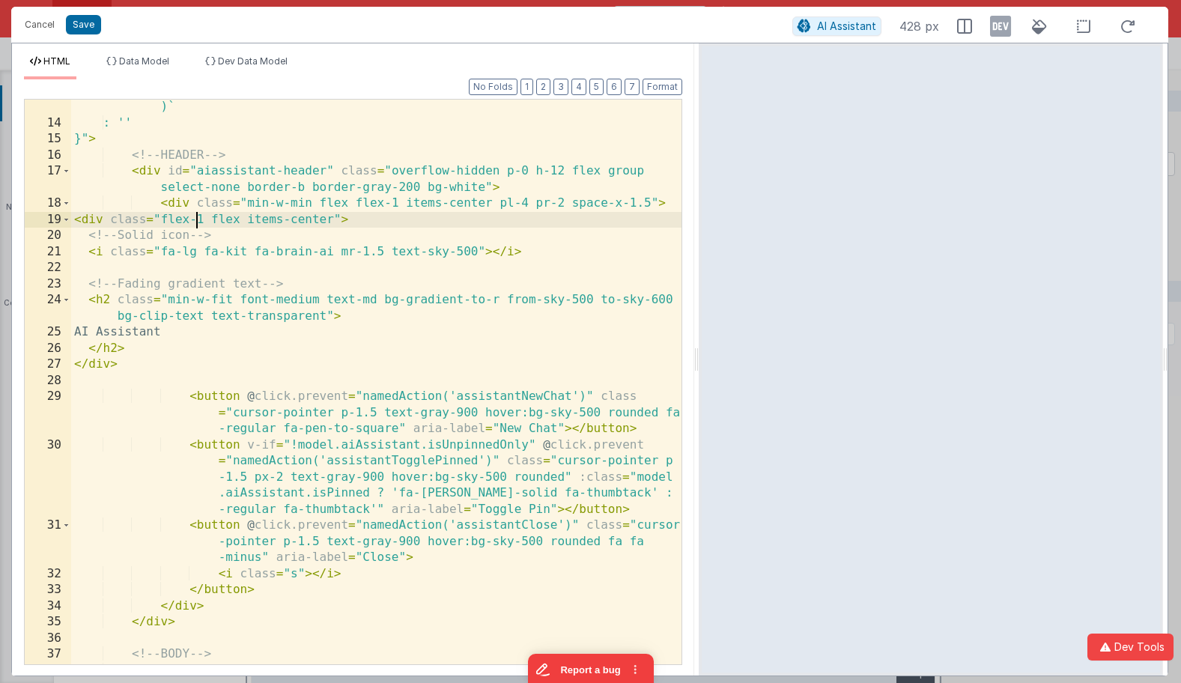
click at [198, 220] on div "? `translateX(${model.aiAssistant.x}px) translateY(${model.aiAssistant.y}px )` …" at bounding box center [376, 413] width 610 height 661
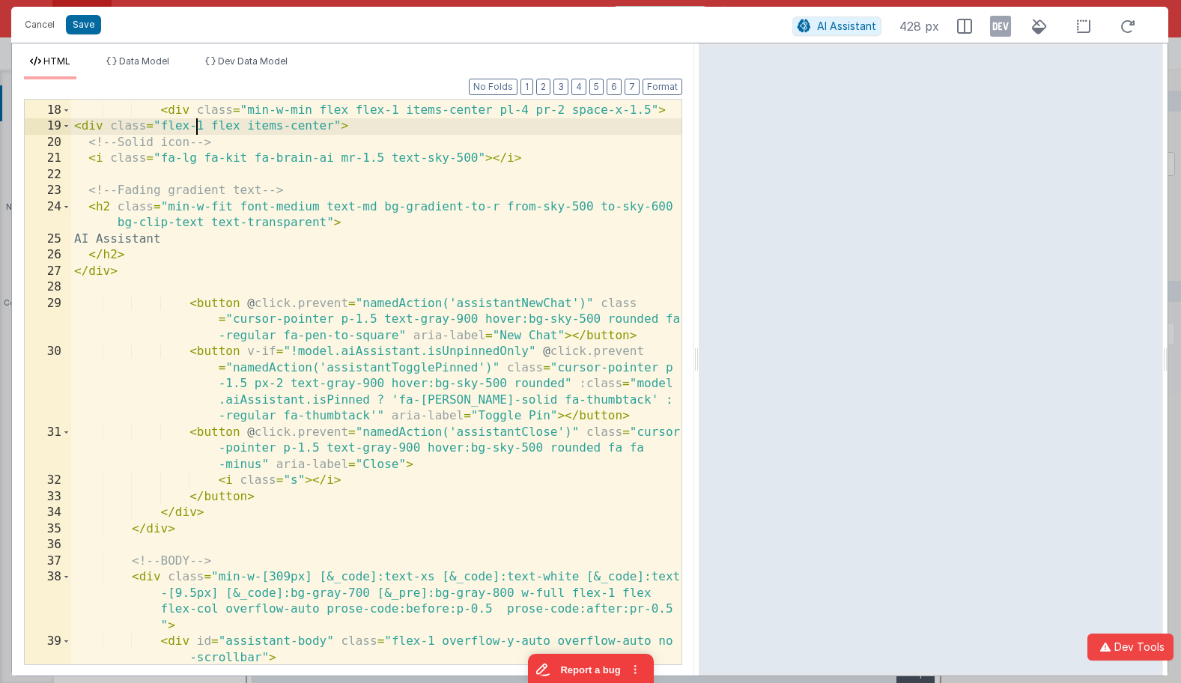
scroll to position [480, 0]
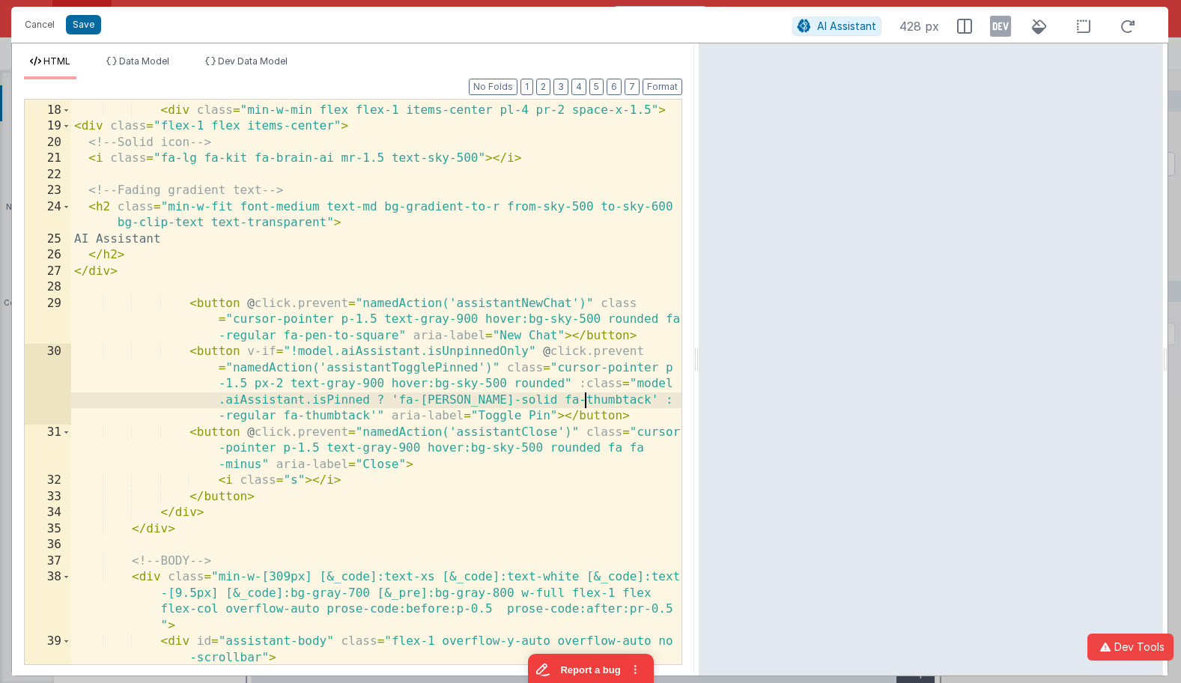
click at [587, 399] on div "< div id = "aiassistant-header" class = "overflow-hidden p-0 h-12 flex group se…" at bounding box center [376, 392] width 610 height 645
click at [501, 396] on div "< div id = "aiassistant-header" class = "overflow-hidden p-0 h-12 flex group se…" at bounding box center [376, 392] width 610 height 645
click at [79, 31] on button "Save" at bounding box center [83, 24] width 35 height 19
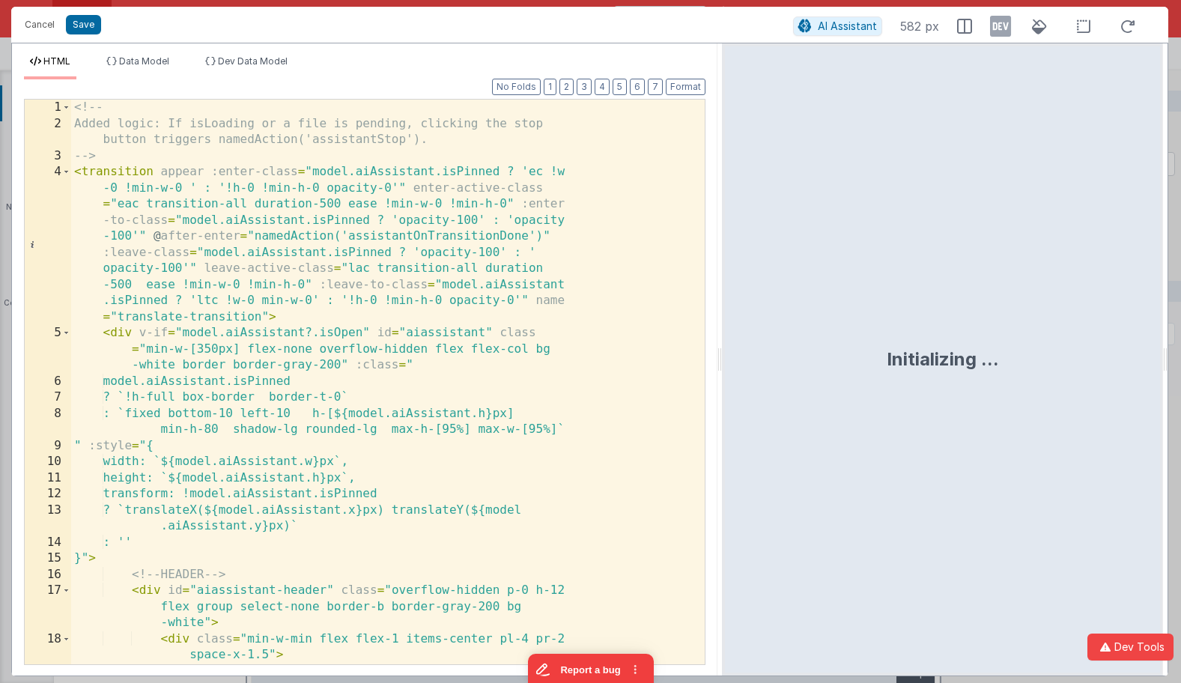
drag, startPoint x: 587, startPoint y: 47, endPoint x: 722, endPoint y: 26, distance: 136.4
click at [722, 26] on html "Cancel Save AI Assistant 582 px HTML Data Model Dev Data Model Format 7 6 5 4 3…" at bounding box center [590, 341] width 1181 height 683
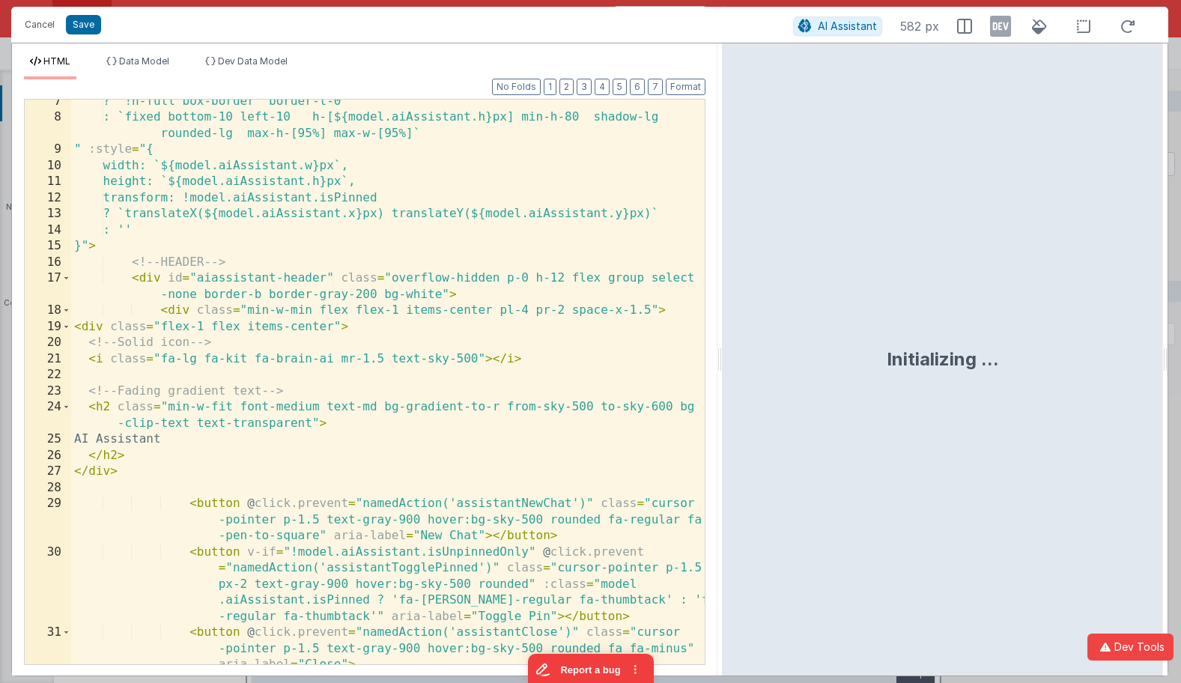
scroll to position [248, 0]
click at [683, 87] on button "Format" at bounding box center [686, 87] width 40 height 16
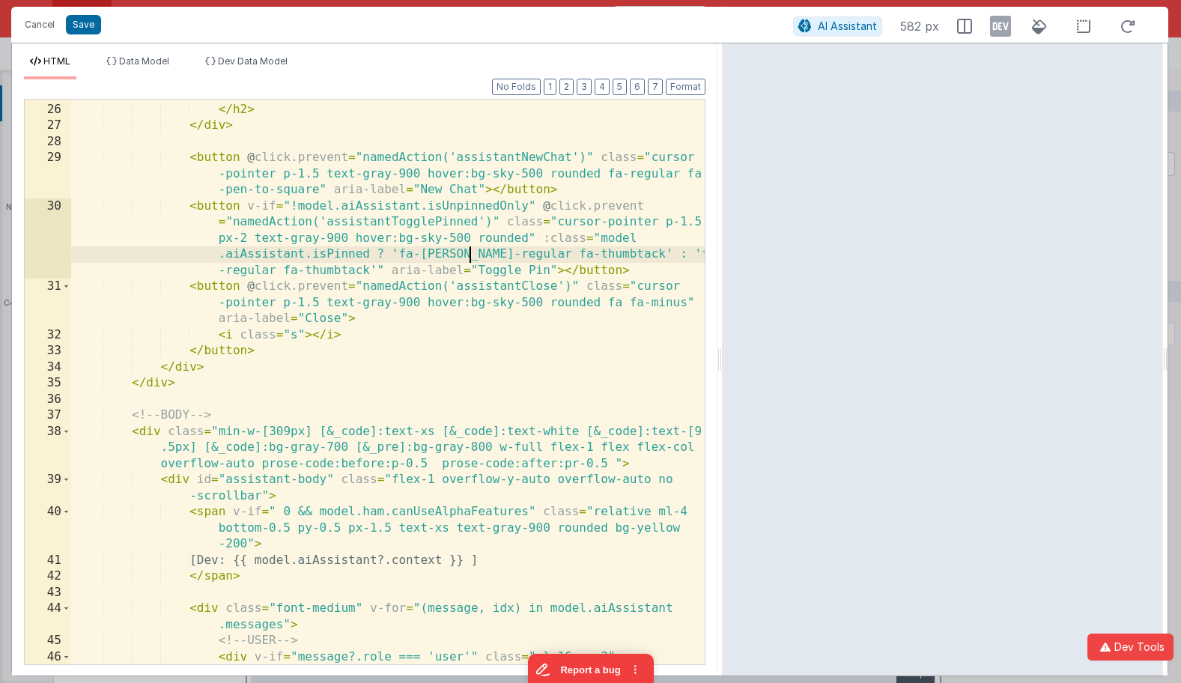
scroll to position [0, 0]
click at [472, 256] on div "AI Assistant </ h2 > </ div > < button @ click.prevent = "namedAction('assistan…" at bounding box center [387, 399] width 633 height 629
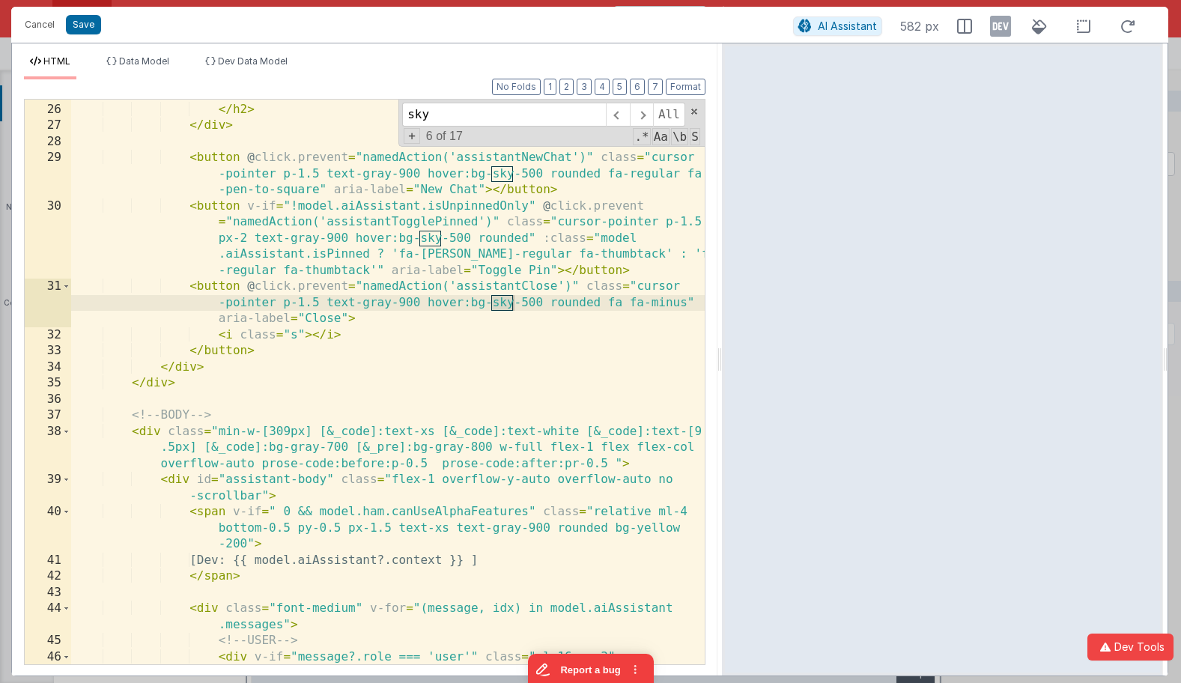
type input "sky"
click at [549, 300] on div "AI Assistant </ h2 > </ div > < button @ click.prevent = "namedAction('assistan…" at bounding box center [387, 399] width 633 height 629
click at [544, 300] on div "AI Assistant </ h2 > </ div > < button @ click.prevent = "namedAction('assistan…" at bounding box center [387, 399] width 633 height 629
drag, startPoint x: 529, startPoint y: 301, endPoint x: 589, endPoint y: 300, distance: 60.7
click at [522, 301] on div "AI Assistant </ h2 > </ div > < button @ click.prevent = "namedAction('assistan…" at bounding box center [387, 399] width 633 height 629
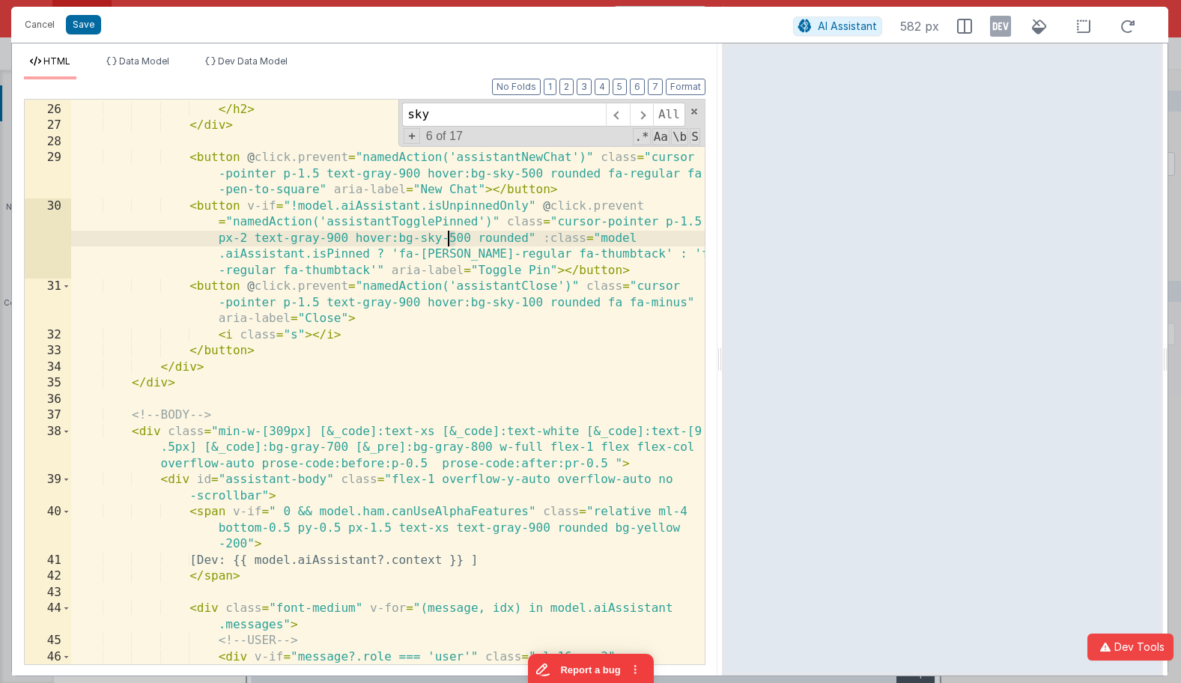
click at [448, 238] on div "AI Assistant </ h2 > </ div > < button @ click.prevent = "namedAction('assistan…" at bounding box center [387, 399] width 633 height 629
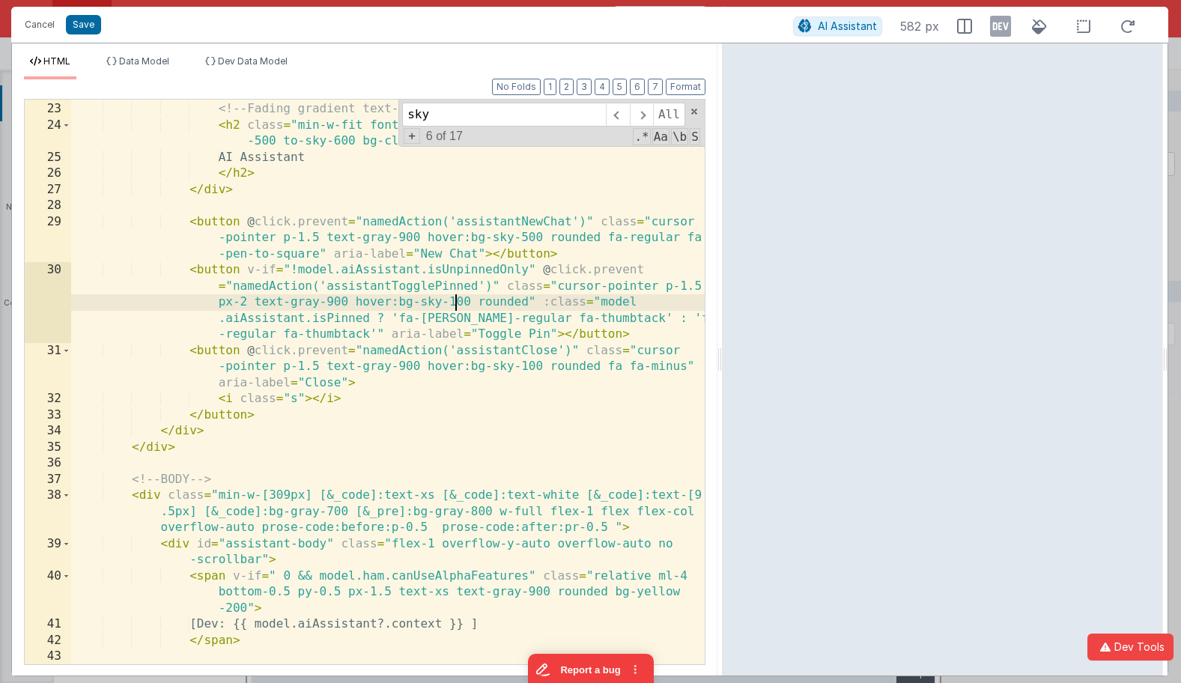
scroll to position [529, 0]
click at [371, 303] on div "<!-- Fading gradient text --> < h2 class = "min-w-fit font-medium text-md bg-gr…" at bounding box center [387, 391] width 633 height 613
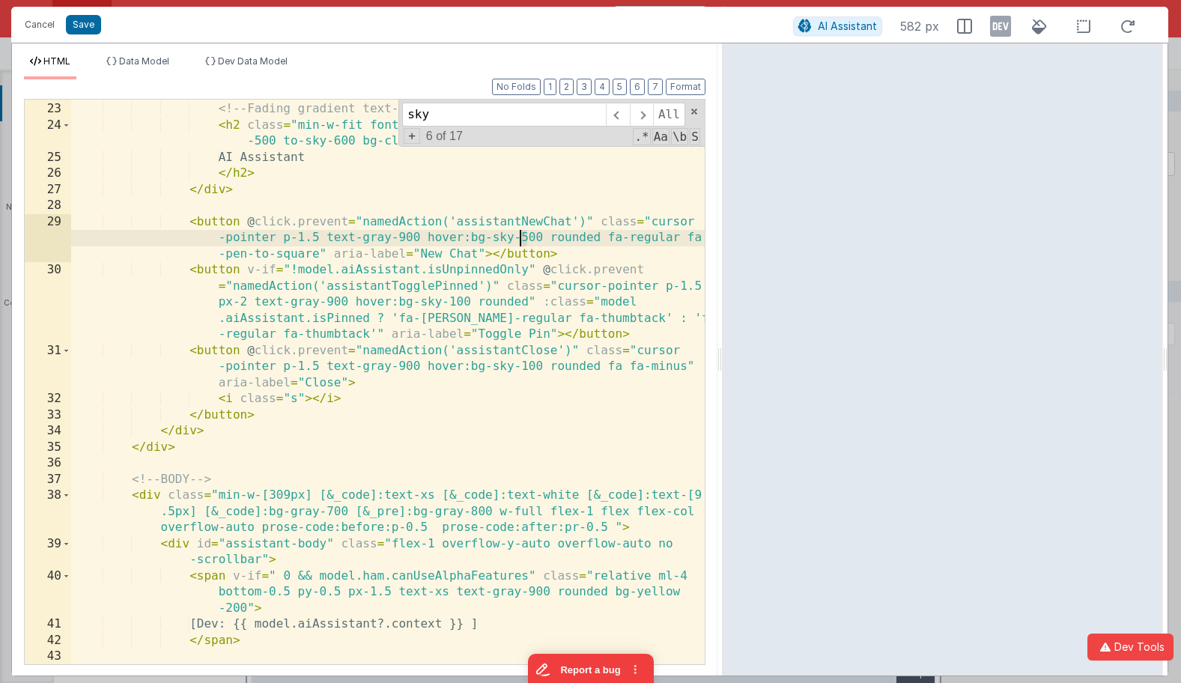
drag, startPoint x: 527, startPoint y: 239, endPoint x: 681, endPoint y: 196, distance: 159.3
click at [523, 239] on div "<!-- Fading gradient text --> < h2 class = "min-w-fit font-medium text-md bg-gr…" at bounding box center [387, 391] width 633 height 613
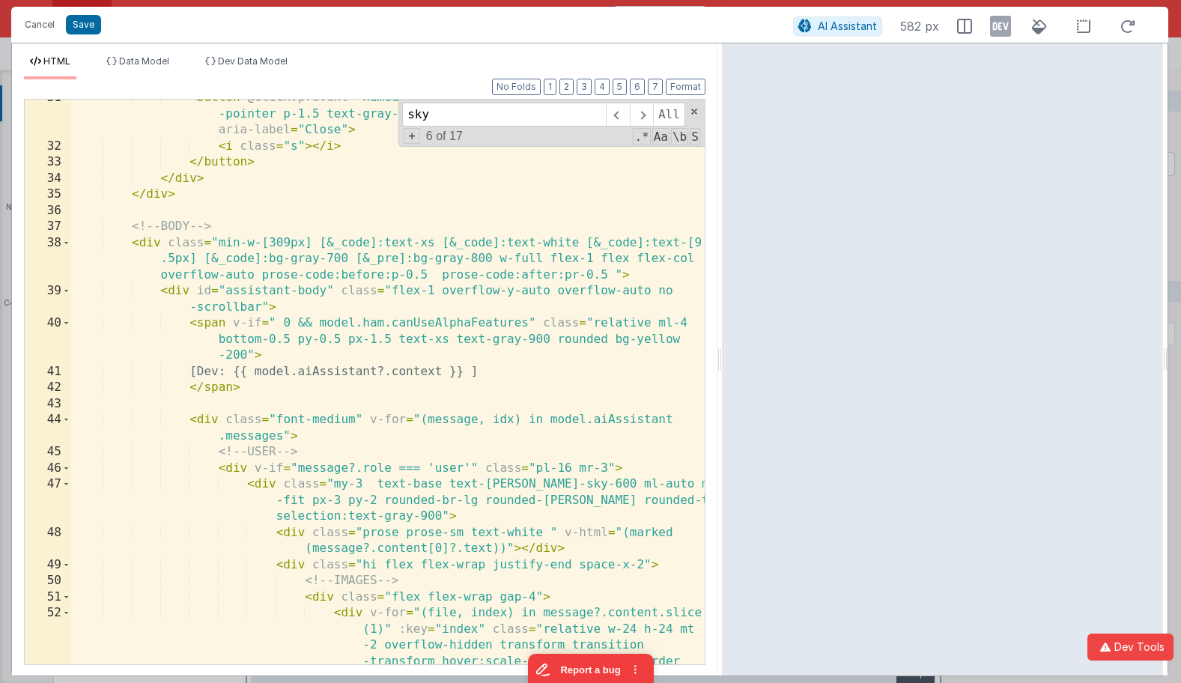
scroll to position [805, 0]
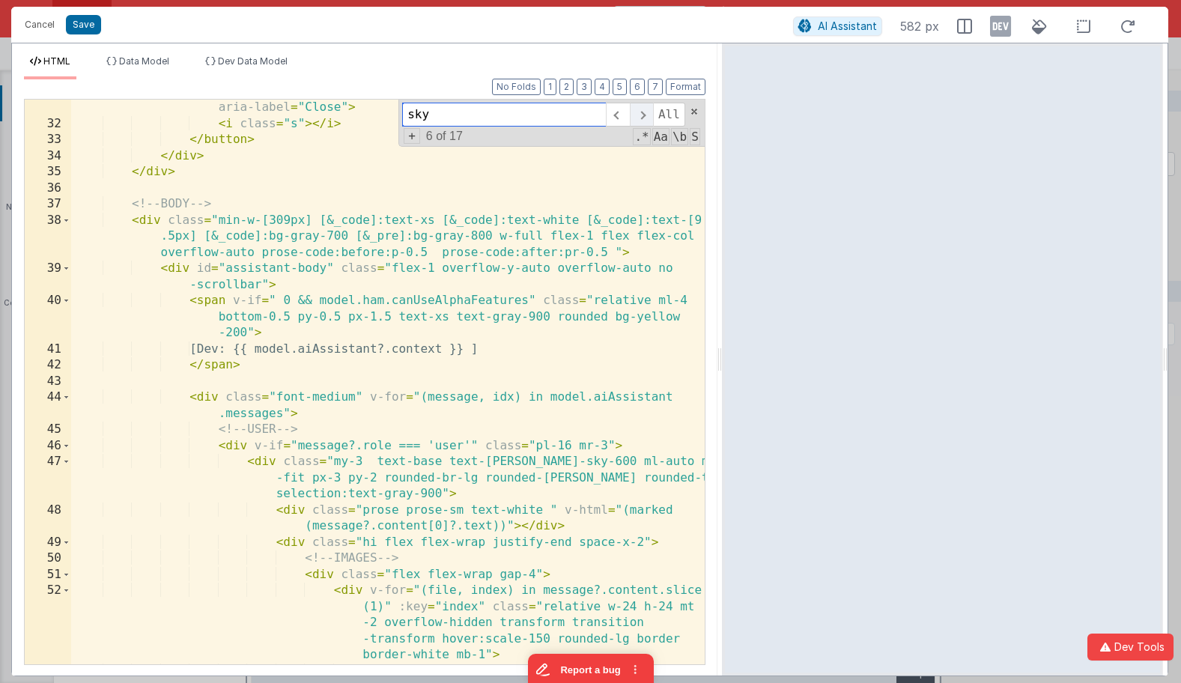
click at [645, 120] on span at bounding box center [641, 115] width 23 height 24
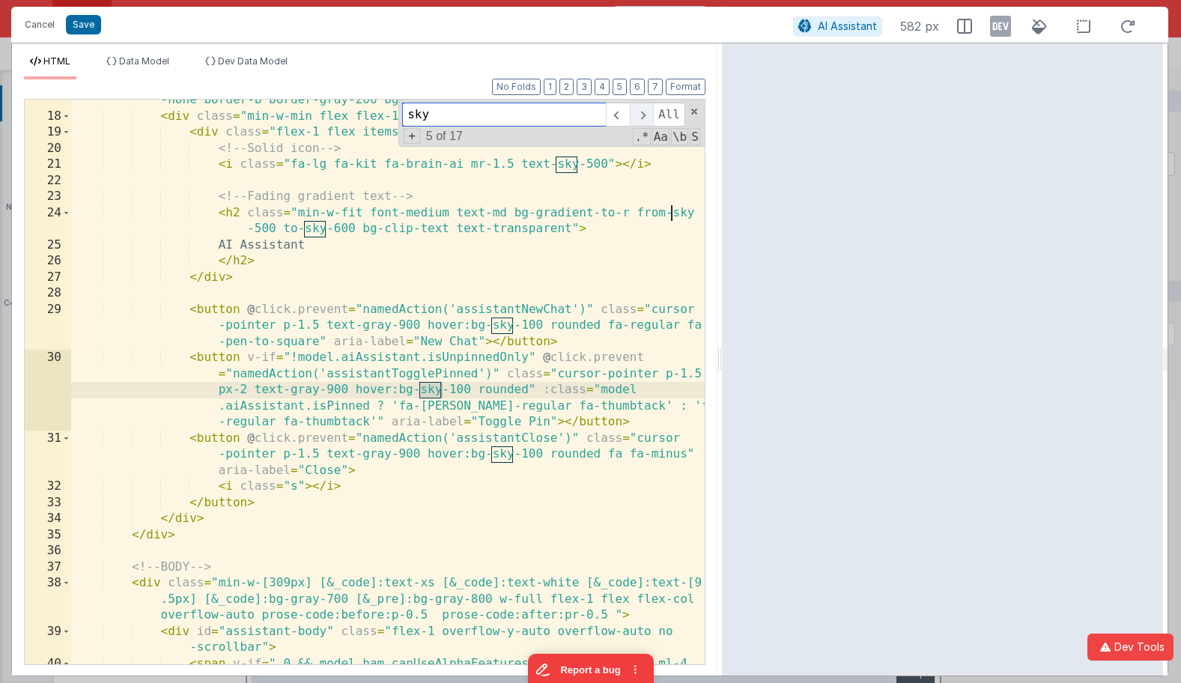
scroll to position [442, 0]
click at [645, 120] on span at bounding box center [641, 115] width 23 height 24
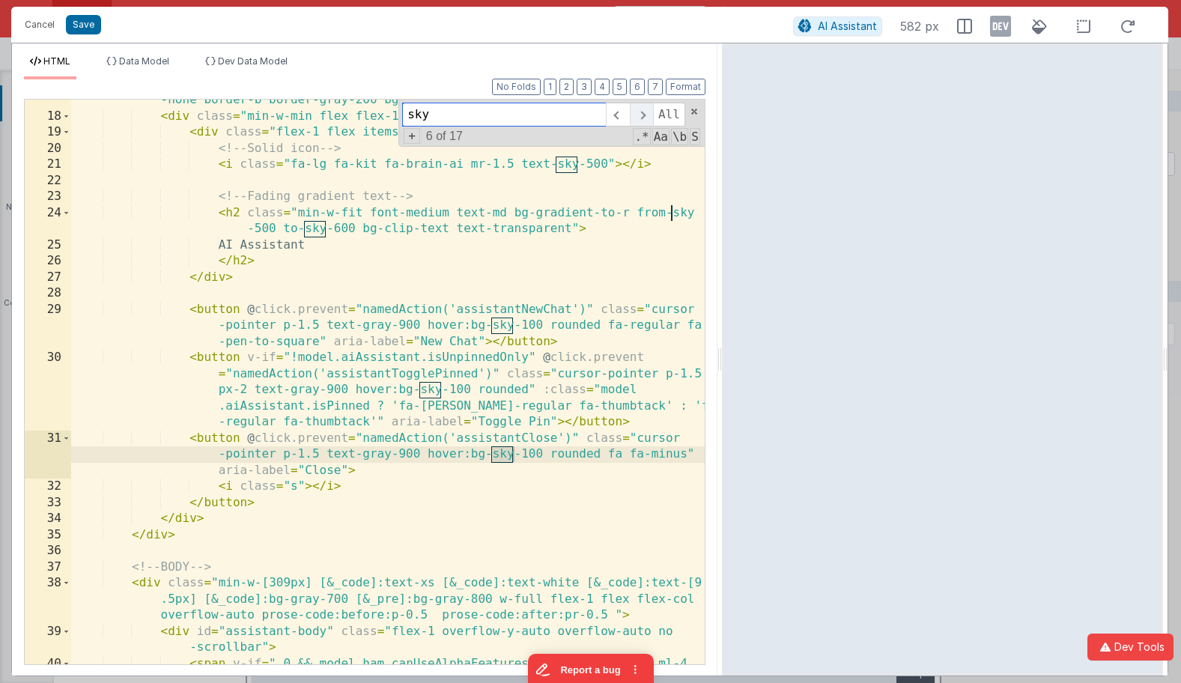
click at [645, 120] on span at bounding box center [641, 115] width 23 height 24
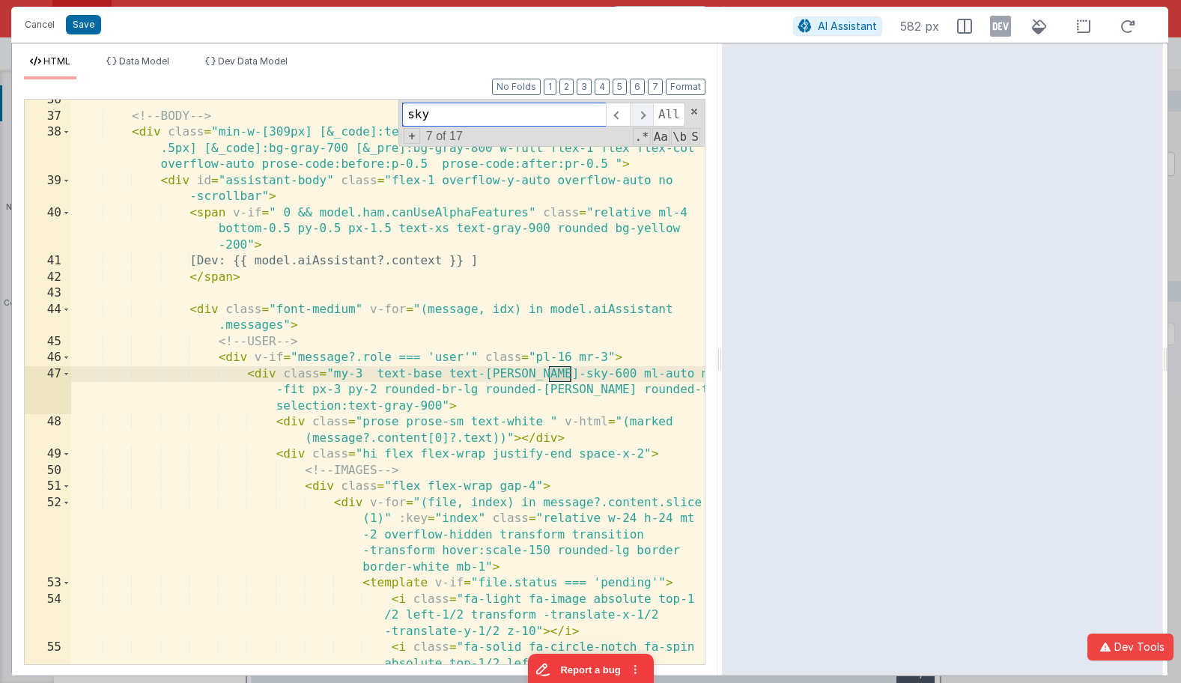
scroll to position [893, 0]
click at [596, 374] on div "<!-- BODY --> < div class = "min-w-[309px] [&_code]:text-xs [&_code]:text-white…" at bounding box center [387, 406] width 633 height 629
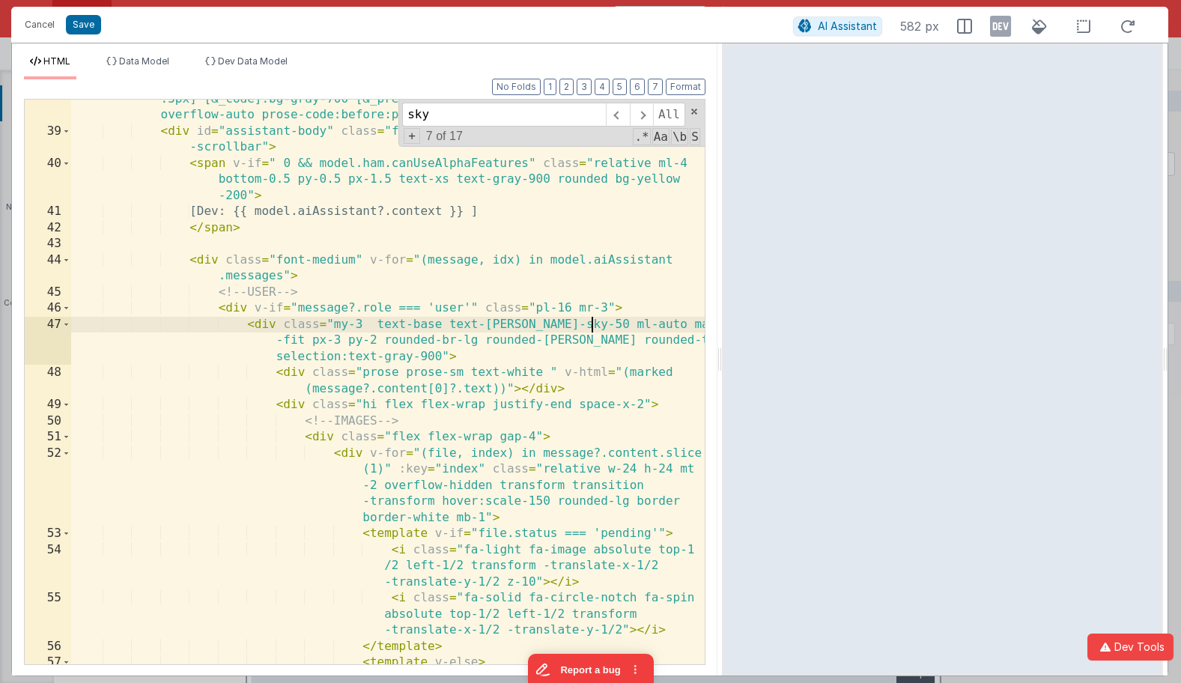
scroll to position [946, 0]
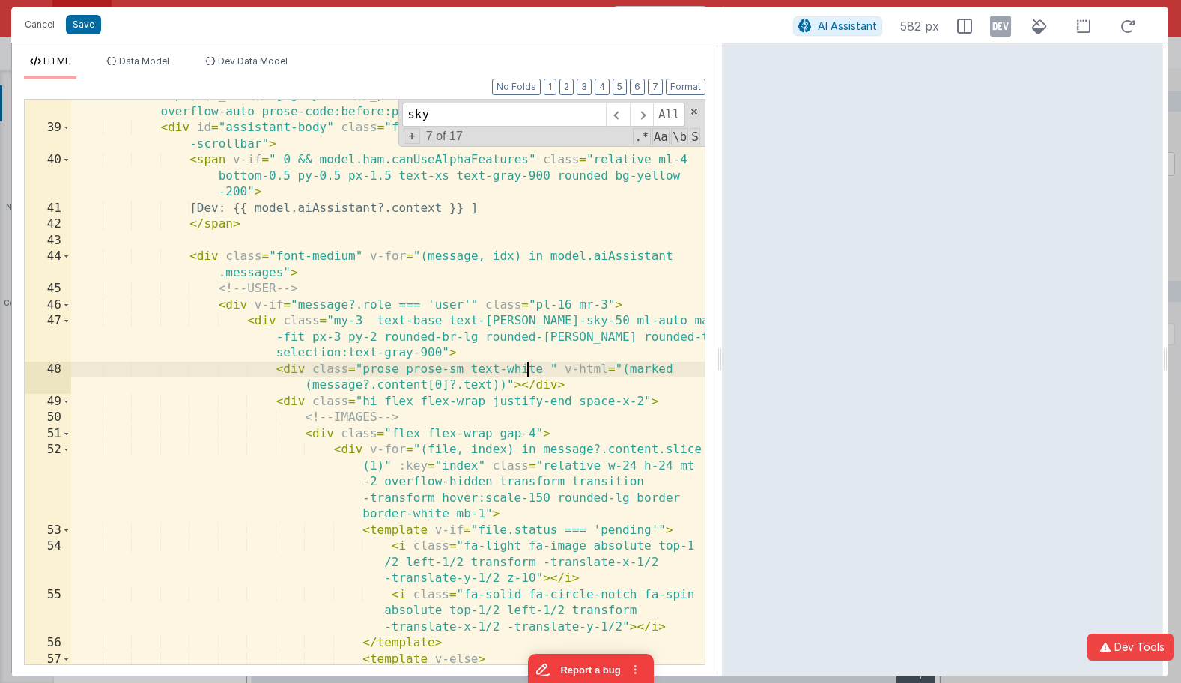
click at [530, 366] on div "< div class = "min-w-[309px] [&_code]:text-xs [&_code]:text-white [&_code]:text…" at bounding box center [387, 411] width 633 height 678
click at [541, 369] on div "< div class = "min-w-[309px] [&_code]:text-xs [&_code]:text-white [&_code]:text…" at bounding box center [387, 411] width 633 height 678
click at [531, 371] on div "< div class = "min-w-[309px] [&_code]:text-xs [&_code]:text-white [&_code]:text…" at bounding box center [387, 411] width 633 height 678
drag, startPoint x: 442, startPoint y: 111, endPoint x: 413, endPoint y: 108, distance: 29.4
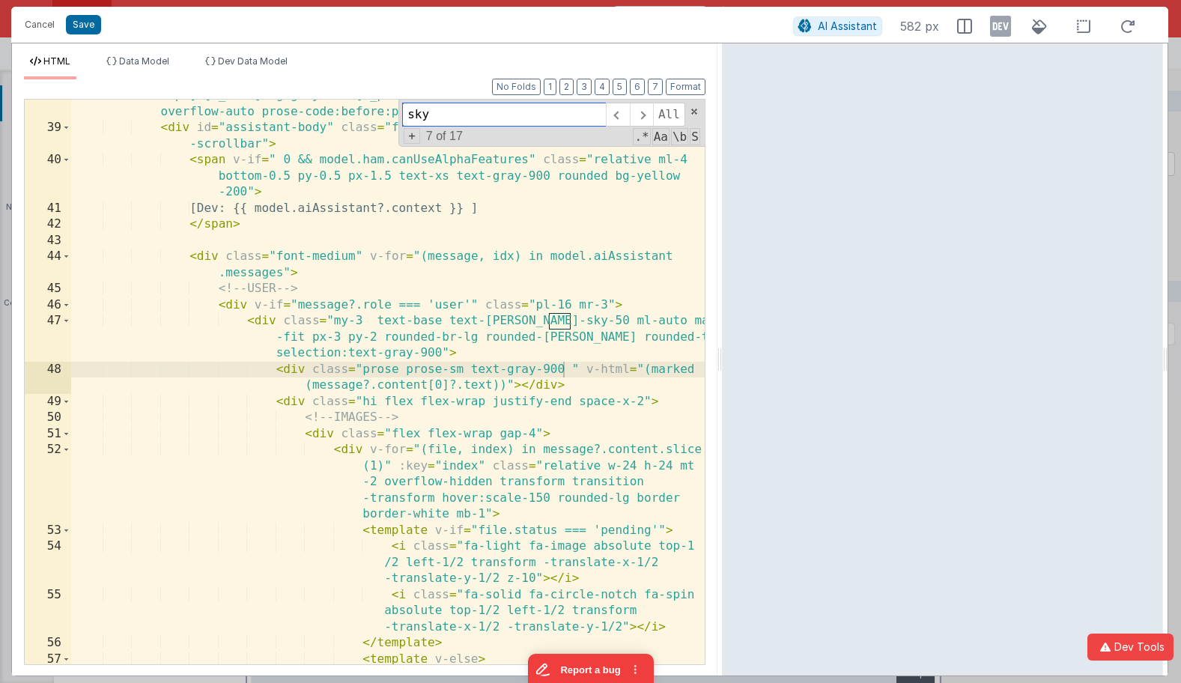
click at [413, 108] on input "sky" at bounding box center [504, 115] width 204 height 24
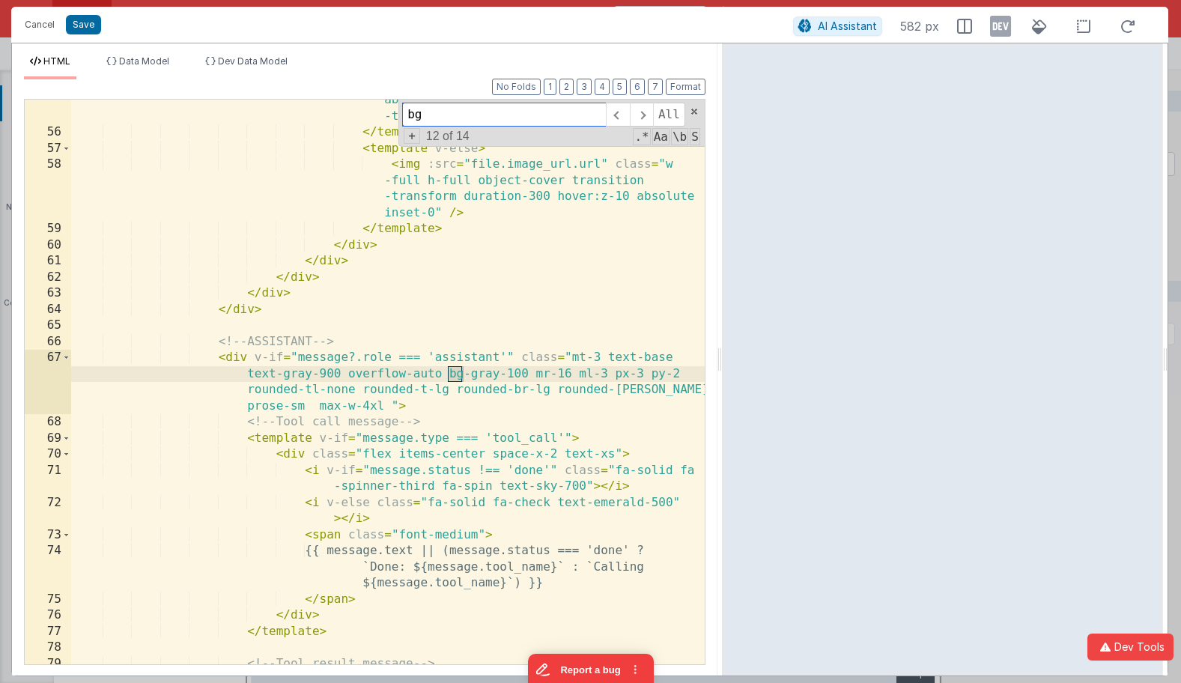
scroll to position [1456, 0]
type input "bg-gray-1"
click at [528, 374] on div "< i class = "fa-solid fa-circle-notch fa-spin absolute top-1/2 left-1/2 transfo…" at bounding box center [387, 390] width 633 height 629
drag, startPoint x: 527, startPoint y: 374, endPoint x: 449, endPoint y: 374, distance: 77.9
click at [449, 374] on div "< i class = "fa-solid fa-circle-notch fa-spin absolute top-1/2 left-1/2 transfo…" at bounding box center [387, 390] width 633 height 629
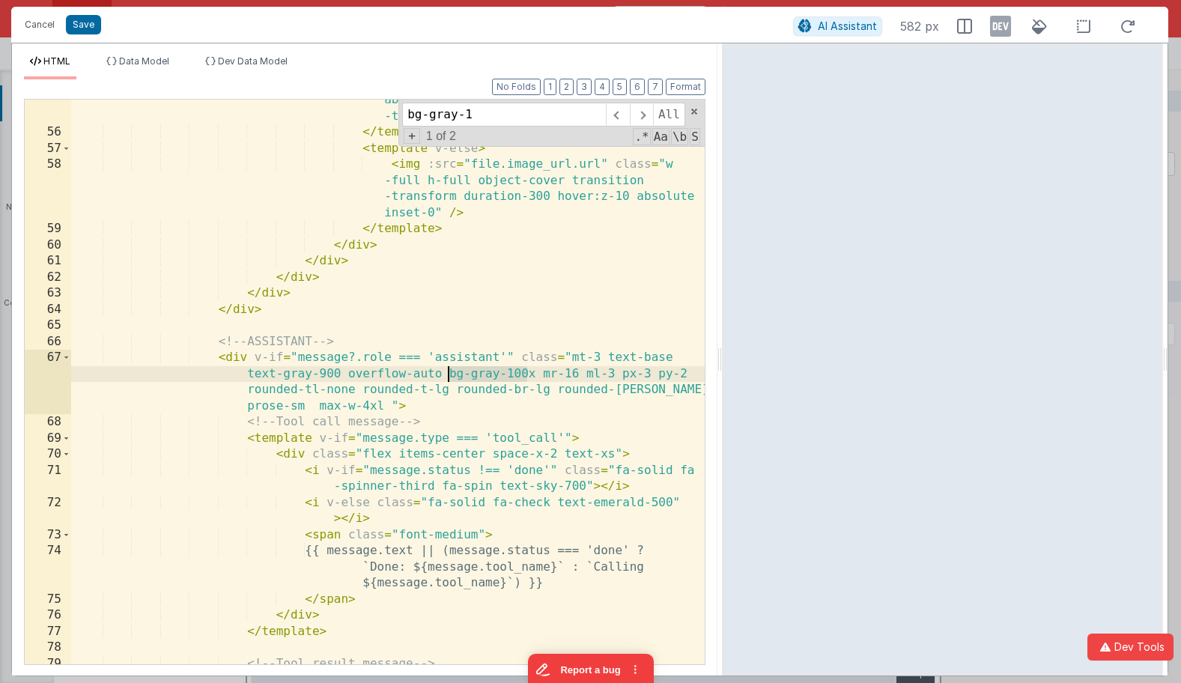
click at [529, 374] on div "< i class = "fa-solid fa-circle-notch fa-spin absolute top-1/2 left-1/2 transfo…" at bounding box center [387, 390] width 633 height 629
drag, startPoint x: 528, startPoint y: 374, endPoint x: 449, endPoint y: 373, distance: 79.4
click at [449, 373] on div "< i class = "fa-solid fa-circle-notch fa-spin absolute top-1/2 left-1/2 transfo…" at bounding box center [387, 390] width 633 height 629
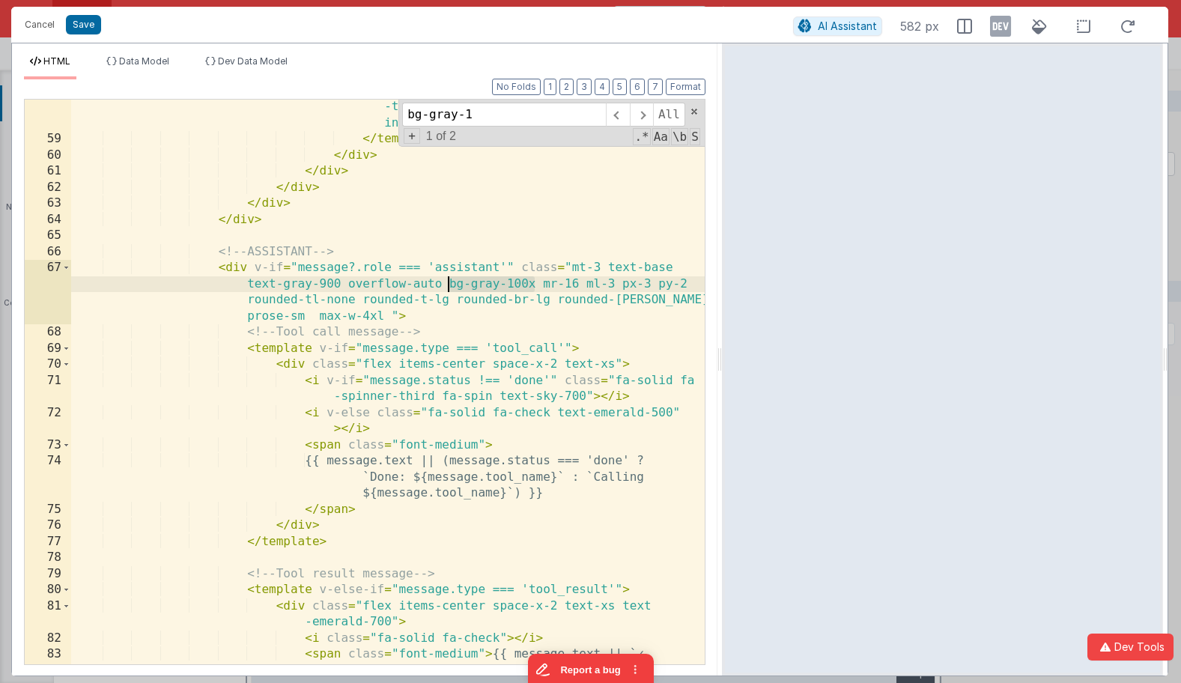
scroll to position [1549, 0]
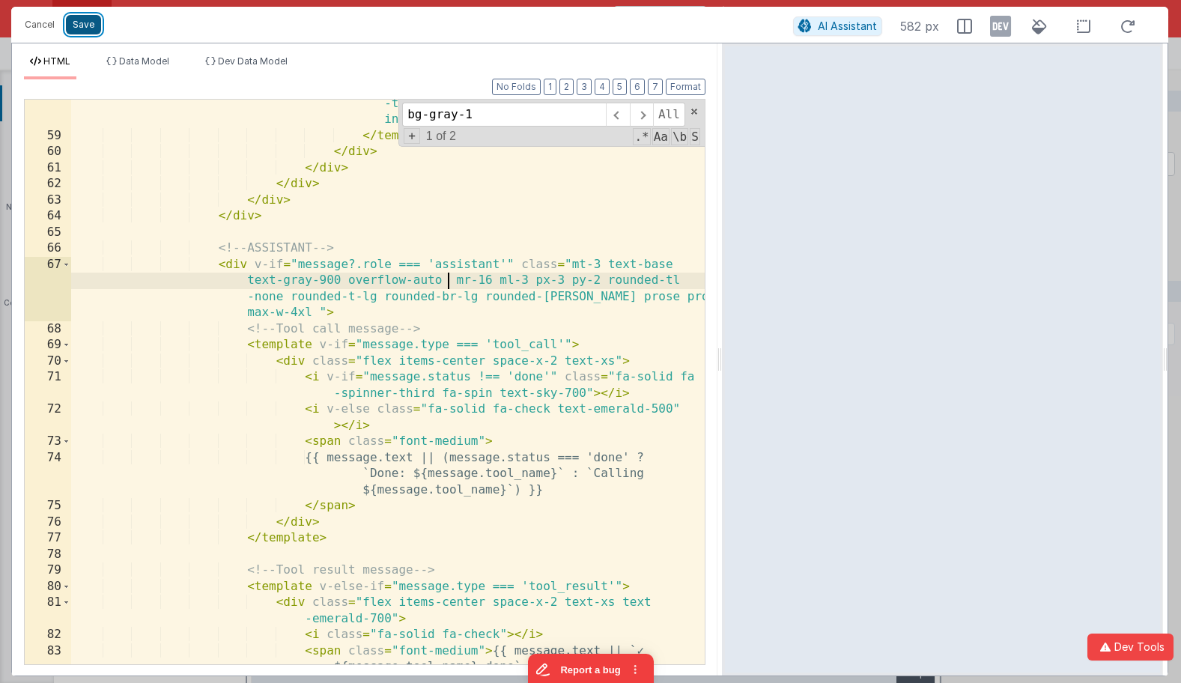
click at [83, 22] on button "Save" at bounding box center [83, 24] width 35 height 19
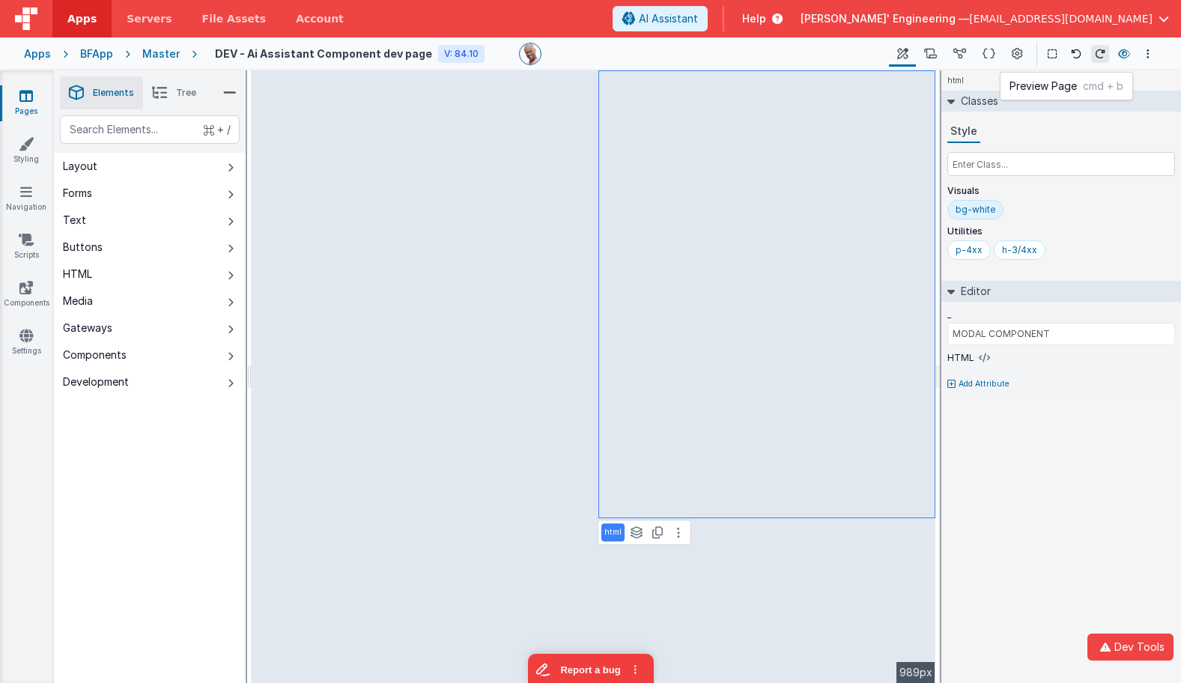
click at [1124, 55] on icon at bounding box center [1124, 54] width 12 height 10
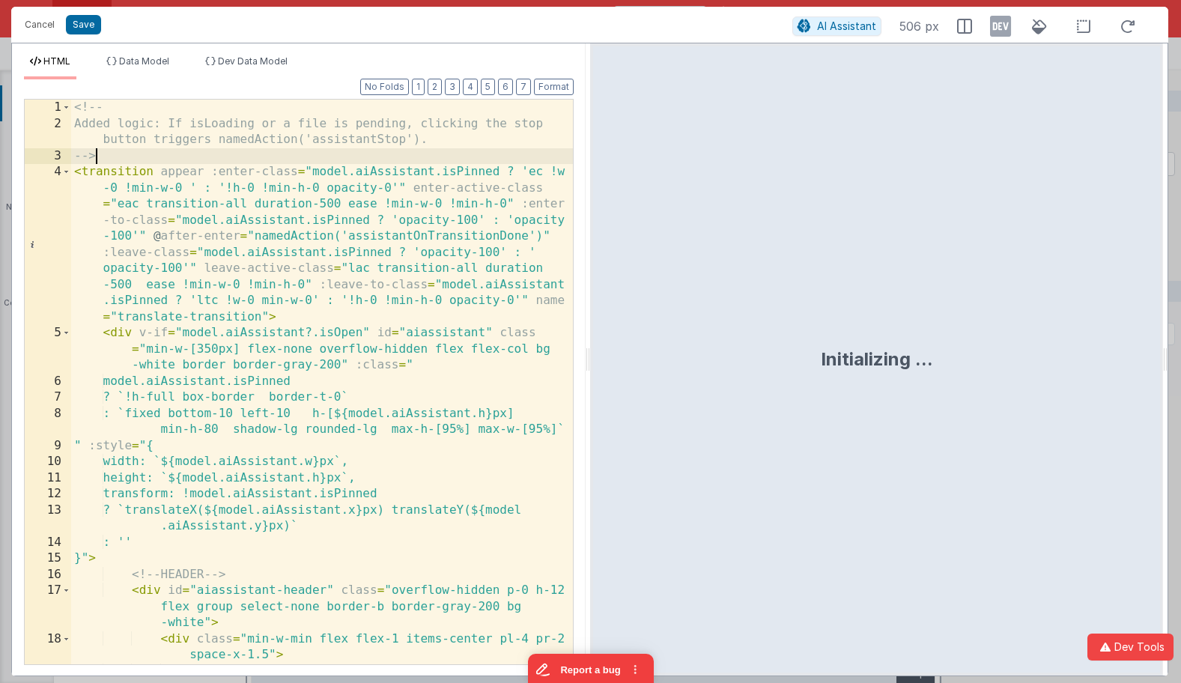
click at [383, 153] on div "<!-- Added logic: If isLoading or a file is pending, clicking the stop button t…" at bounding box center [322, 398] width 502 height 597
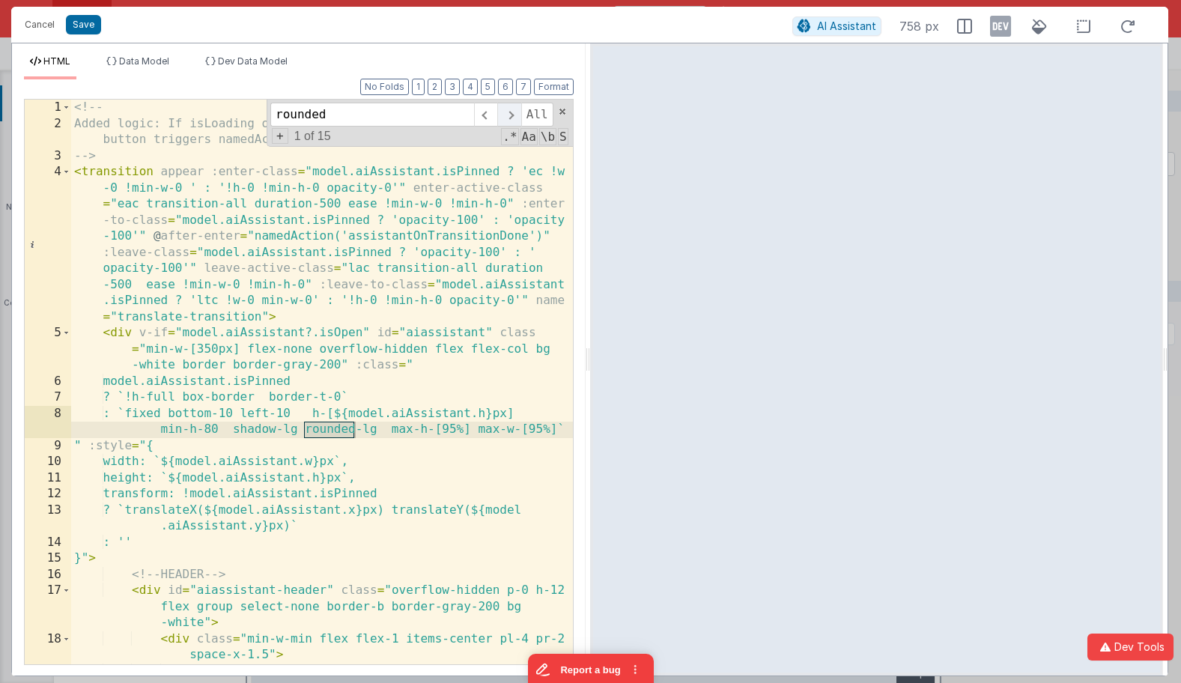
type input "rounded"
click at [514, 112] on span at bounding box center [508, 115] width 23 height 24
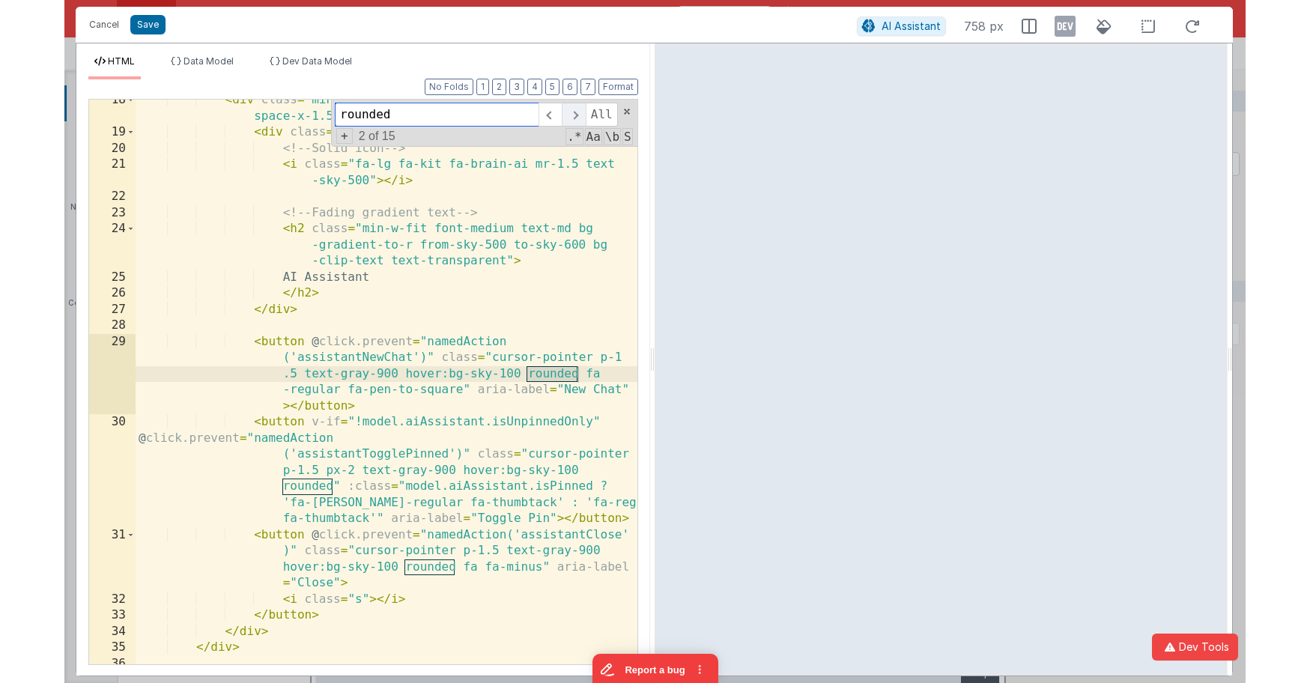
scroll to position [538, 0]
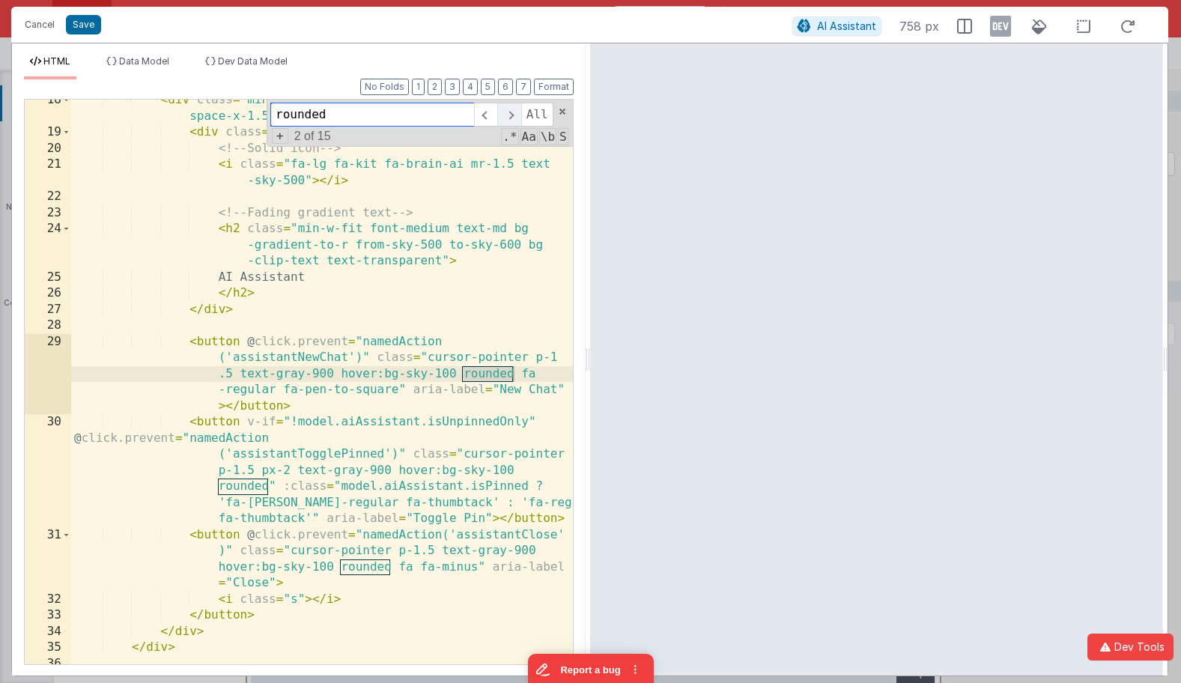
click at [514, 112] on span at bounding box center [508, 115] width 23 height 24
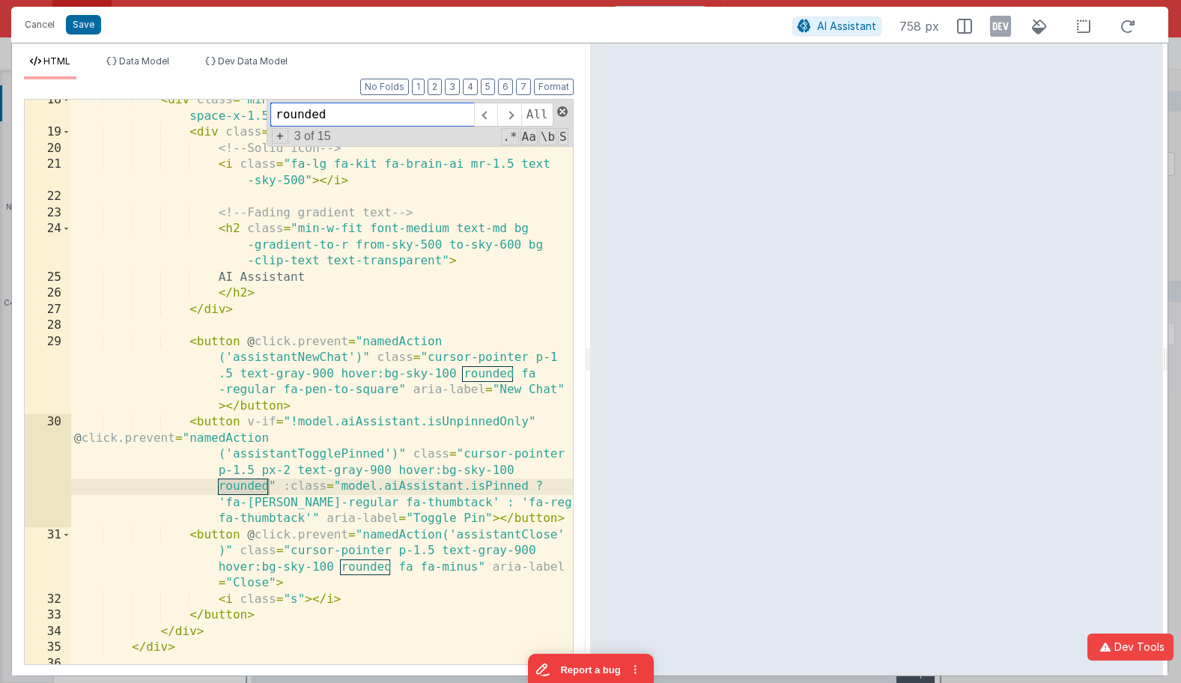
click at [559, 110] on span at bounding box center [562, 111] width 10 height 10
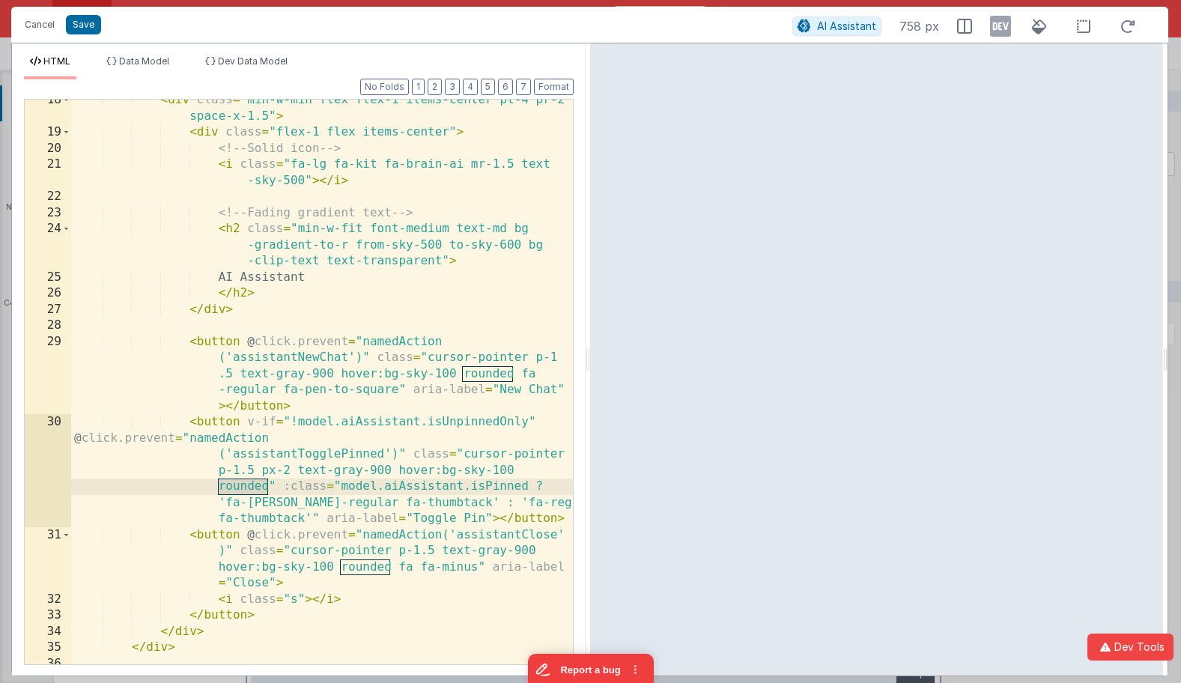
click at [511, 165] on div "< div class = "min-w-min flex flex-1 items-center pl-4 pr-2 space-x-1.5" > < di…" at bounding box center [322, 398] width 502 height 613
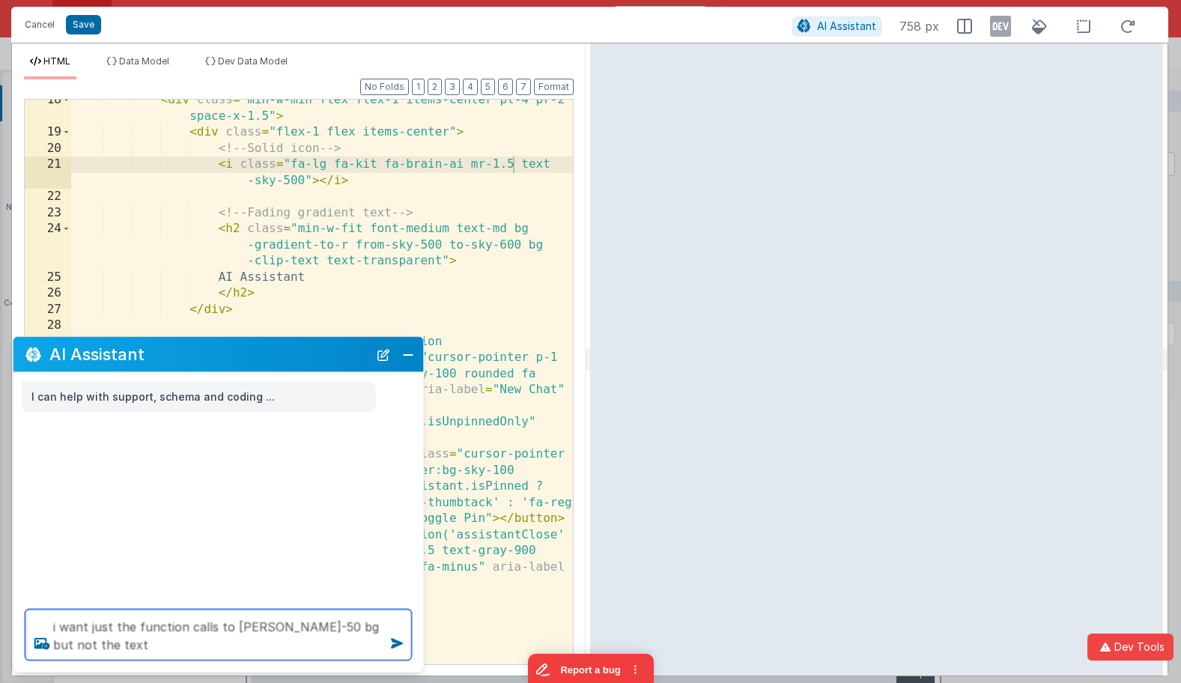
type textarea "i want just the function calls to [PERSON_NAME]-50 bg but not the text"
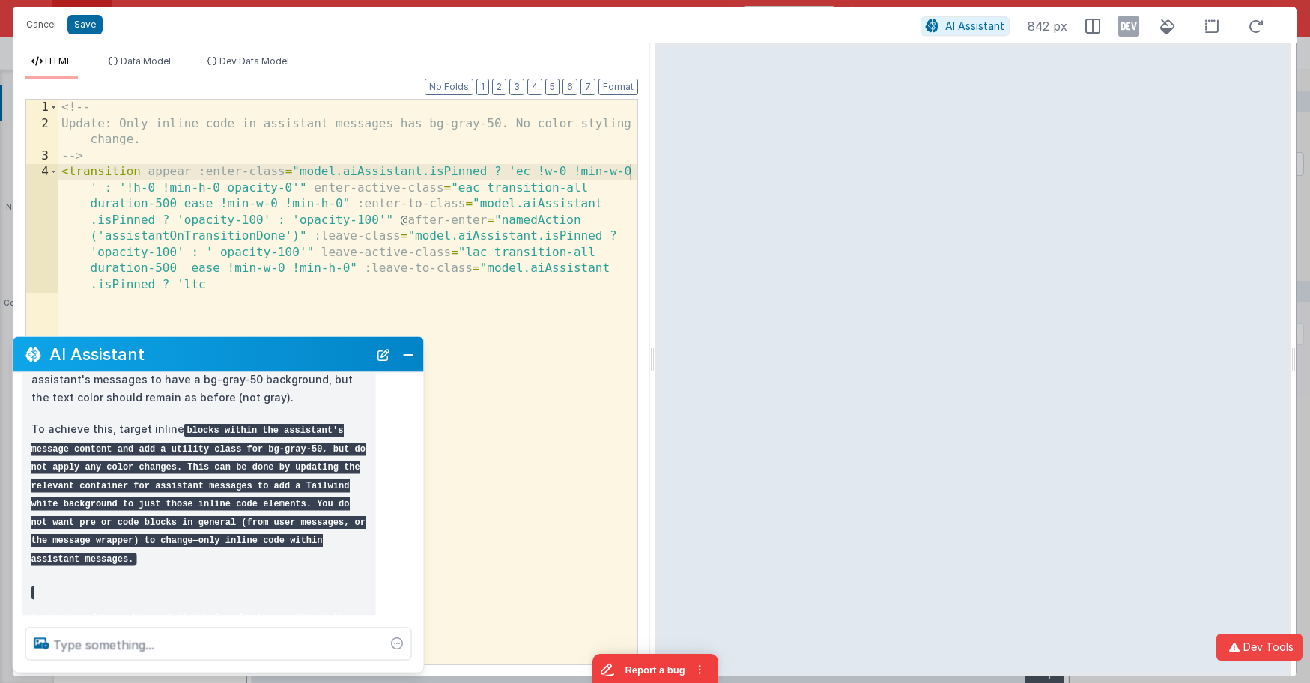
scroll to position [189, 0]
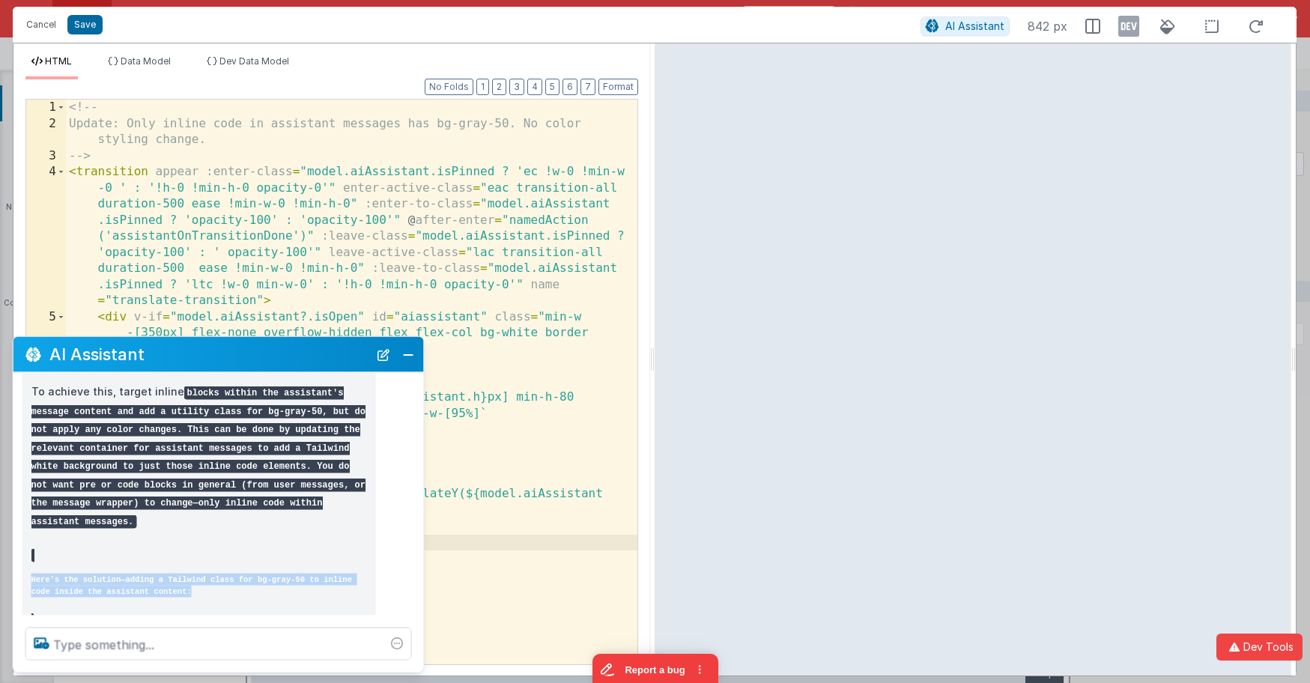
drag, startPoint x: 233, startPoint y: 556, endPoint x: 280, endPoint y: 552, distance: 47.4
click at [242, 593] on div "Understood: you want only the little code block sections that show namedAction(…" at bounding box center [198, 462] width 335 height 332
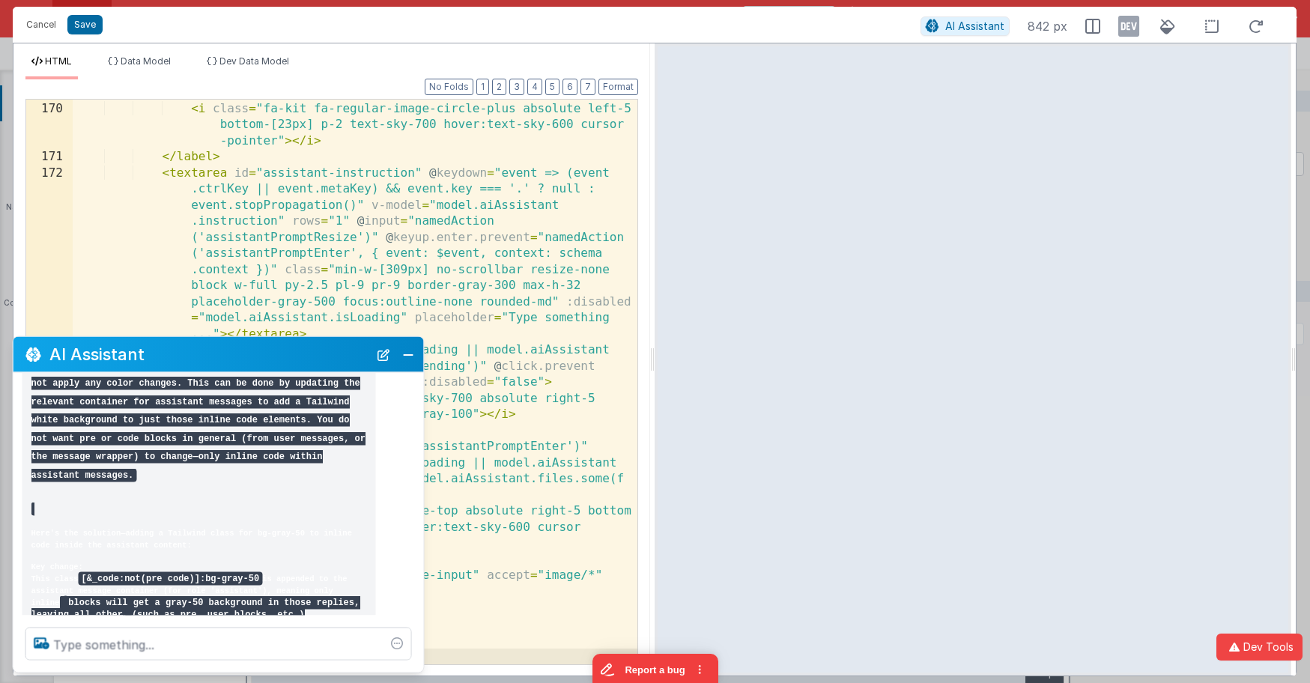
scroll to position [272, 0]
